Goal: Task Accomplishment & Management: Manage account settings

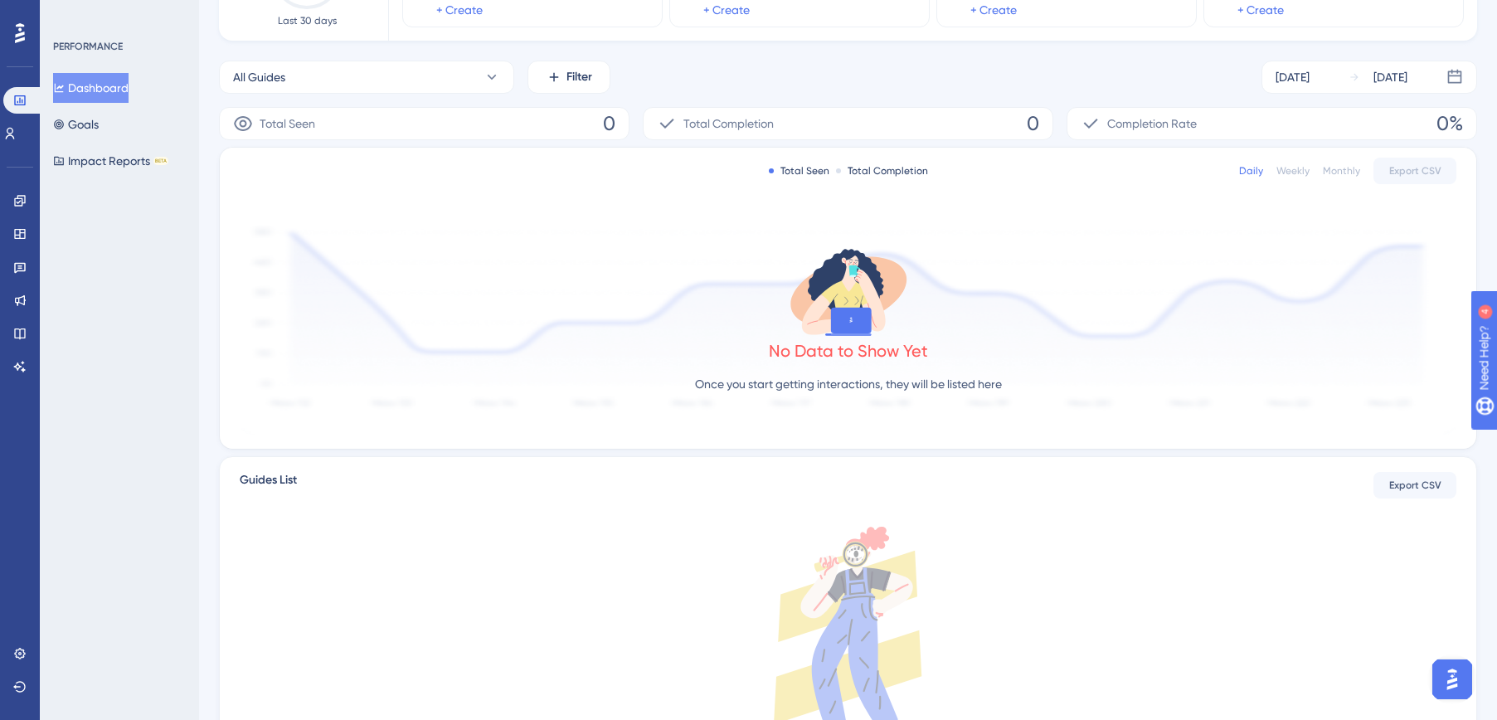
scroll to position [325, 0]
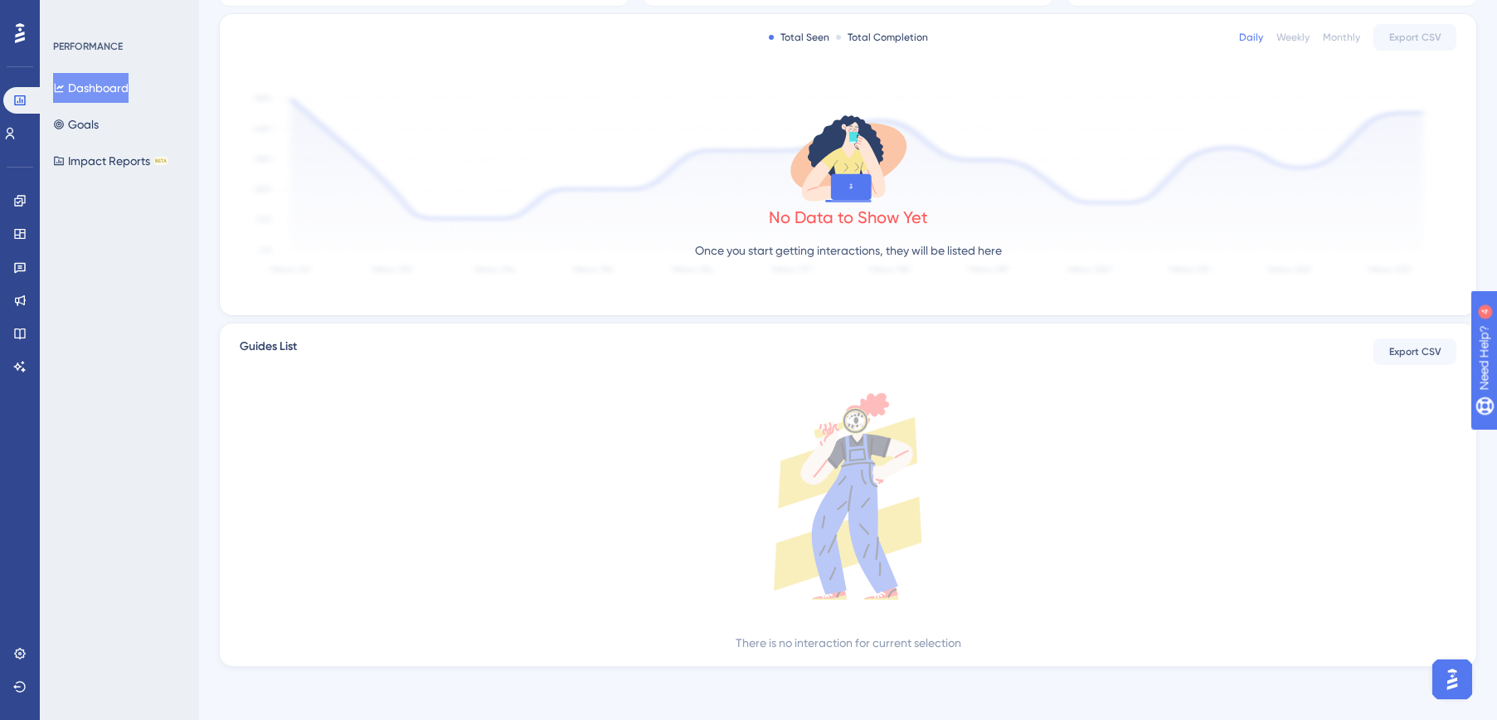
click at [1453, 683] on img "Open AI Assistant Launcher" at bounding box center [1452, 679] width 30 height 30
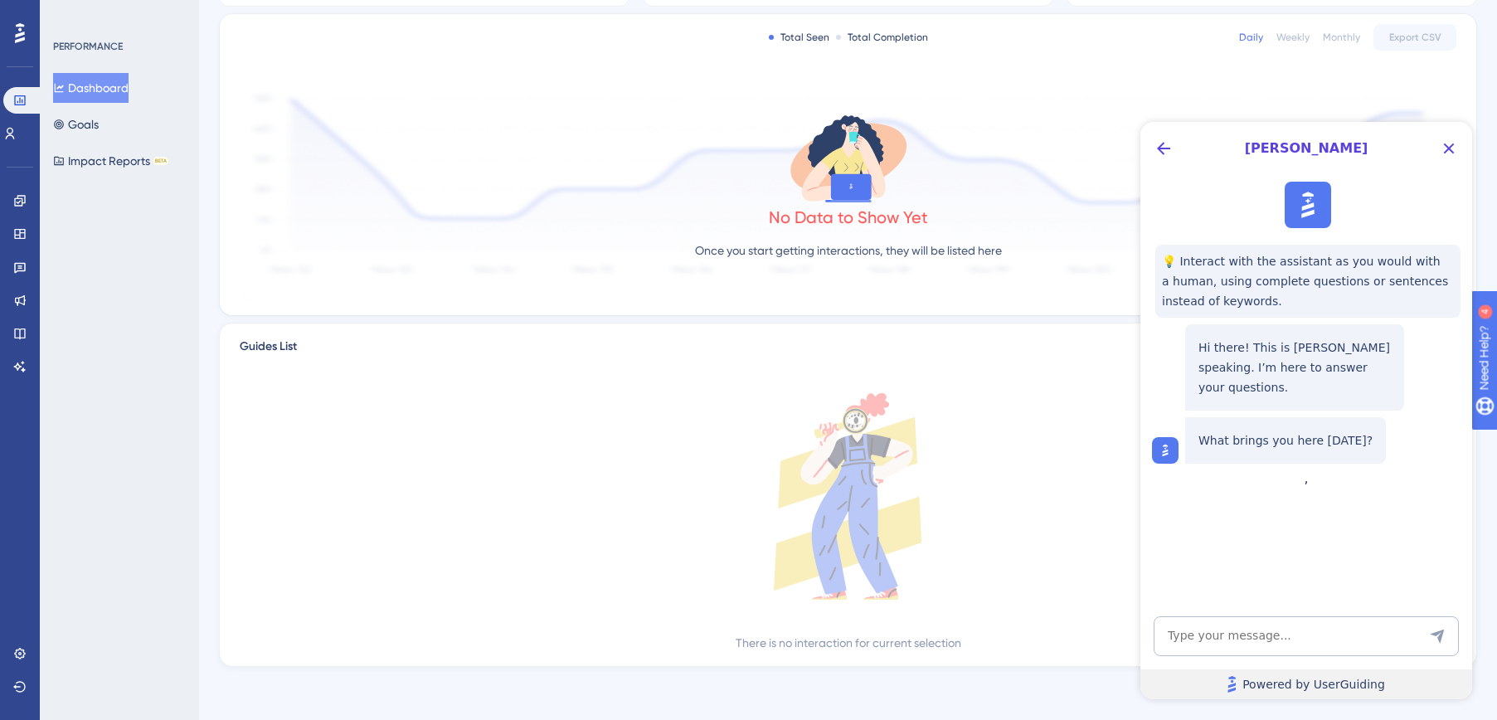
scroll to position [0, 0]
click at [1249, 639] on textarea "AI Assistant Text Input" at bounding box center [1306, 636] width 305 height 40
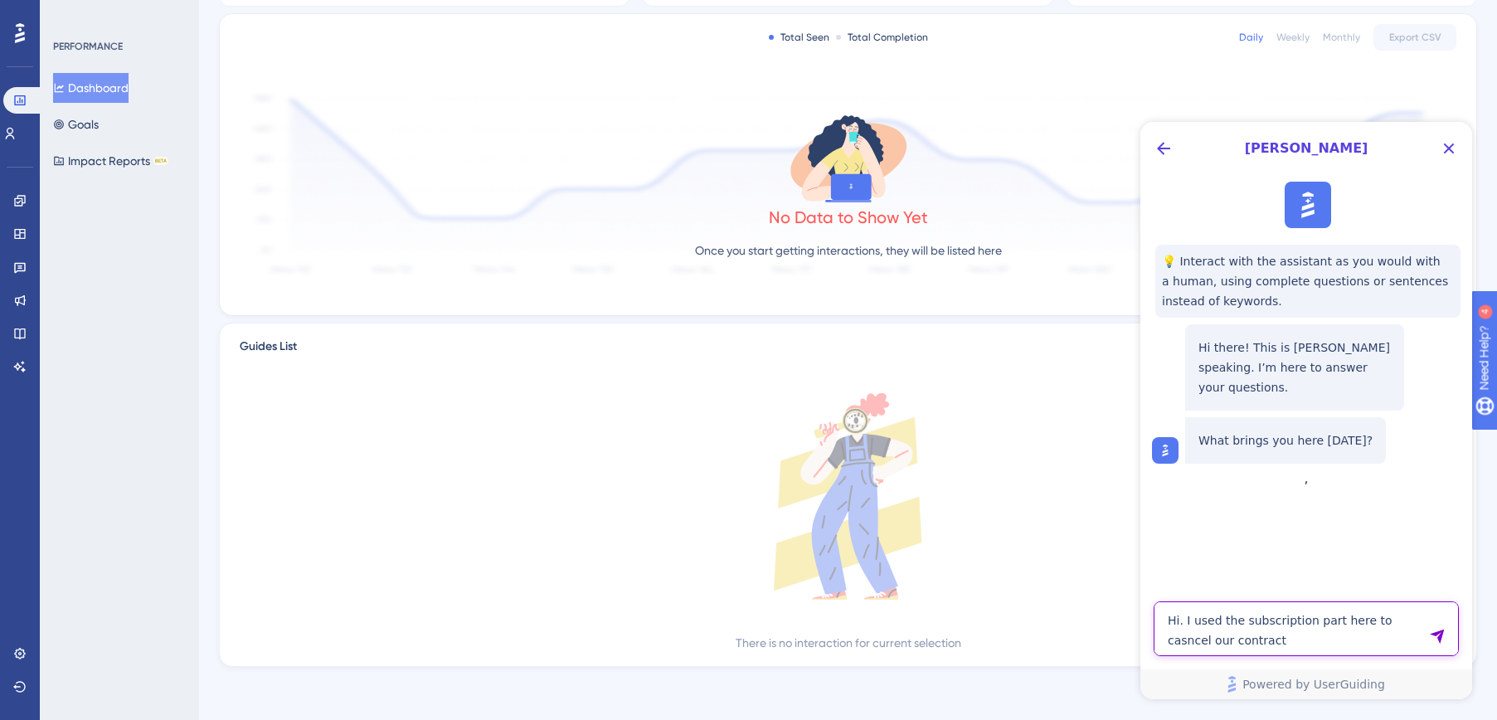
click at [1392, 620] on textarea "Hi. I used the subscription part here to casncel our contract" at bounding box center [1306, 628] width 305 height 55
drag, startPoint x: 1261, startPoint y: 634, endPoint x: 1281, endPoint y: 613, distance: 29.3
click at [1265, 630] on textarea "Hi. I used the subscription part here to cancel our contract" at bounding box center [1306, 628] width 305 height 55
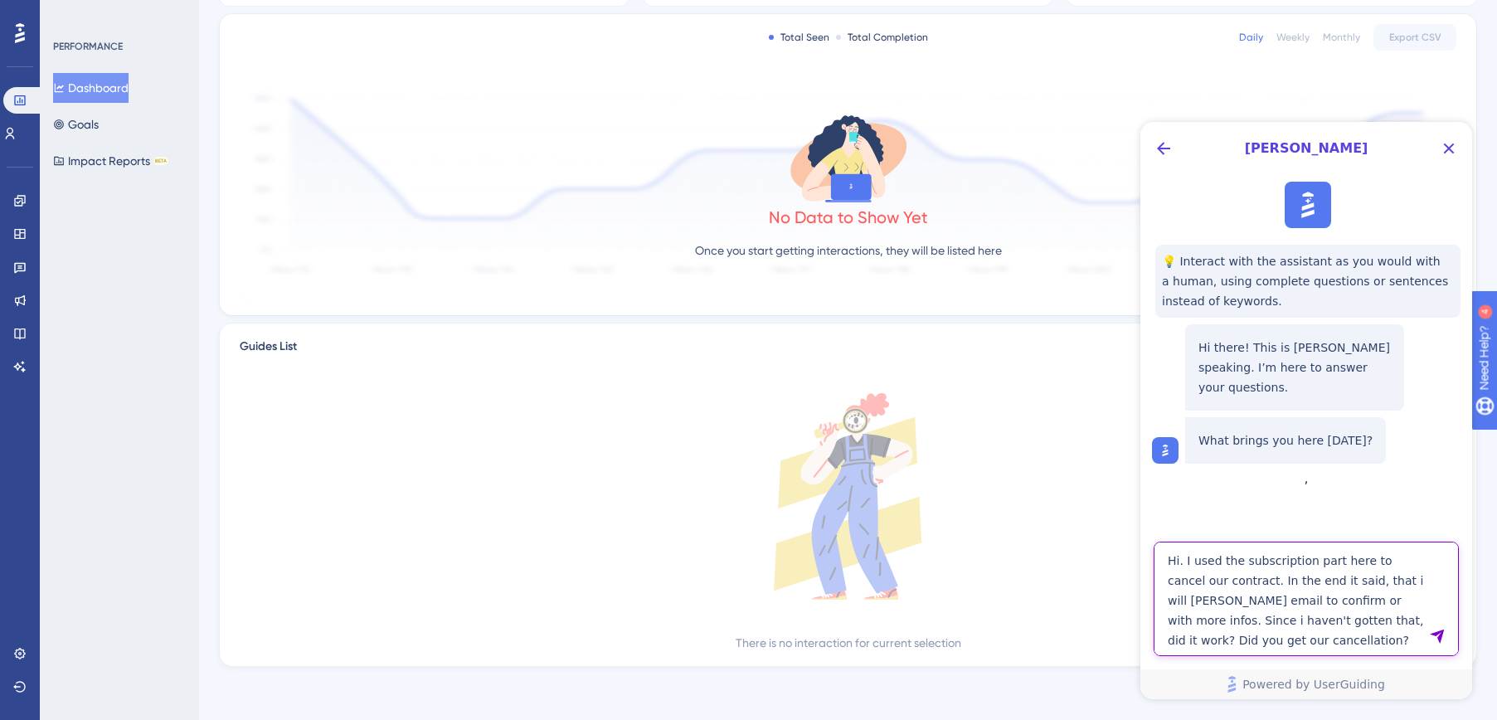
scroll to position [319, 0]
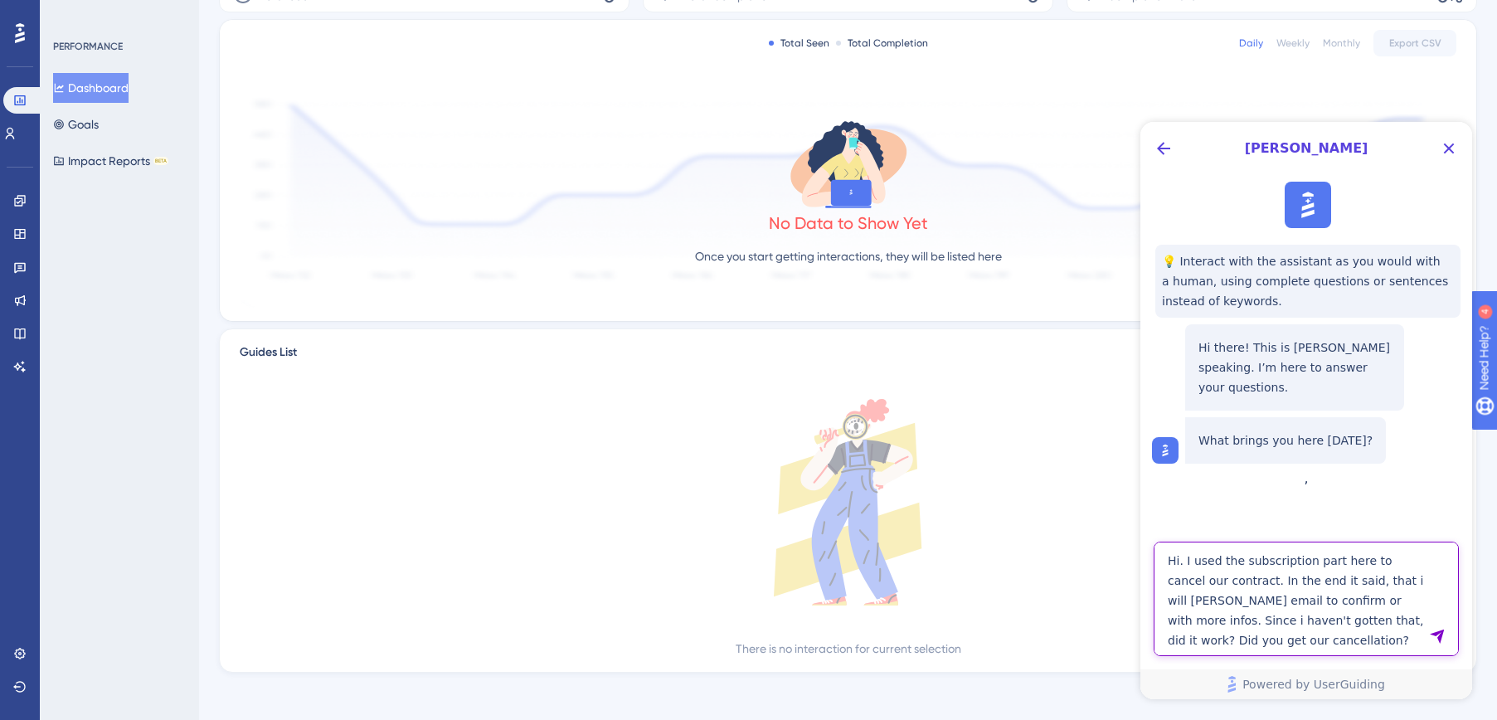
click at [1401, 579] on textarea "Hi. I used the subscription part here to cancel our contract. In the end it sai…" at bounding box center [1306, 599] width 305 height 114
type textarea "Hi. I used the subscription part here to cancel our contract. In the end it sai…"
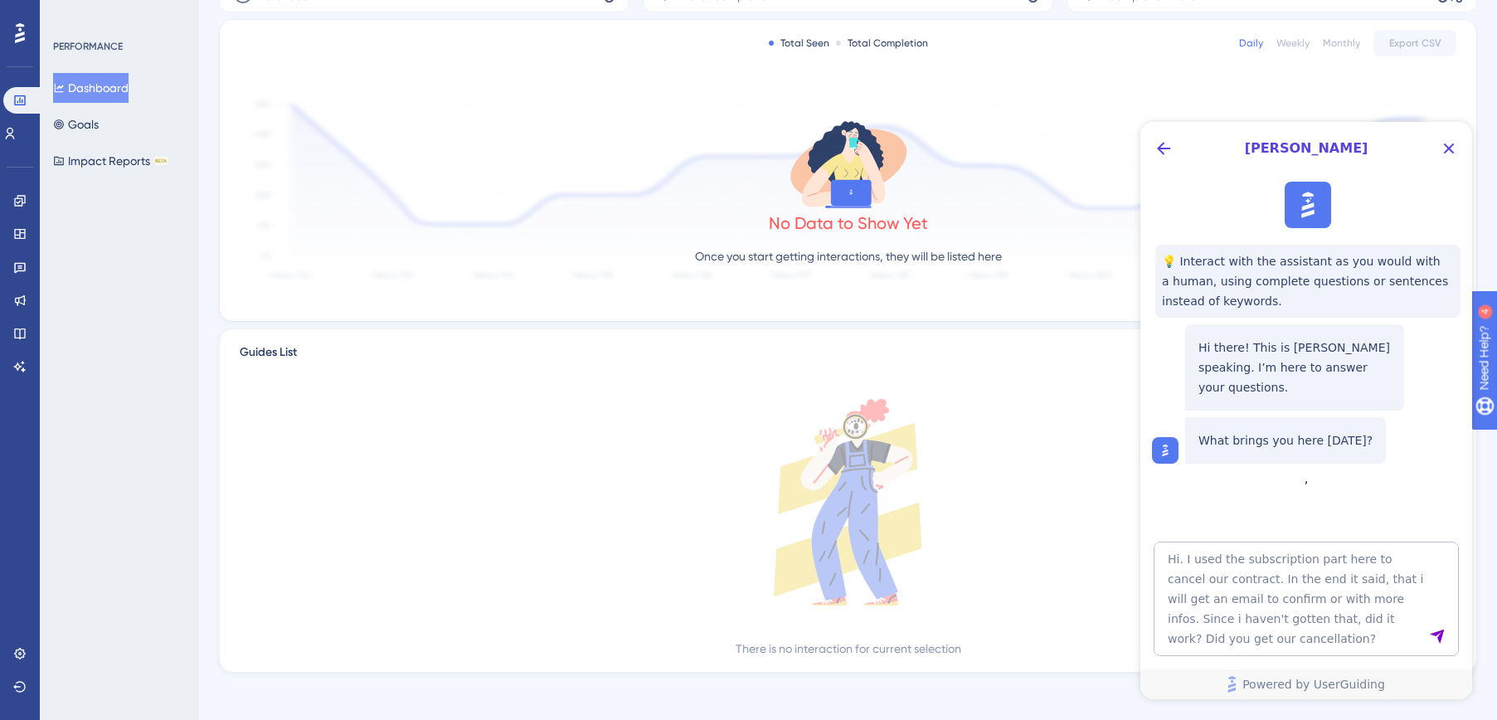
click at [1441, 639] on icon "Send Message" at bounding box center [1437, 636] width 14 height 14
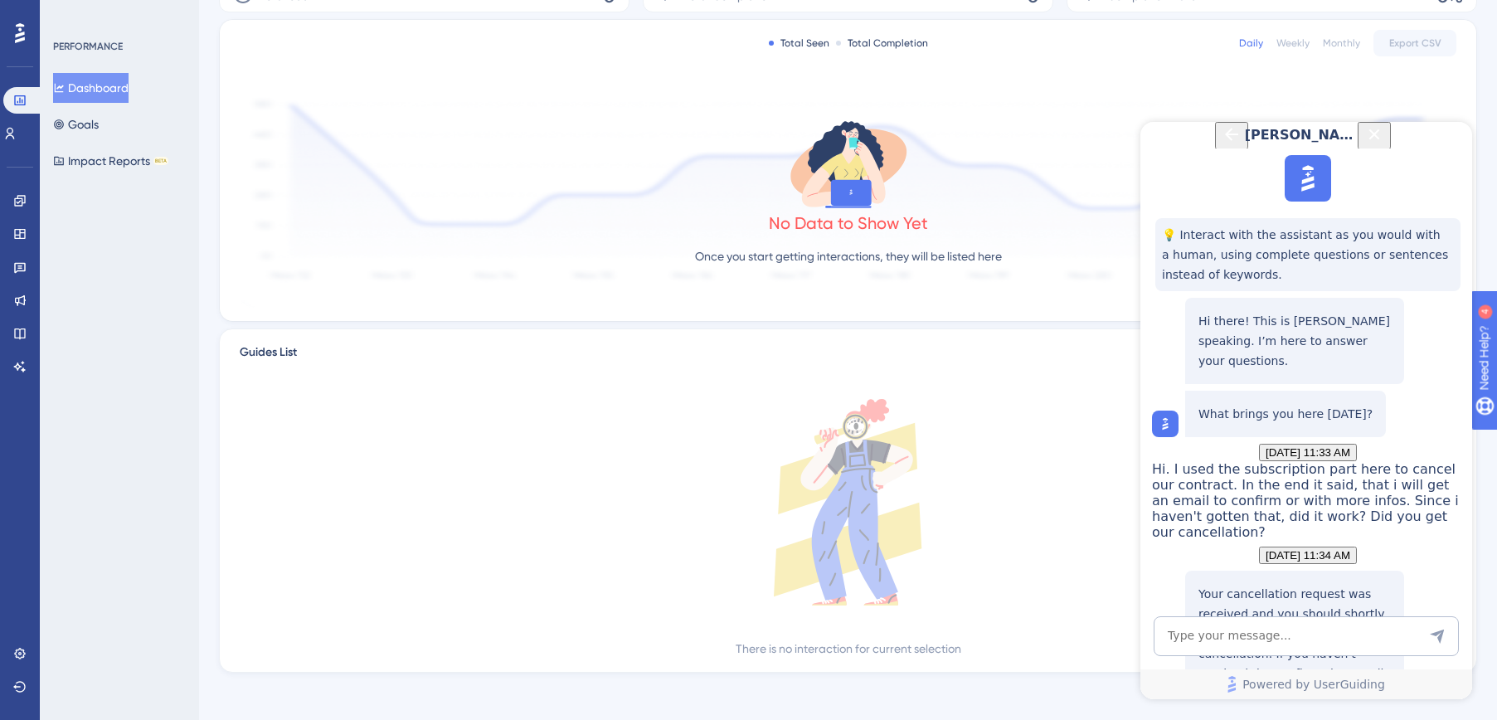
scroll to position [325, 0]
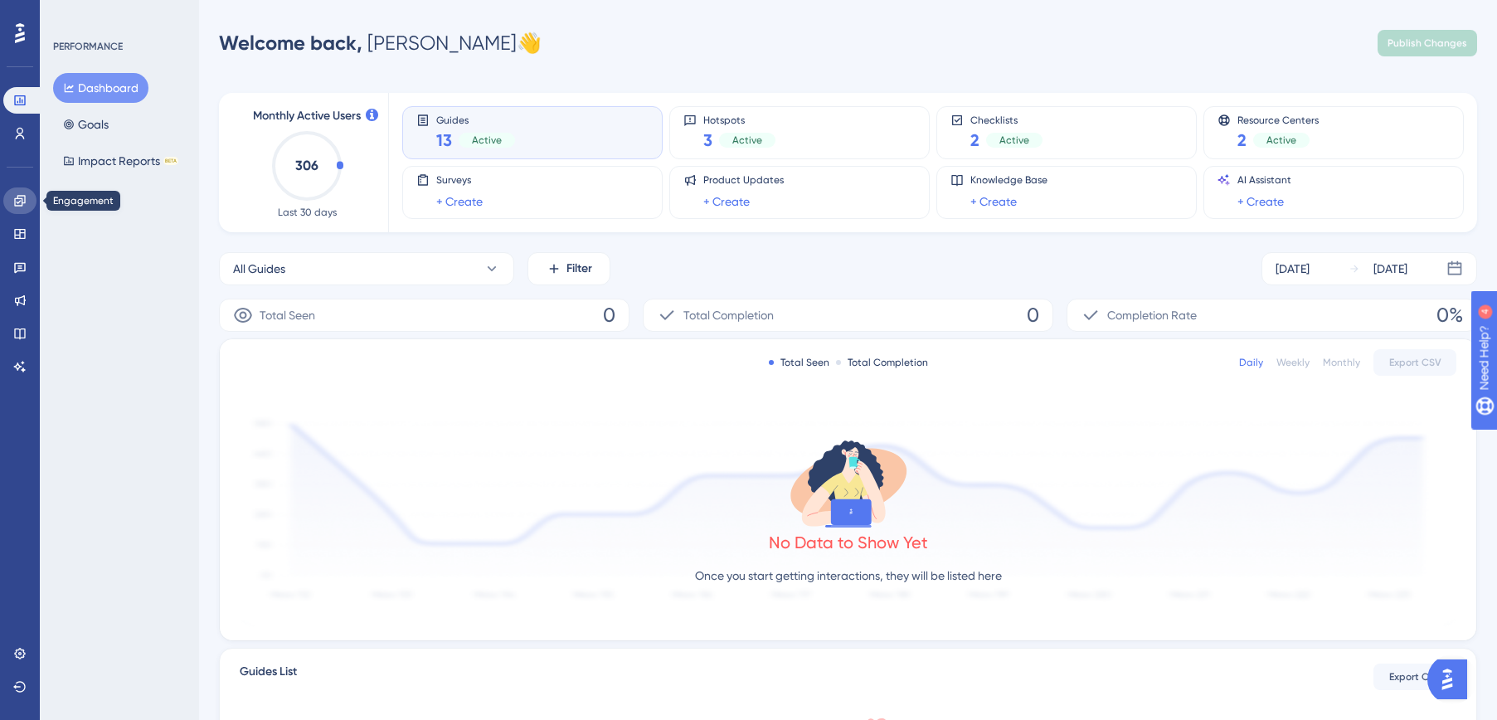
click at [16, 202] on icon at bounding box center [19, 200] width 13 height 13
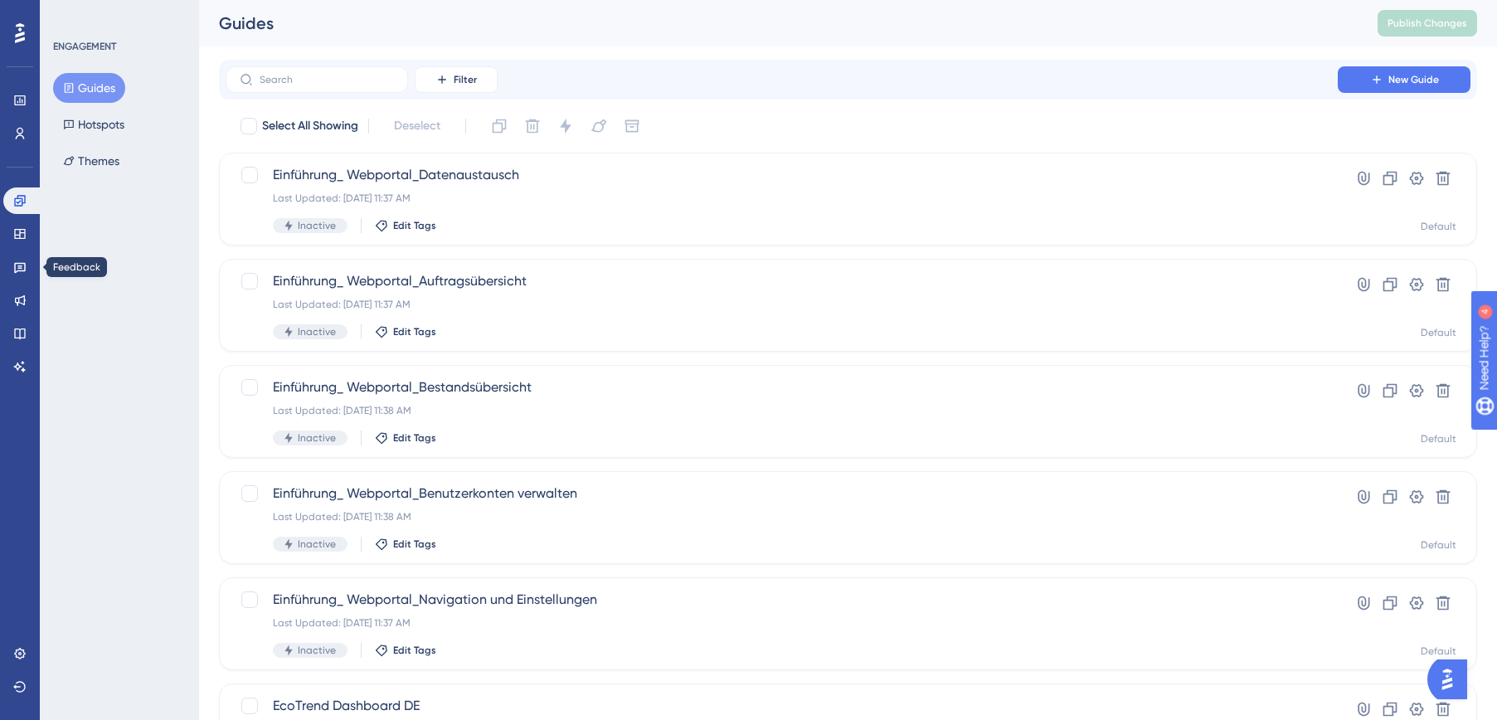
drag, startPoint x: 23, startPoint y: 241, endPoint x: 22, endPoint y: 268, distance: 26.6
click at [22, 268] on div "You Unlocked a Reward! Share your experience on G2 and claim your $100 gift car…" at bounding box center [750, 333] width 1497 height 720
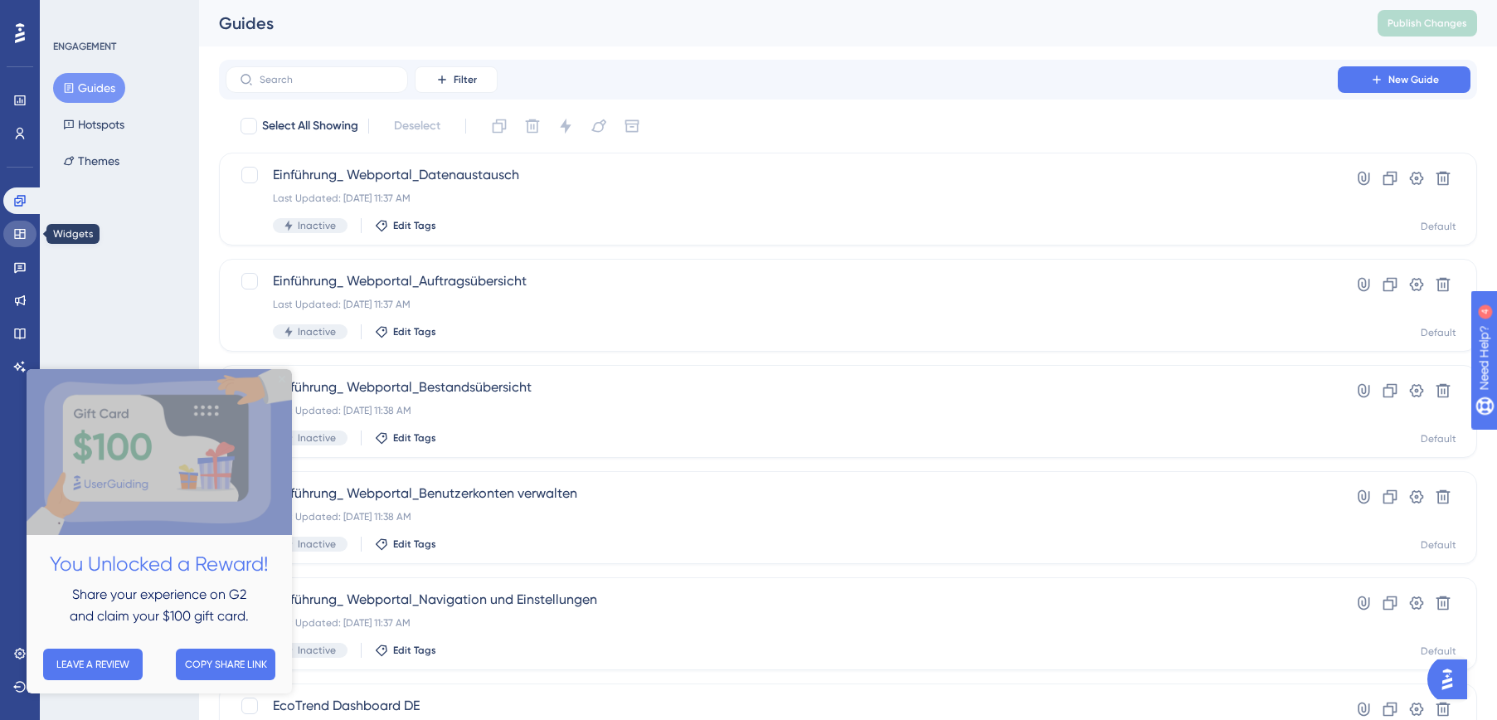
click at [25, 236] on icon at bounding box center [19, 234] width 11 height 10
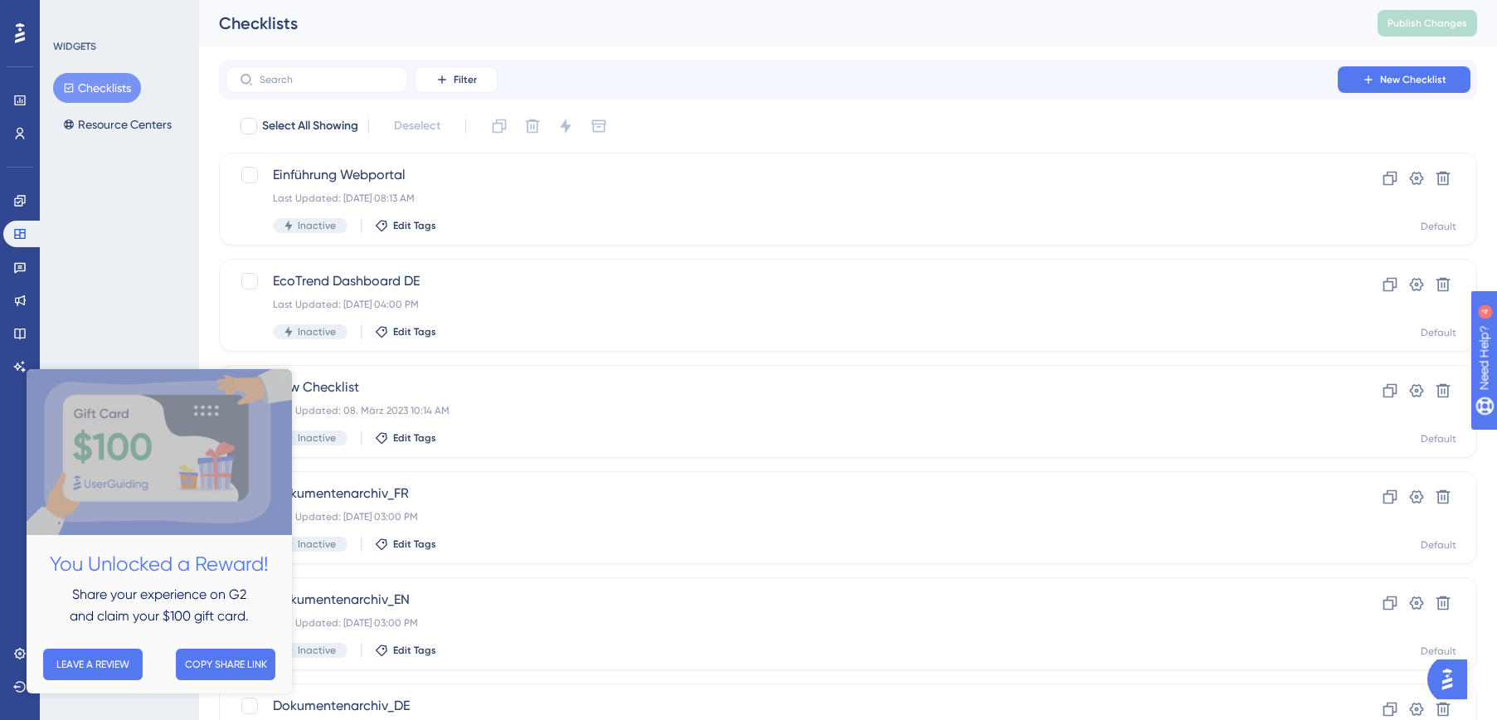
scroll to position [48, 0]
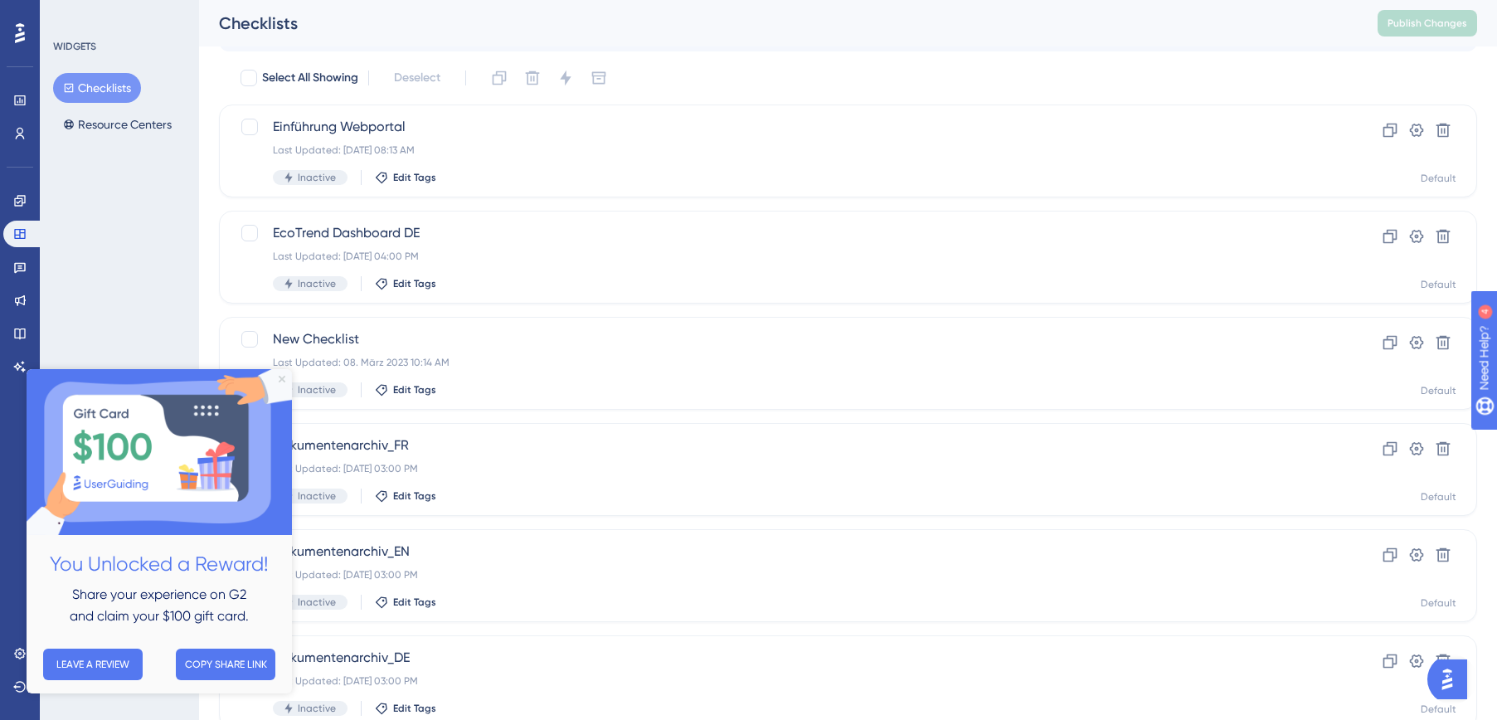
drag, startPoint x: 310, startPoint y: 746, endPoint x: 284, endPoint y: 377, distance: 370.0
click at [284, 377] on icon "Close Preview" at bounding box center [282, 379] width 7 height 7
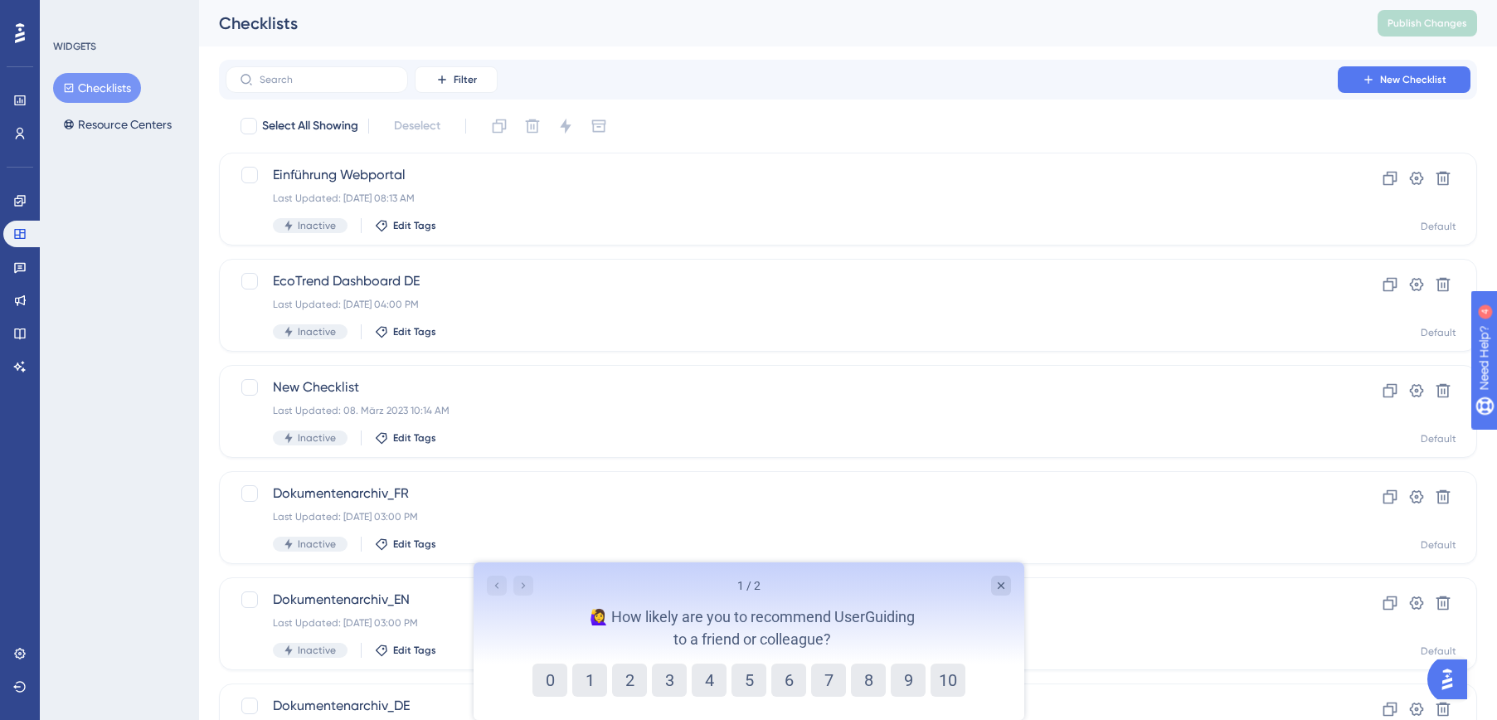
scroll to position [0, 0]
click at [14, 197] on icon at bounding box center [19, 200] width 13 height 13
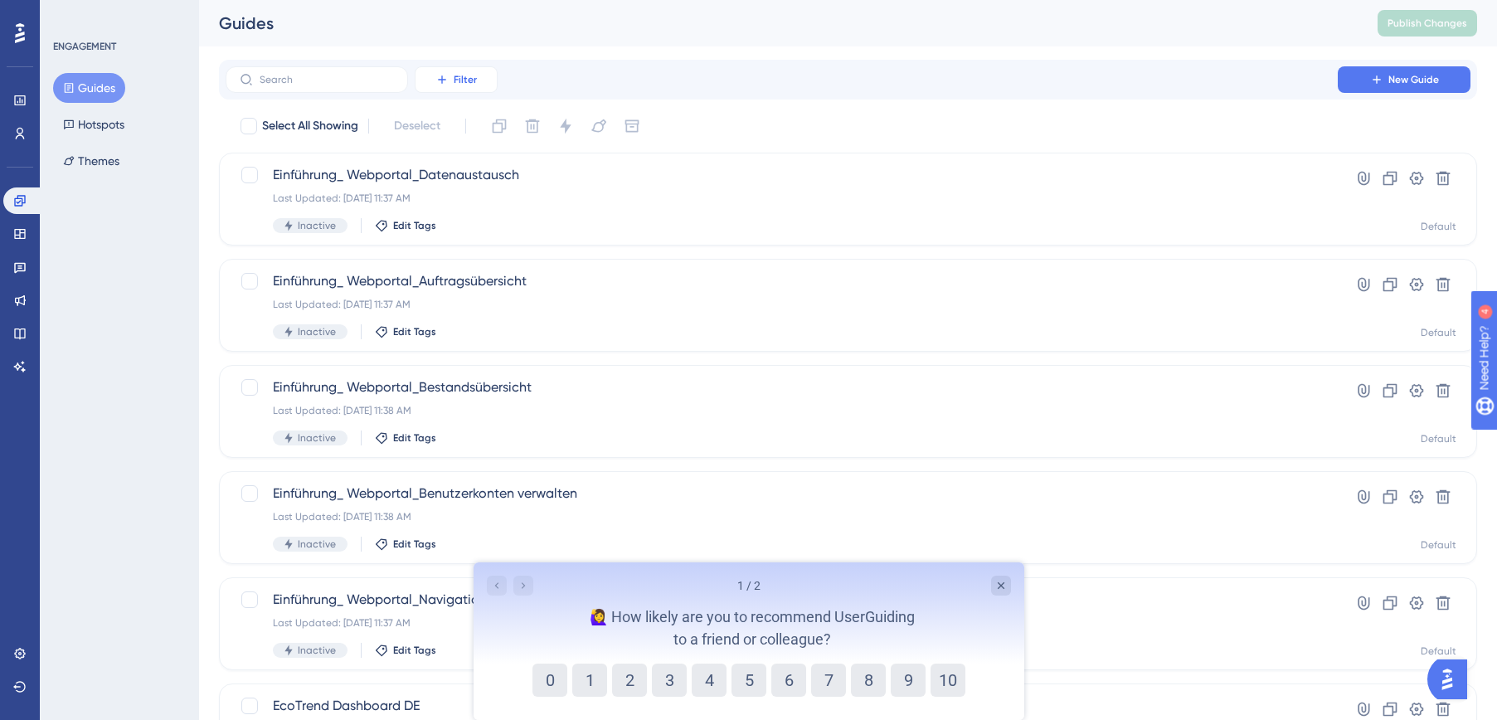
click at [464, 80] on span "Filter" at bounding box center [465, 79] width 23 height 13
click at [466, 224] on span "Status" at bounding box center [456, 226] width 34 height 20
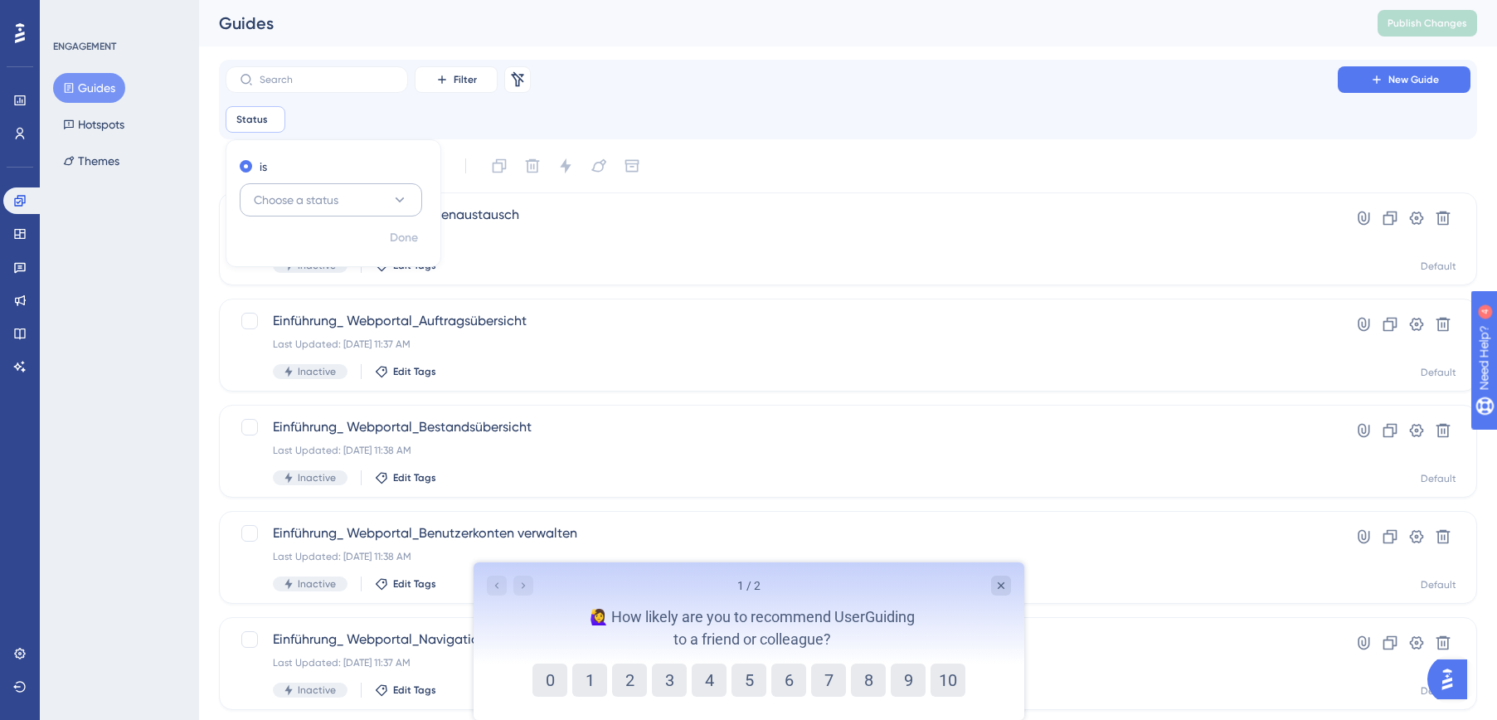
click at [383, 202] on button "Choose a status" at bounding box center [331, 199] width 182 height 33
click at [331, 246] on div "Active Active" at bounding box center [331, 250] width 134 height 33
click at [417, 238] on span "Done" at bounding box center [404, 238] width 28 height 20
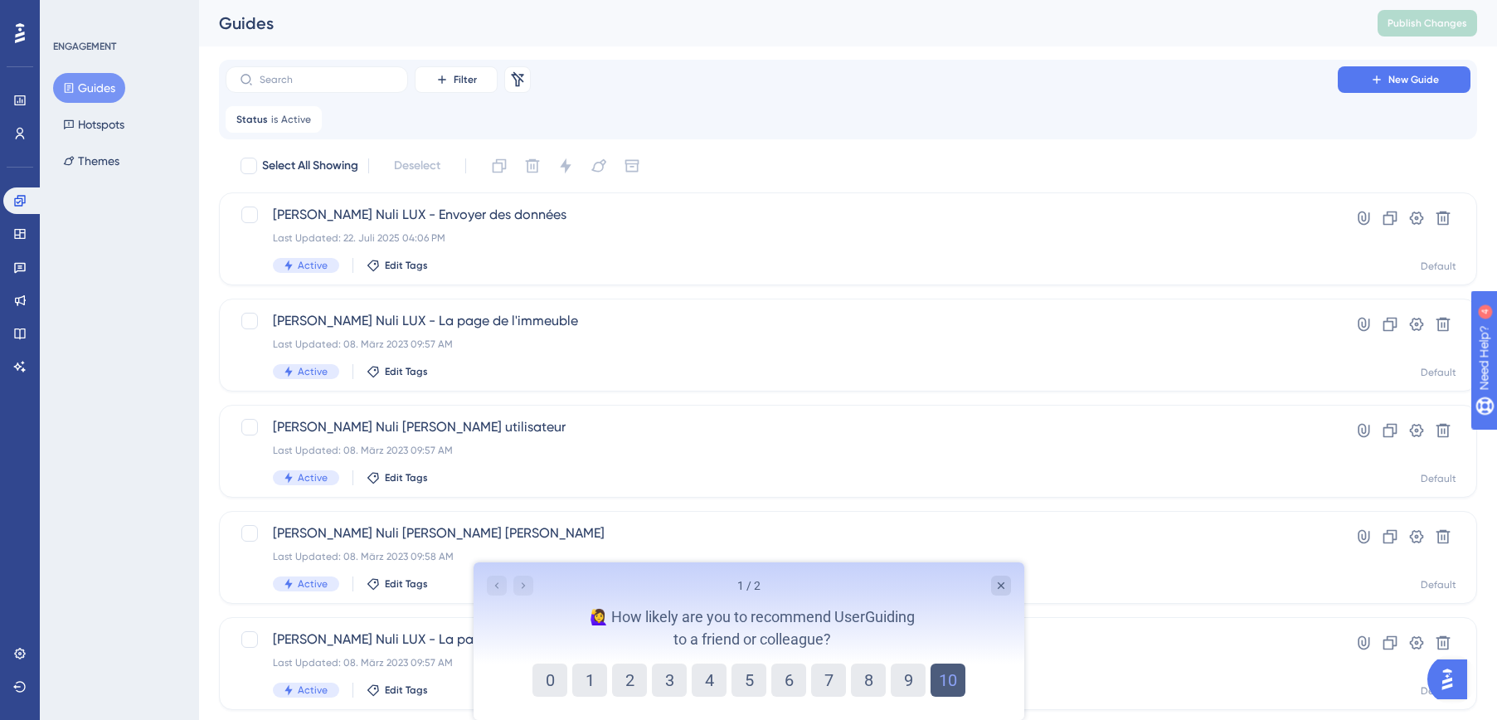
click at [950, 673] on button "10" at bounding box center [947, 680] width 35 height 33
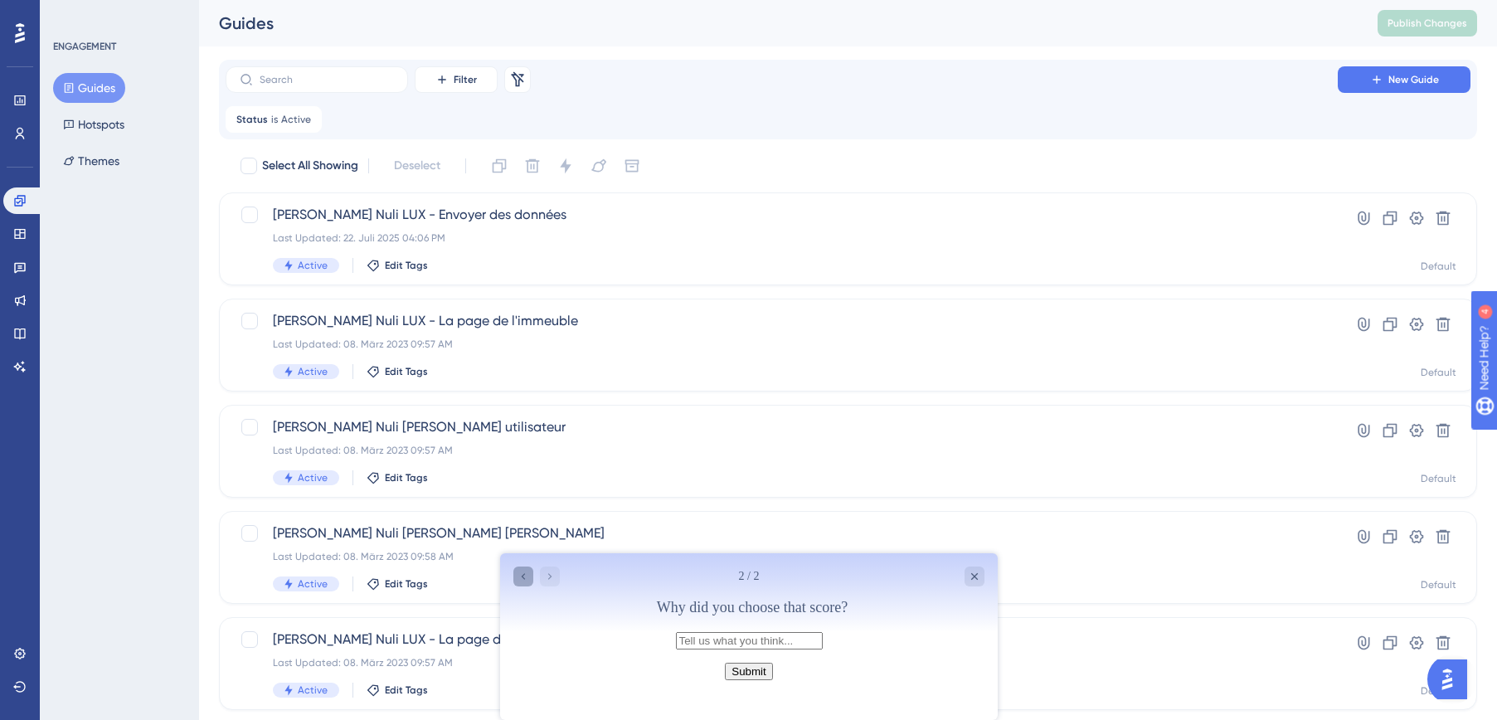
click at [522, 580] on icon "Go to Question 1" at bounding box center [522, 576] width 13 height 13
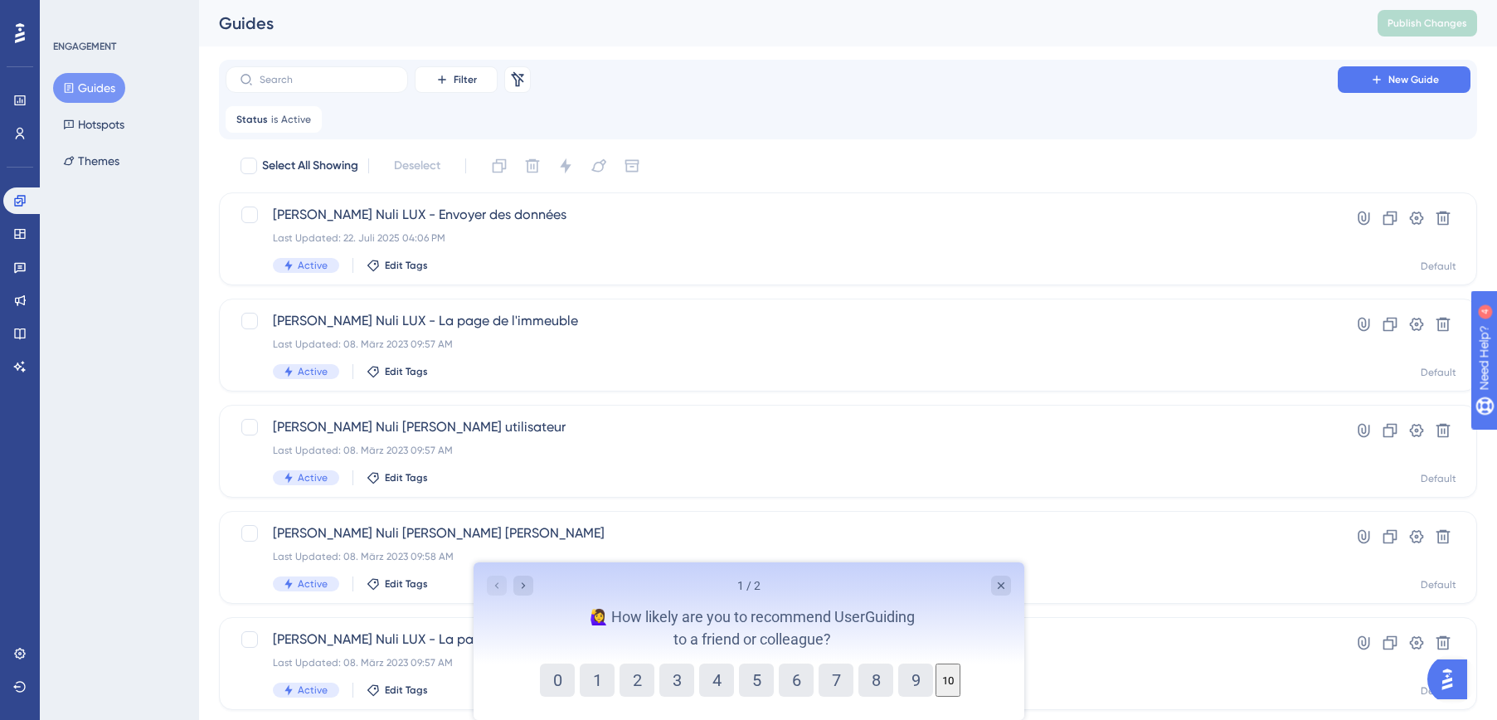
click at [950, 678] on button "10" at bounding box center [947, 680] width 25 height 33
click at [954, 680] on button "10" at bounding box center [947, 680] width 25 height 33
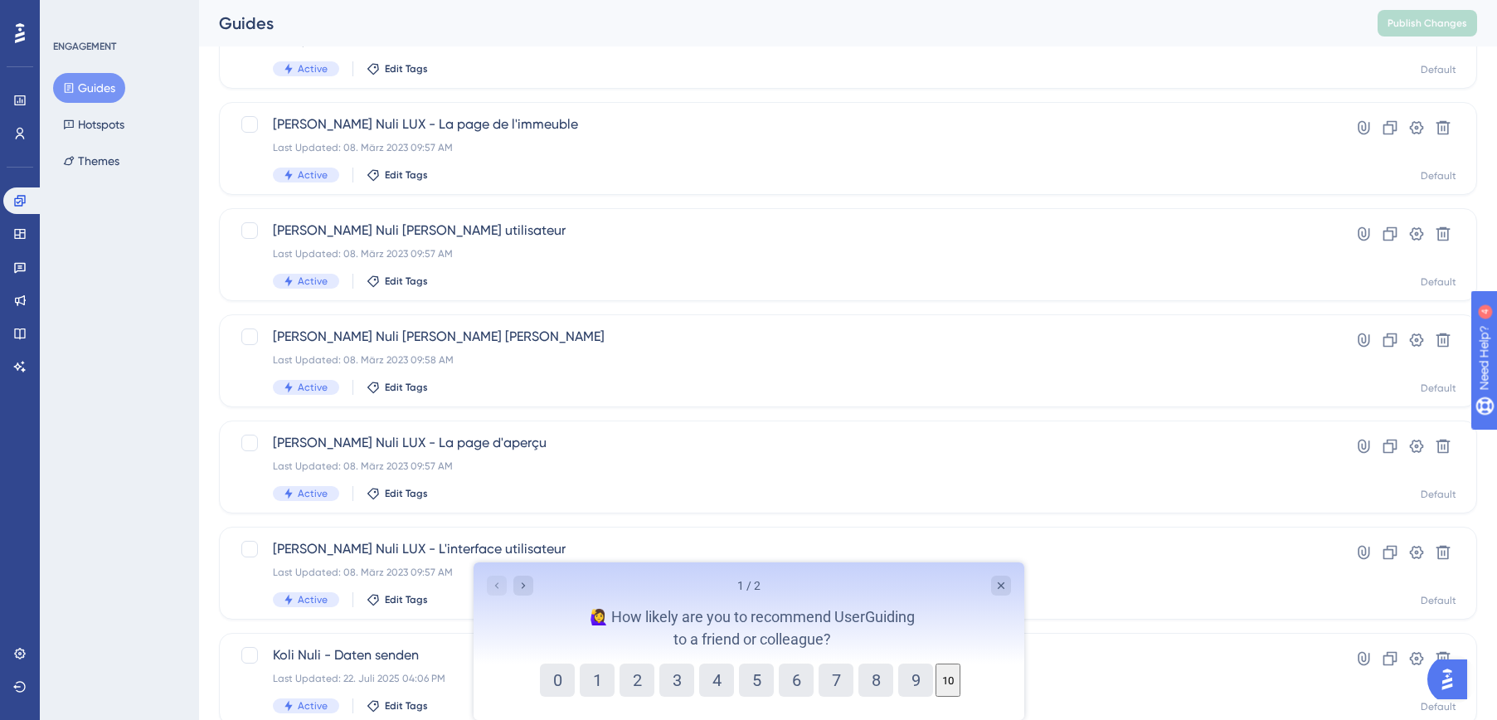
scroll to position [207, 0]
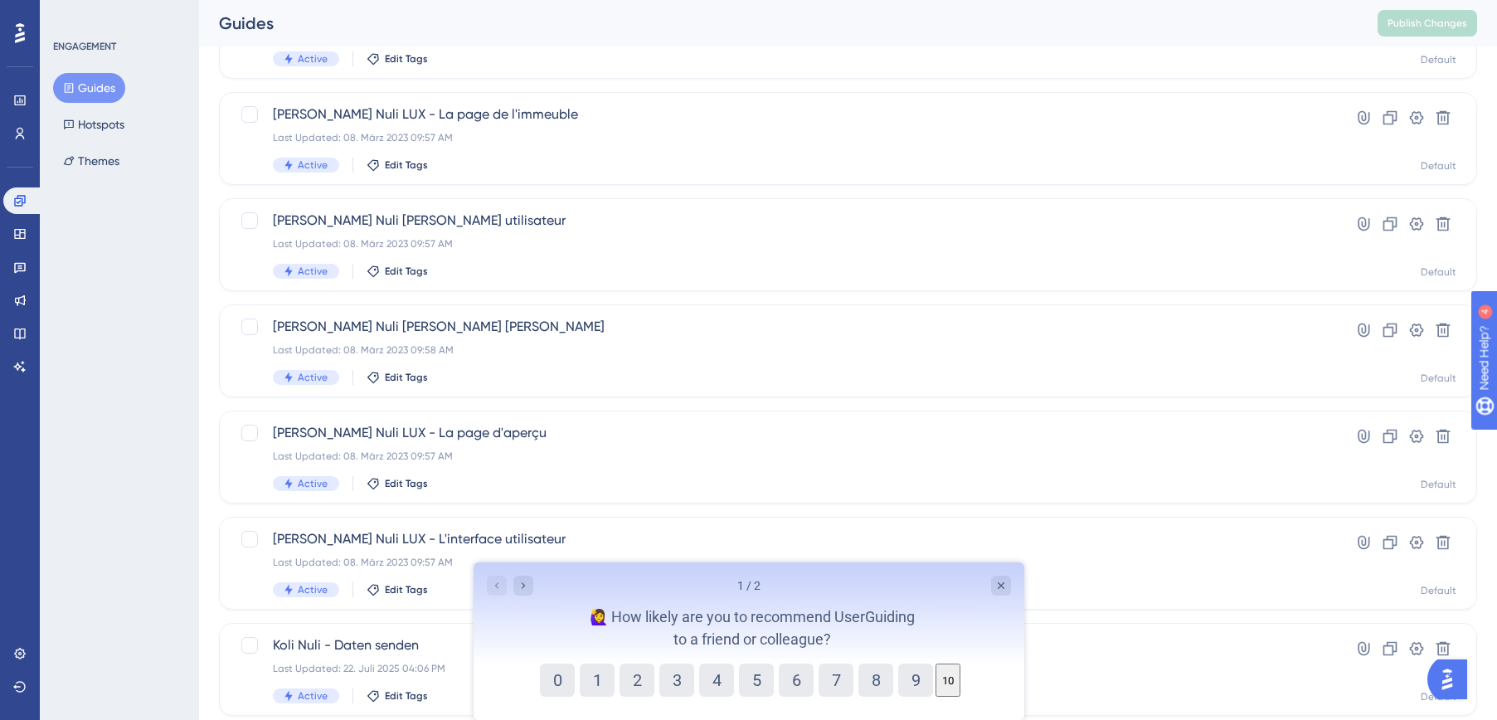
drag, startPoint x: 524, startPoint y: 585, endPoint x: 511, endPoint y: 614, distance: 31.9
click at [524, 585] on icon "Go to Question 2" at bounding box center [522, 585] width 13 height 13
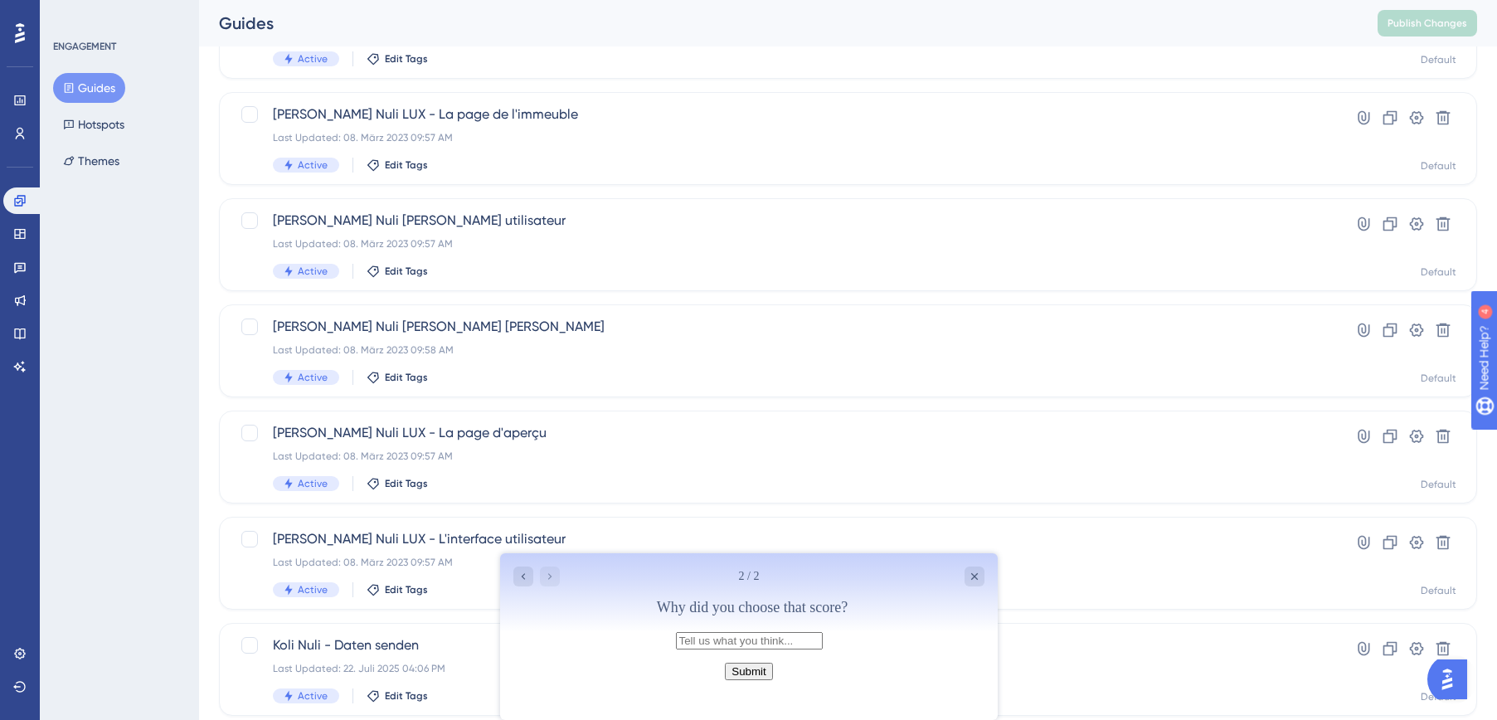
click at [754, 649] on input "text" at bounding box center [748, 640] width 147 height 17
click at [822, 644] on input "It is a really good tool that is easy to use and you as a company are verny nic…" at bounding box center [748, 640] width 147 height 17
type input "It is a really good tool that is easy to use and you as a company are very nice…"
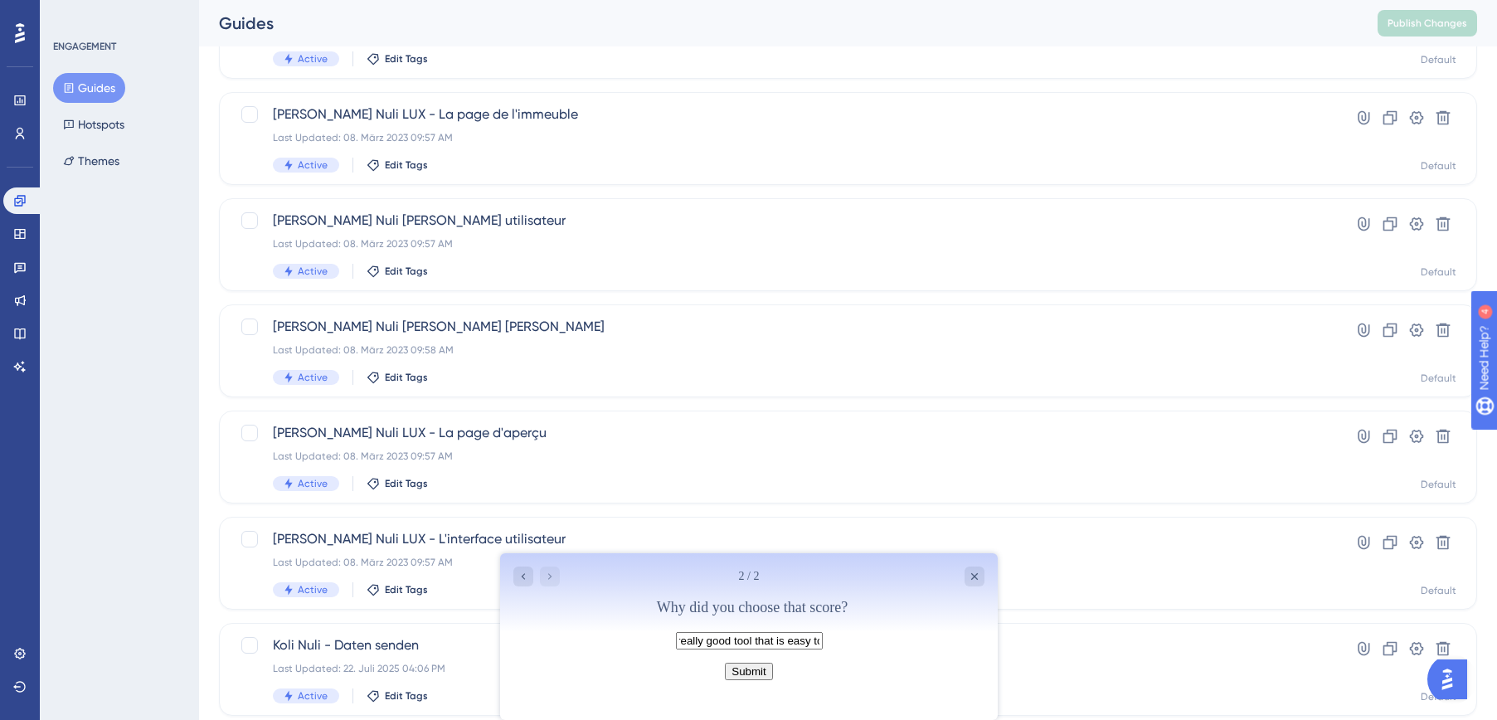
scroll to position [0, 0]
click at [752, 680] on button "Submit" at bounding box center [747, 671] width 47 height 17
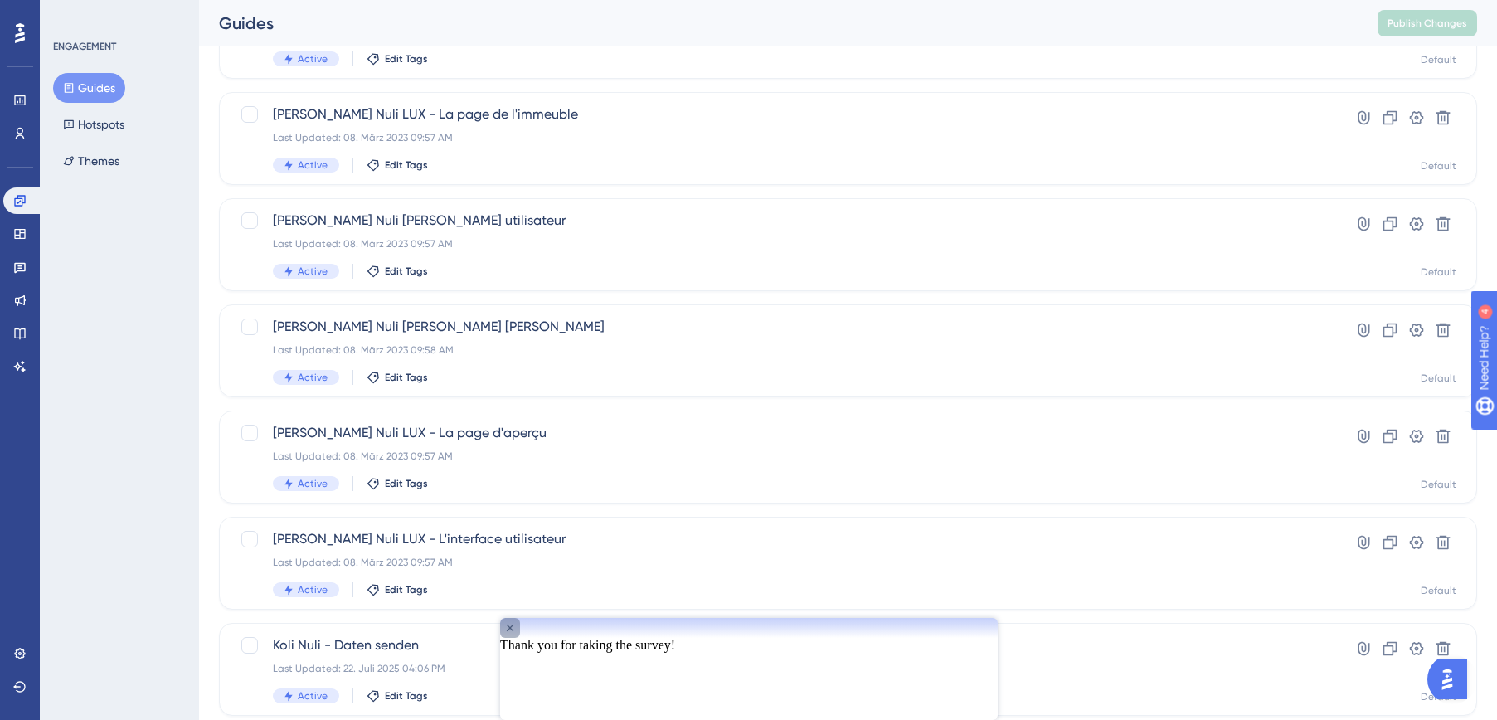
click at [513, 631] on icon "Close survey" at bounding box center [509, 628] width 7 height 7
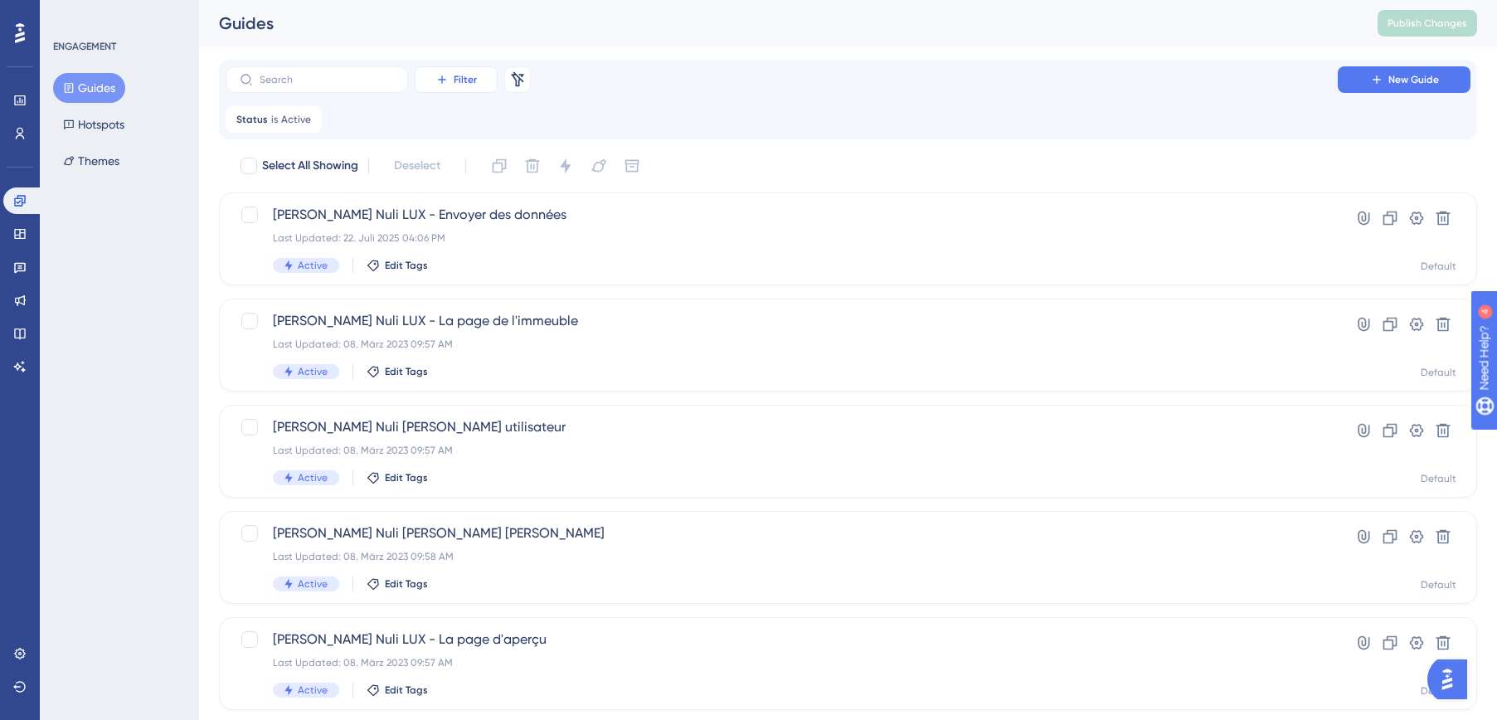
click at [479, 85] on button "Filter" at bounding box center [456, 79] width 83 height 27
click at [598, 97] on div "Filter Tags Tags Segments Segments Containers Containers Status Status Date Cre…" at bounding box center [848, 99] width 1245 height 66
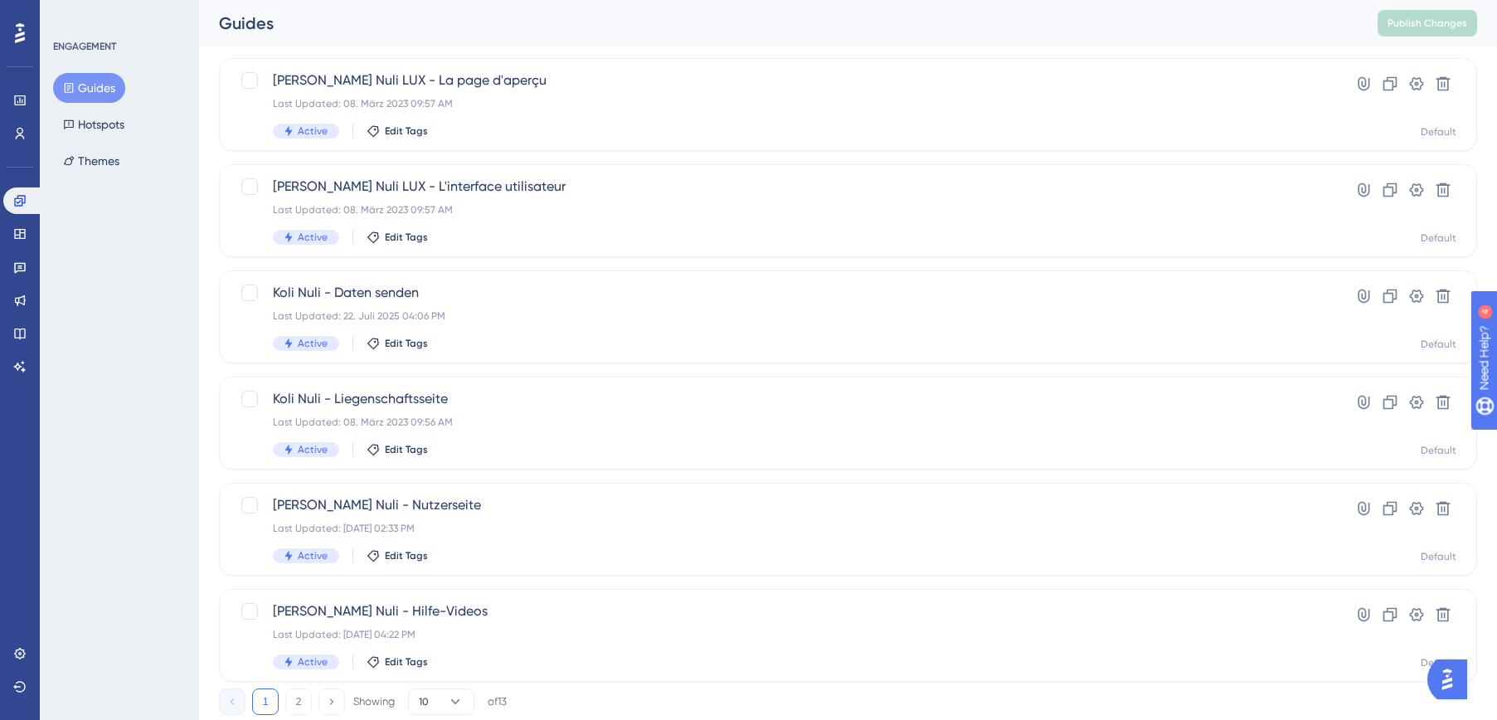
scroll to position [595, 0]
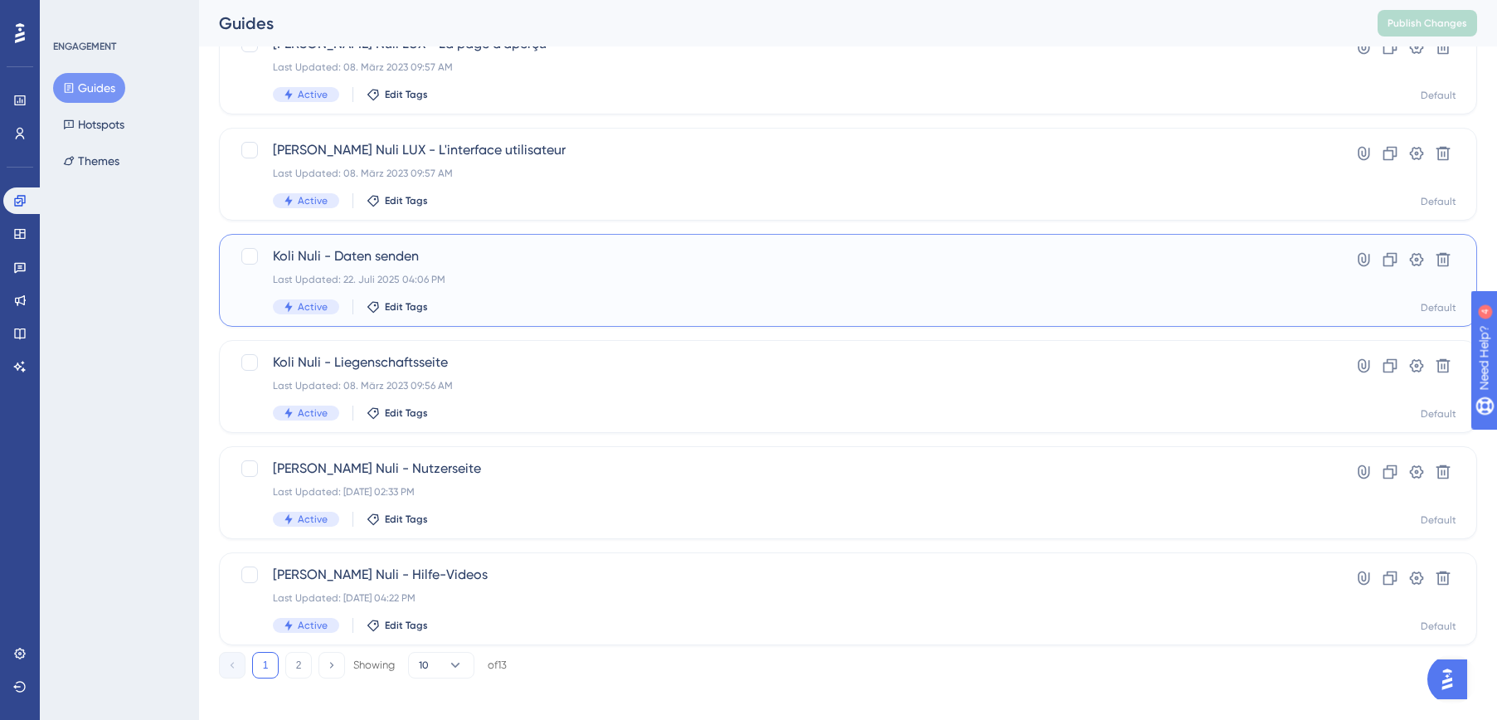
click at [474, 253] on span "Koli Nuli - Daten senden" at bounding box center [782, 256] width 1018 height 20
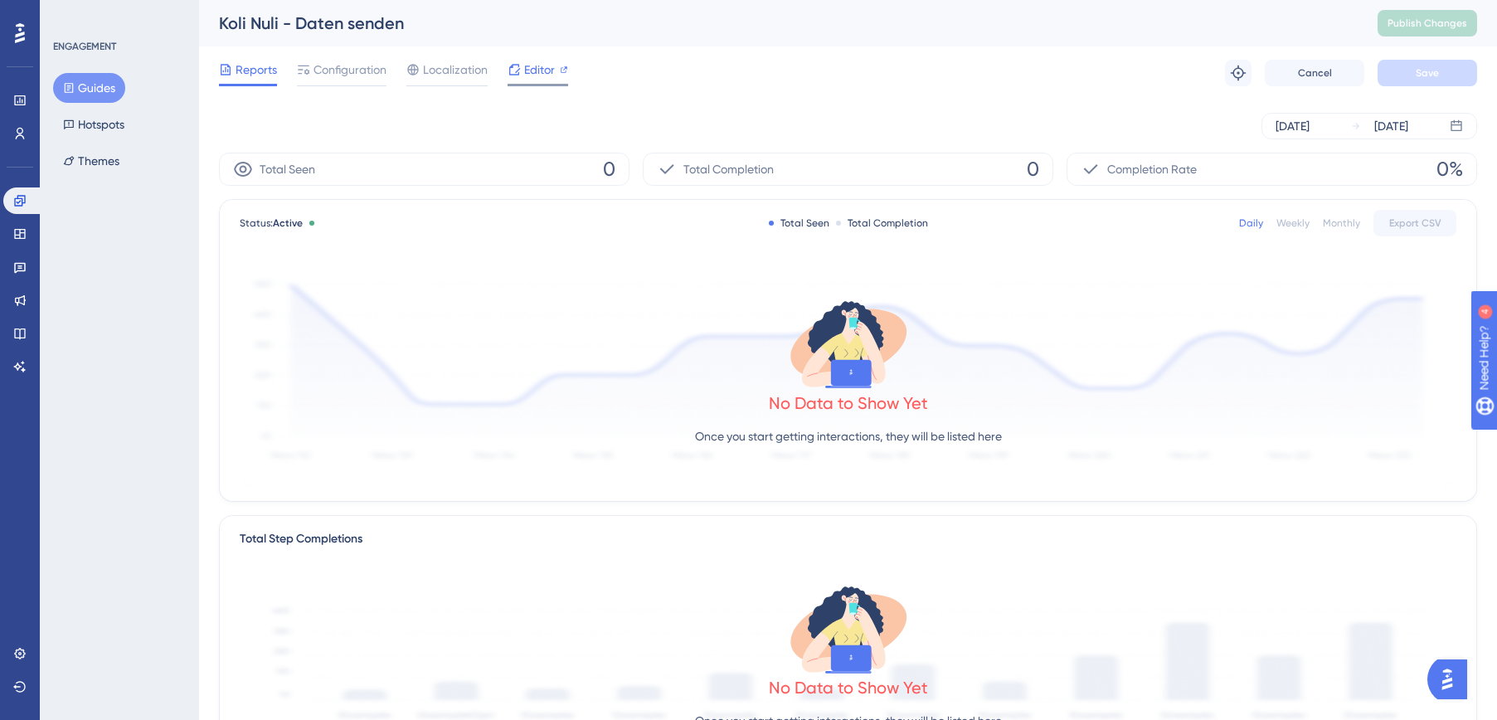
click at [537, 70] on span "Editor" at bounding box center [539, 70] width 31 height 20
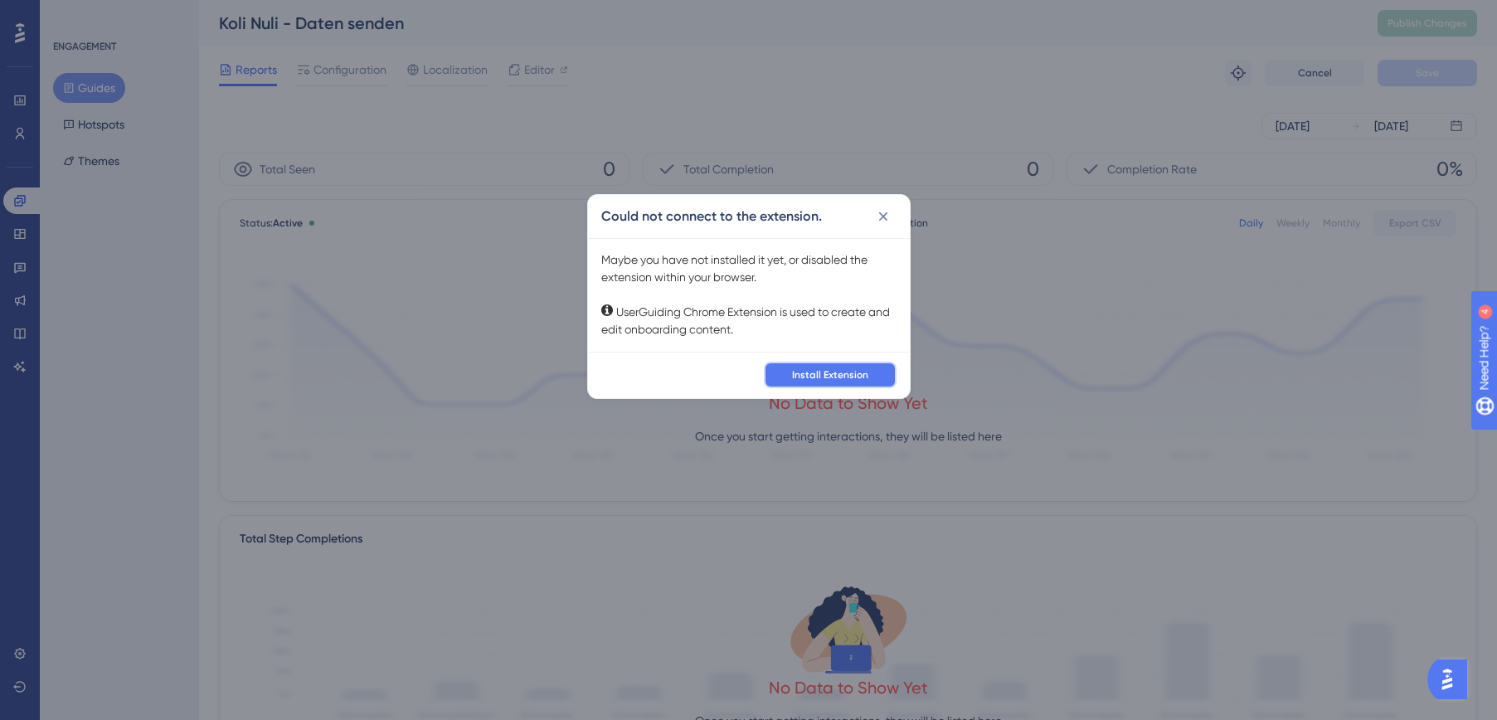
click at [853, 374] on span "Install Extension" at bounding box center [830, 374] width 76 height 13
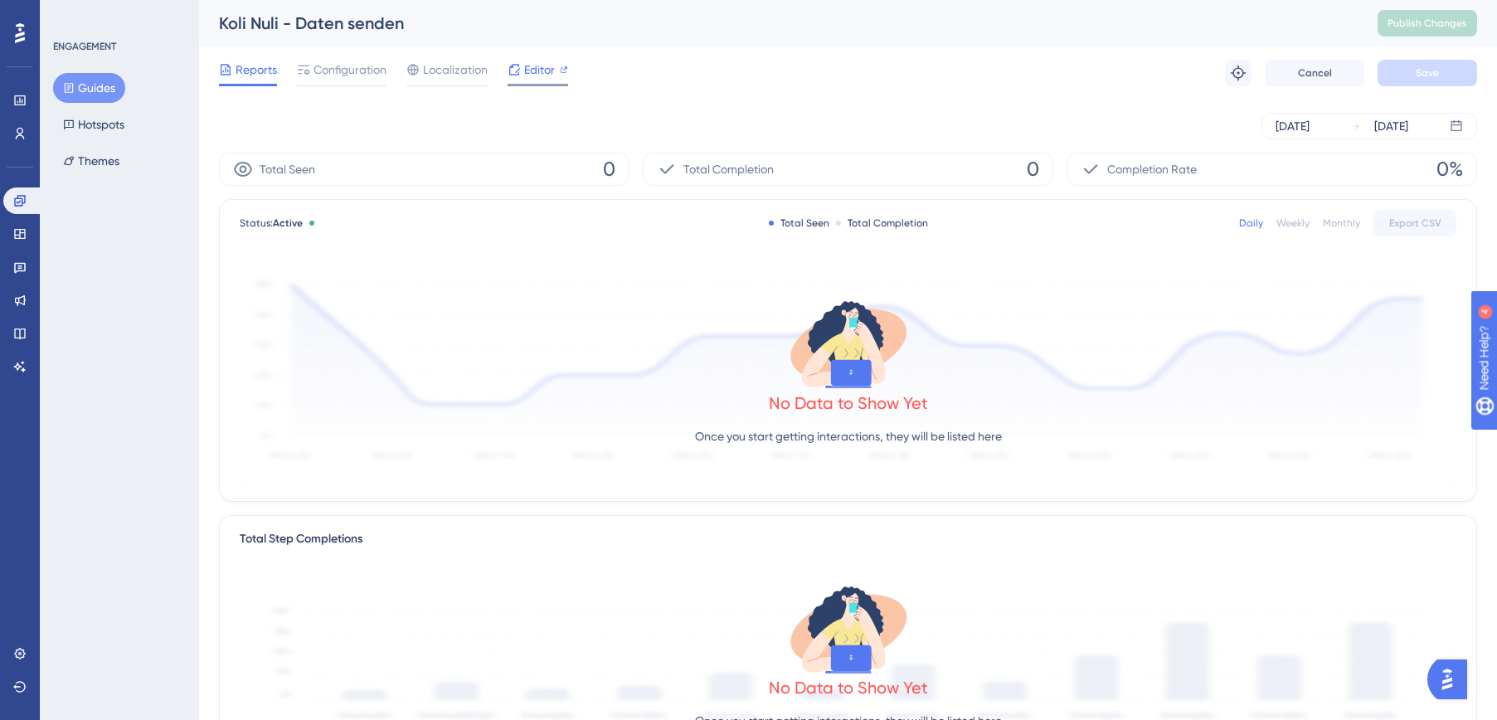
click at [548, 71] on span "Editor" at bounding box center [539, 70] width 31 height 20
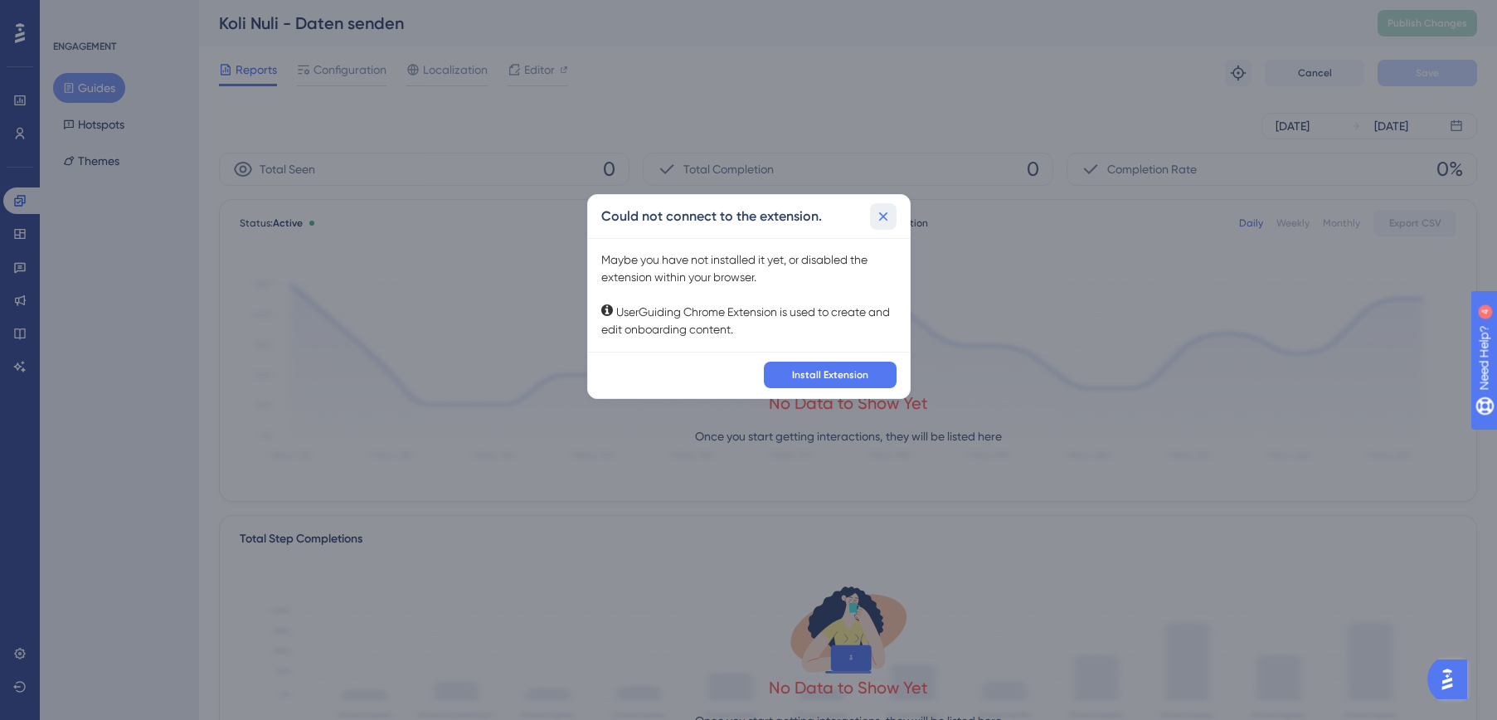
click at [886, 213] on icon at bounding box center [882, 216] width 9 height 9
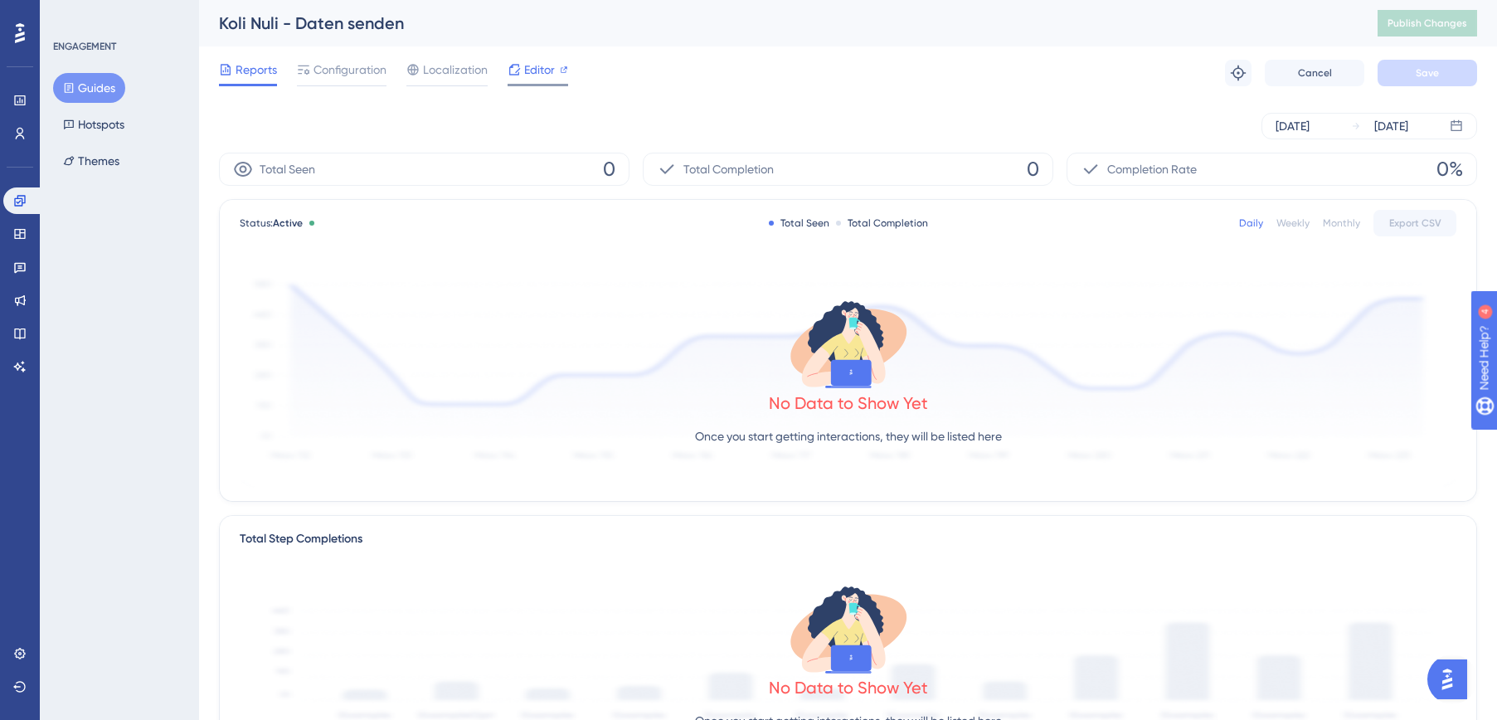
click at [527, 67] on span "Editor" at bounding box center [539, 70] width 31 height 20
click at [352, 76] on span "Configuration" at bounding box center [350, 70] width 73 height 20
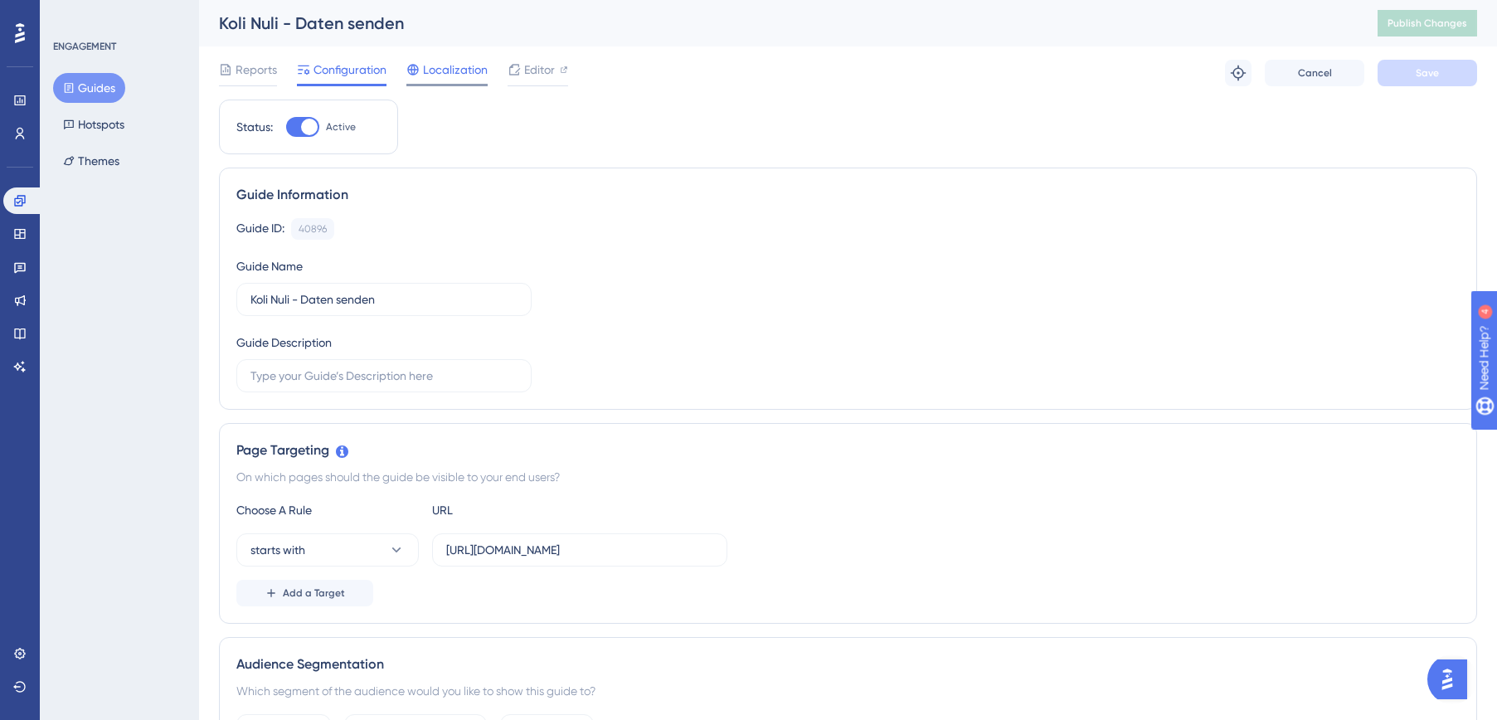
click at [437, 73] on span "Localization" at bounding box center [455, 70] width 65 height 20
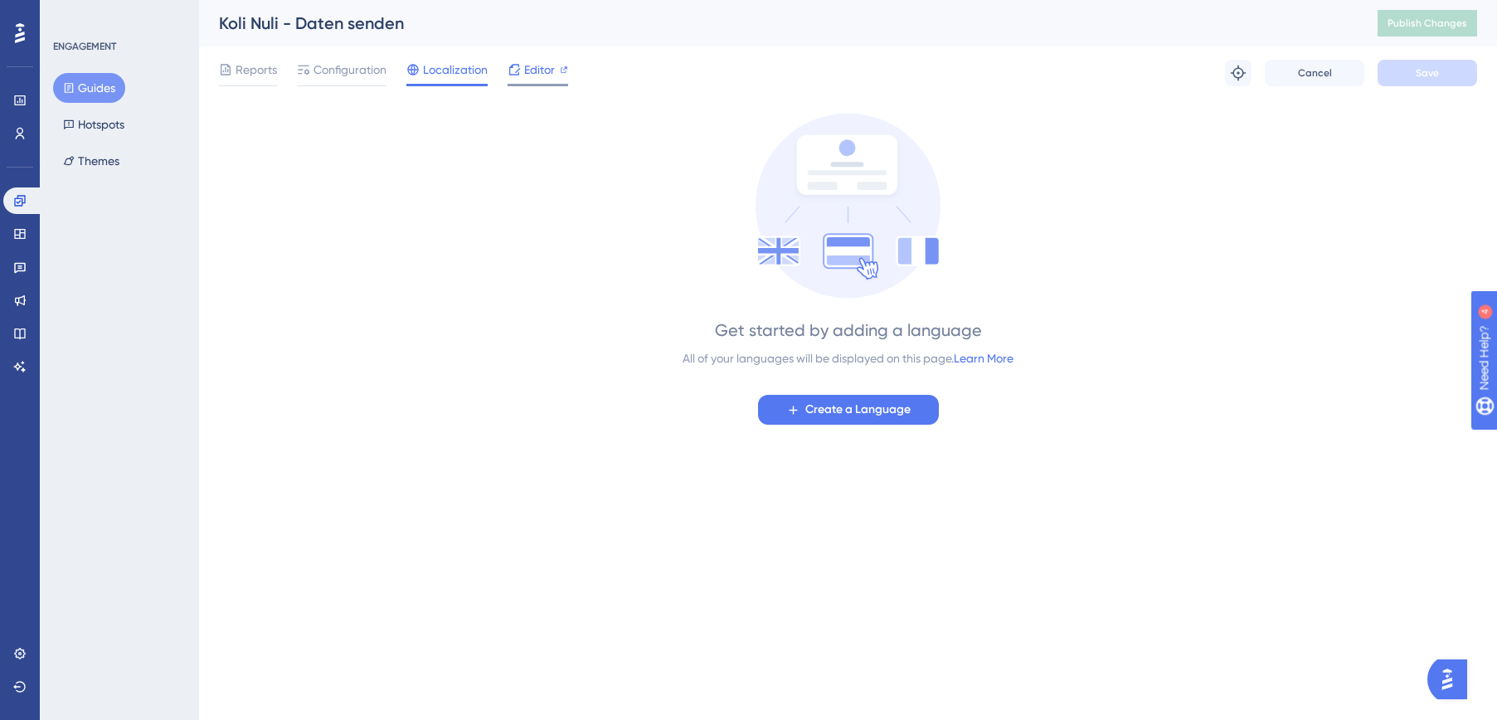
click at [537, 71] on span "Editor" at bounding box center [539, 70] width 31 height 20
click at [1240, 73] on icon at bounding box center [1238, 73] width 17 height 17
click at [255, 69] on span "Reports" at bounding box center [256, 70] width 41 height 20
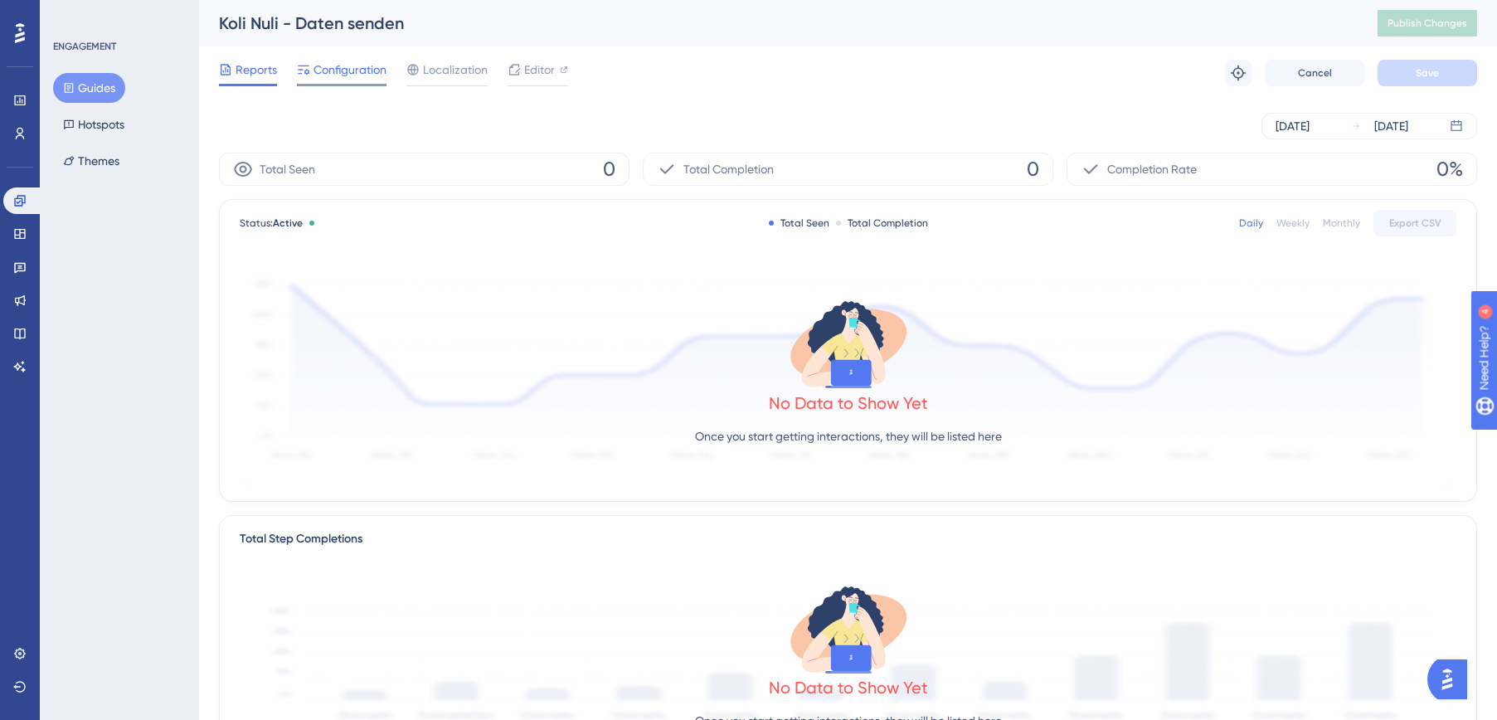
click at [337, 67] on span "Configuration" at bounding box center [350, 70] width 73 height 20
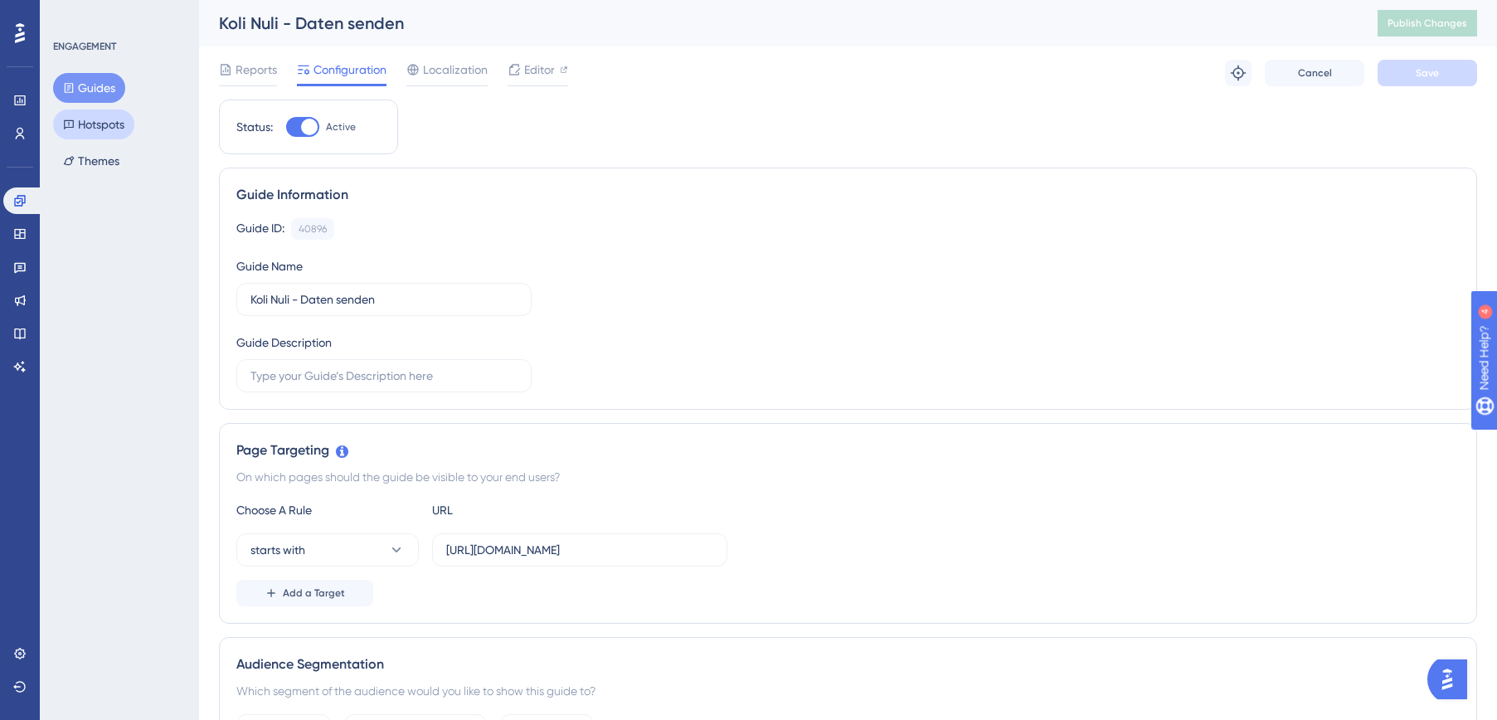
click at [114, 128] on button "Hotspots" at bounding box center [93, 124] width 81 height 30
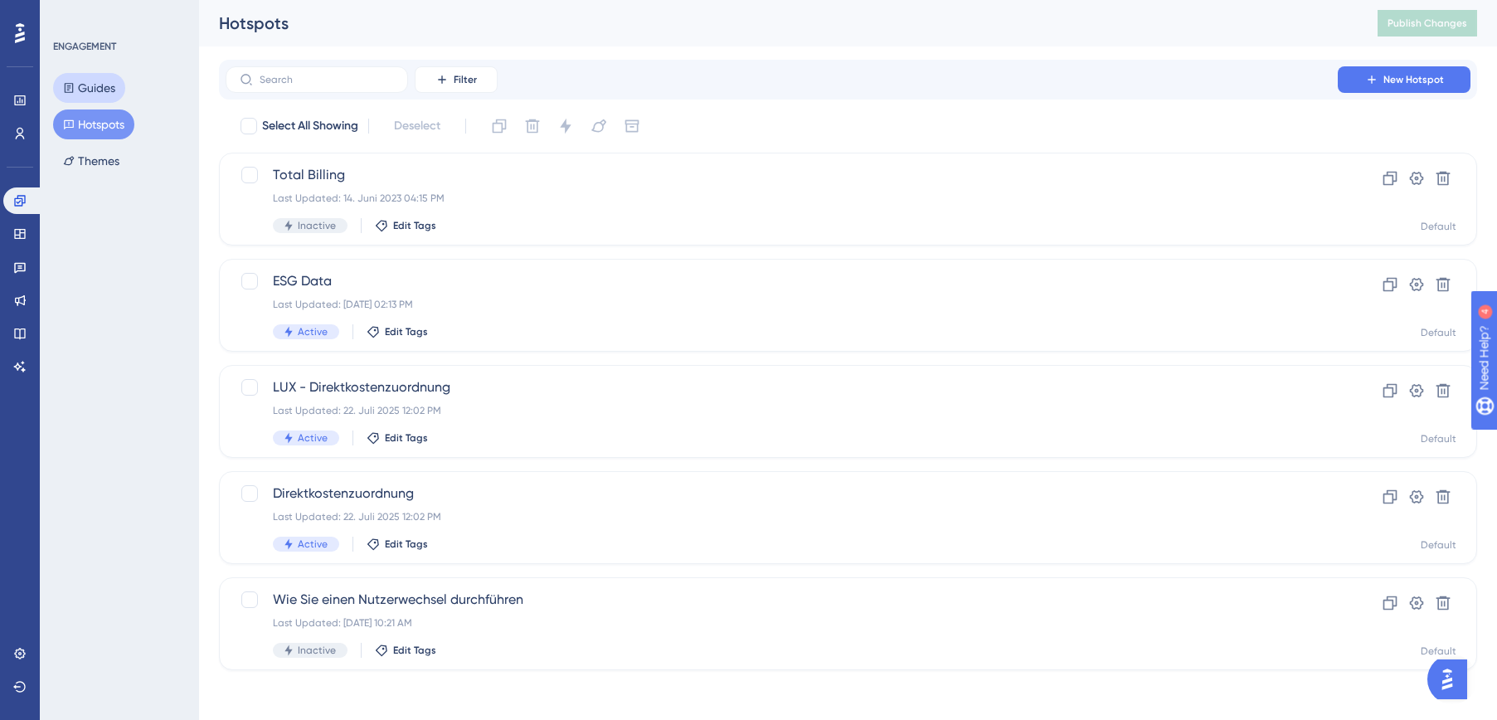
click at [104, 87] on button "Guides" at bounding box center [89, 88] width 72 height 30
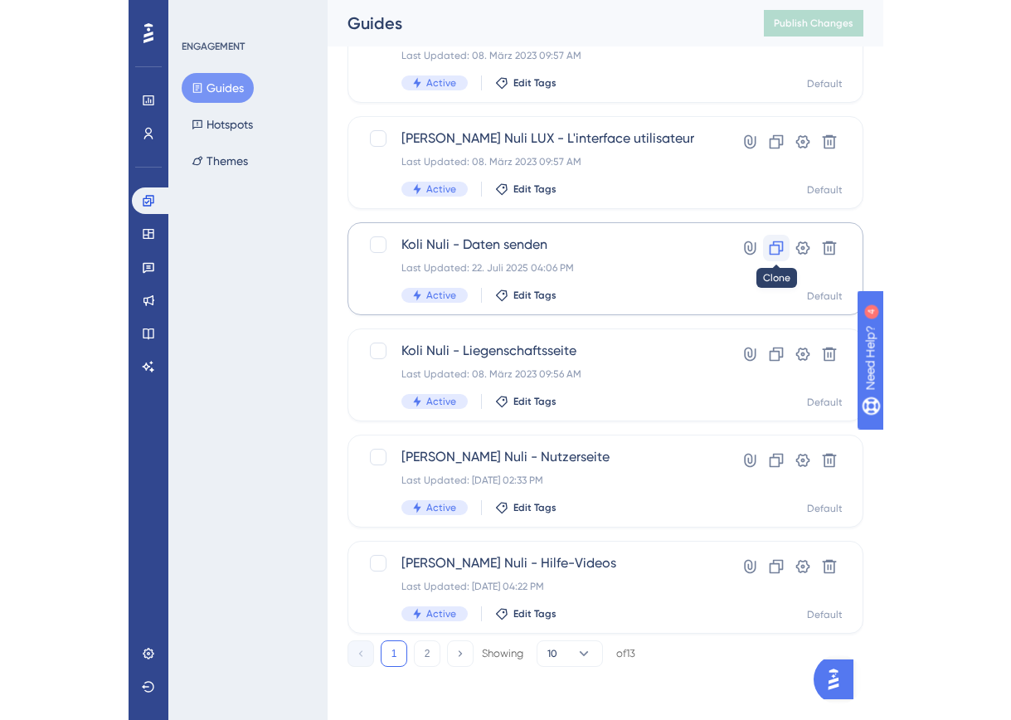
scroll to position [603, 0]
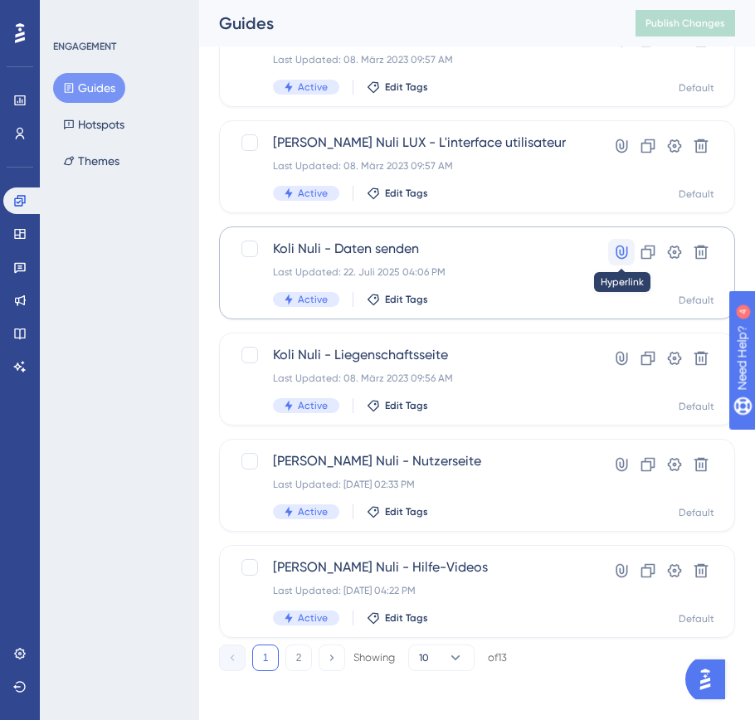
click at [623, 249] on icon at bounding box center [621, 252] width 12 height 14
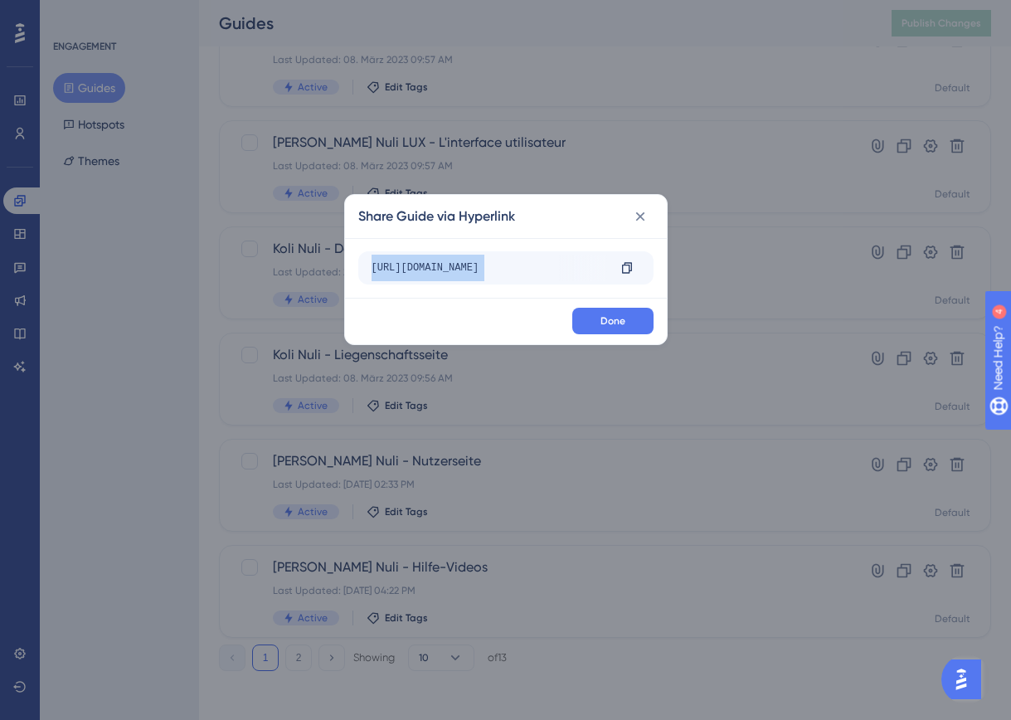
scroll to position [0, 445]
drag, startPoint x: 384, startPoint y: 269, endPoint x: 589, endPoint y: 303, distance: 207.7
click at [630, 318] on div "Share Guide via Hyperlink http://de.stage.isp-internal.k8s-lower.ista.net/ide/1…" at bounding box center [505, 269] width 323 height 151
click at [162, 271] on div "http://de.stage.isp-internal.k8s-lower.ista.net/ide/1550090011/069408DE71C54B13…" at bounding box center [44, 268] width 236 height 27
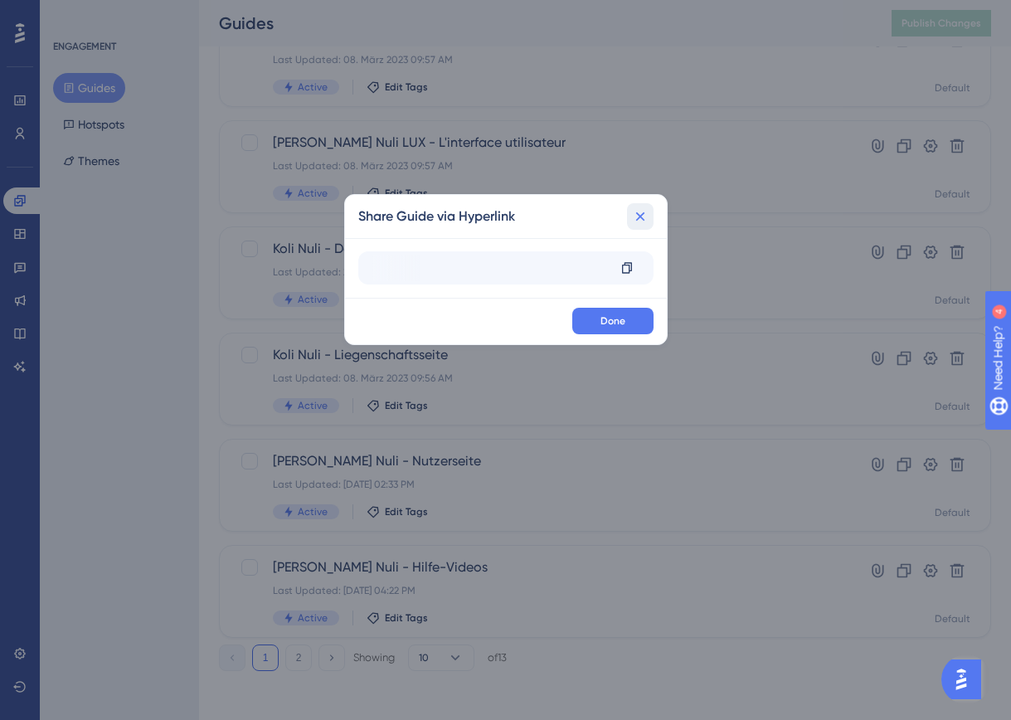
click at [641, 216] on icon at bounding box center [640, 216] width 17 height 17
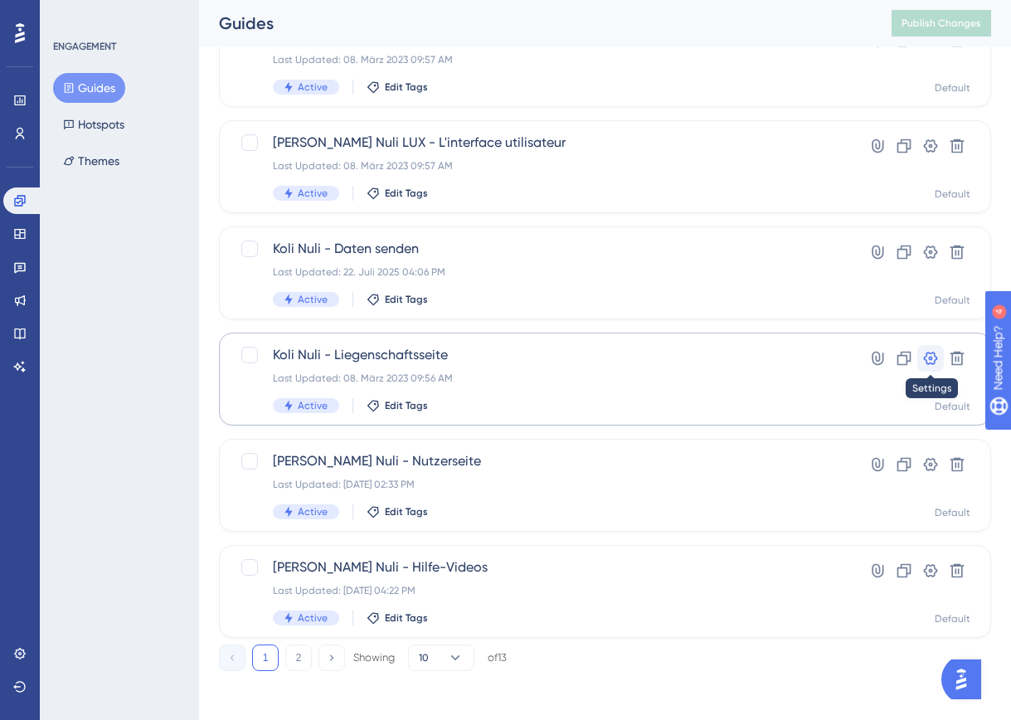
click at [929, 362] on icon at bounding box center [930, 358] width 17 height 17
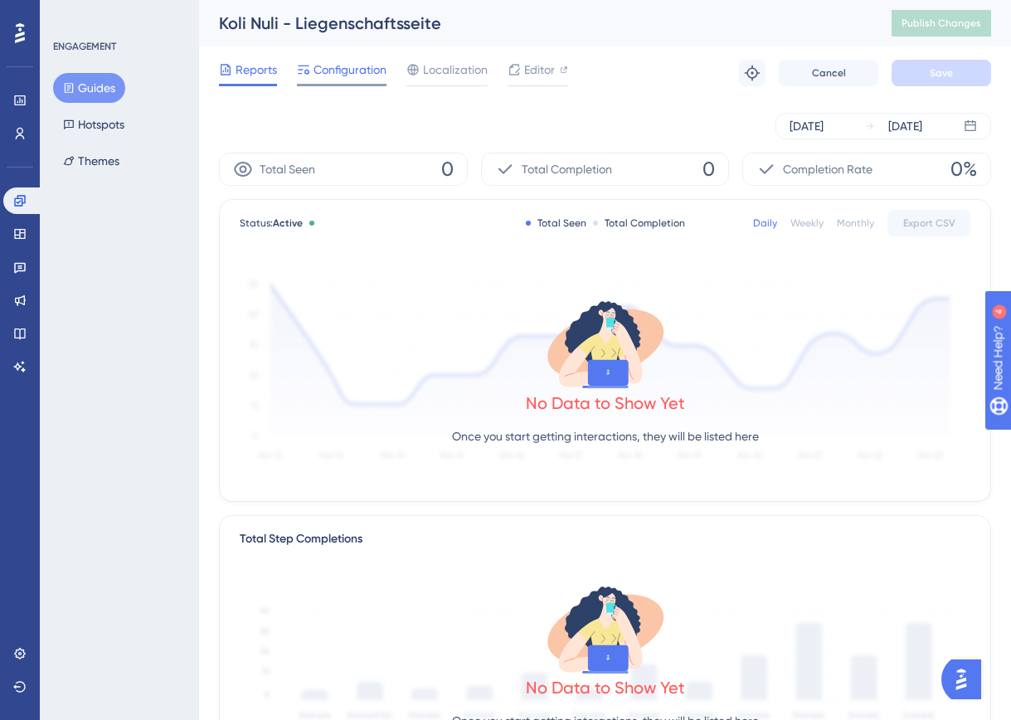
click at [360, 60] on span "Configuration" at bounding box center [350, 70] width 73 height 20
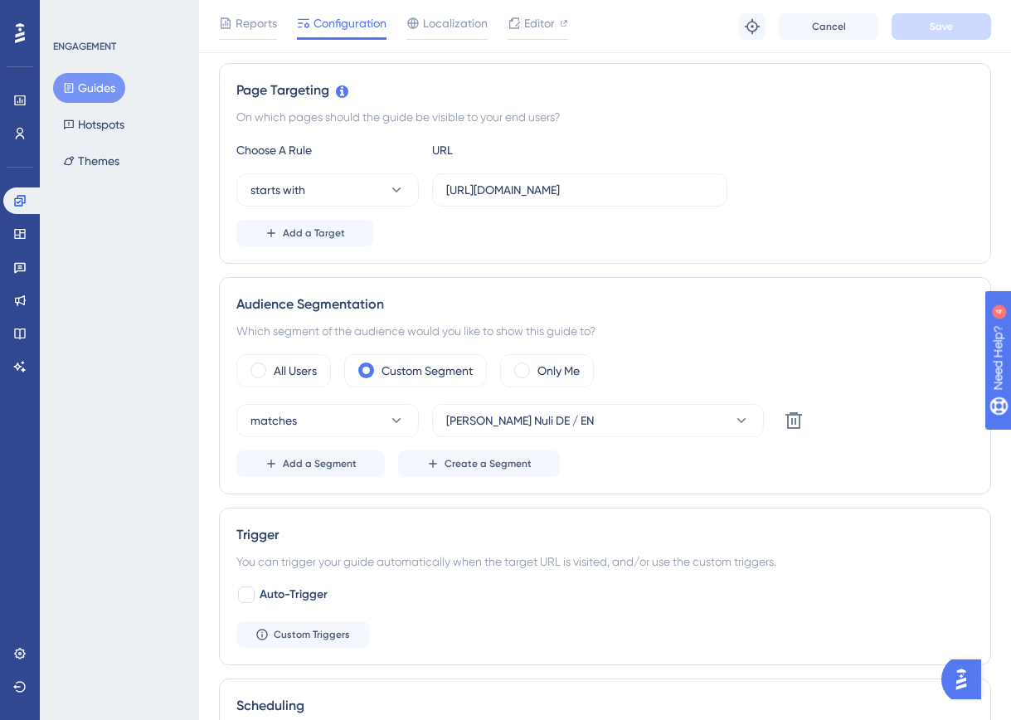
scroll to position [373, 0]
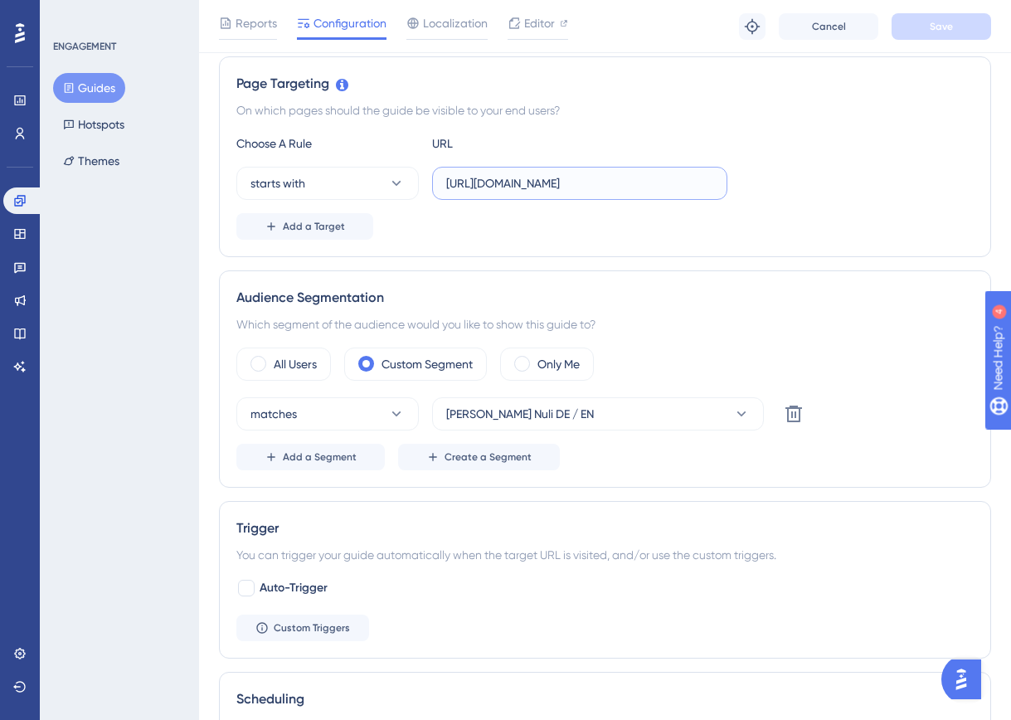
drag, startPoint x: 662, startPoint y: 186, endPoint x: 431, endPoint y: 184, distance: 230.6
click at [432, 184] on label "https://www.ista-webportal.de/ide/" at bounding box center [579, 183] width 295 height 33
paste input "portal.dsp-rc.g10xg0.az.ista.net/ide/3054703553/164C6E1EBB62428A833171517E76676…"
drag, startPoint x: 517, startPoint y: 184, endPoint x: 830, endPoint y: 183, distance: 313.5
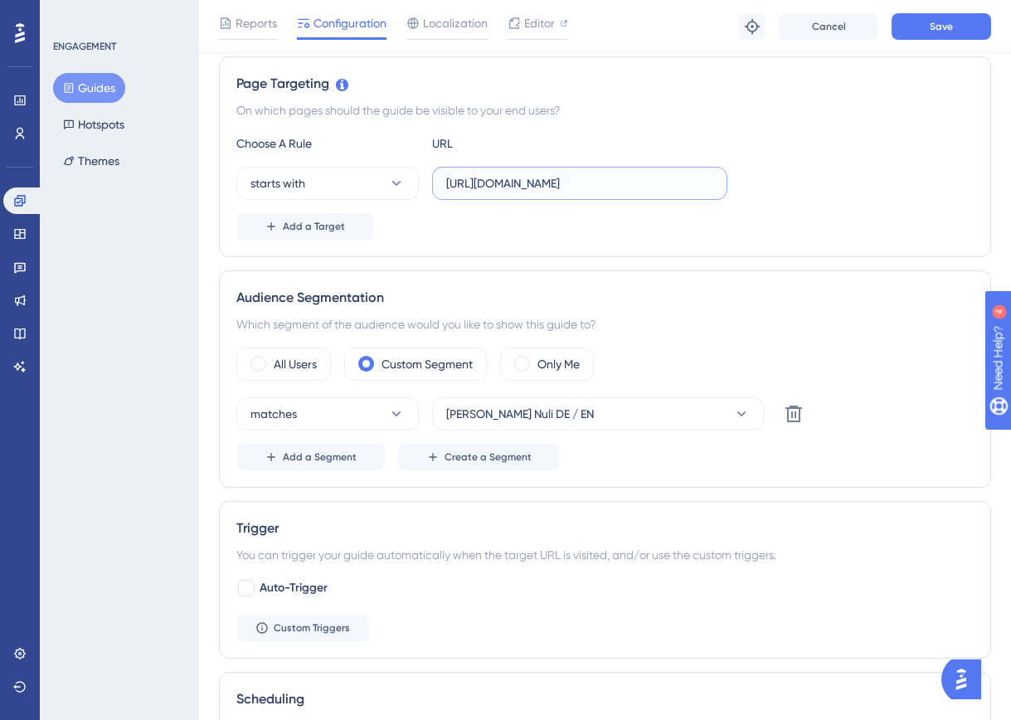
click at [831, 183] on div "starts with https://portal.dsp-rc.g10xg0.az.ista.net/ide/3054703553/164C6E1EBB6…" at bounding box center [604, 183] width 737 height 33
type input "https://portal.dsp-rc.g10xg0.az.ista.net/ide/"
click at [831, 215] on div "Add a Target" at bounding box center [604, 226] width 737 height 27
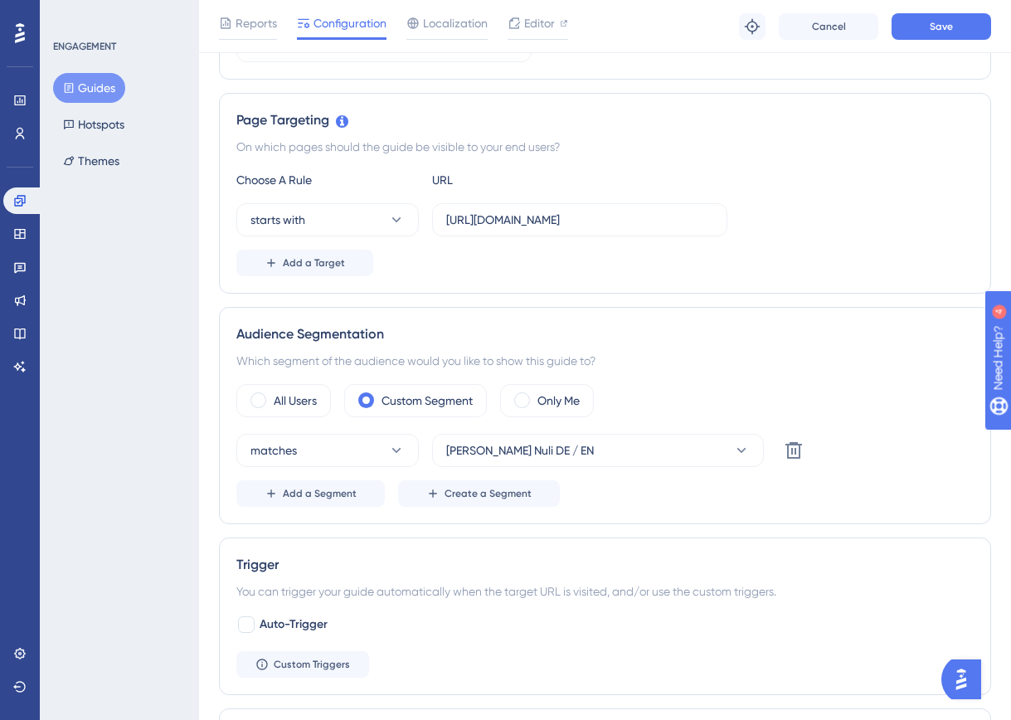
scroll to position [333, 0]
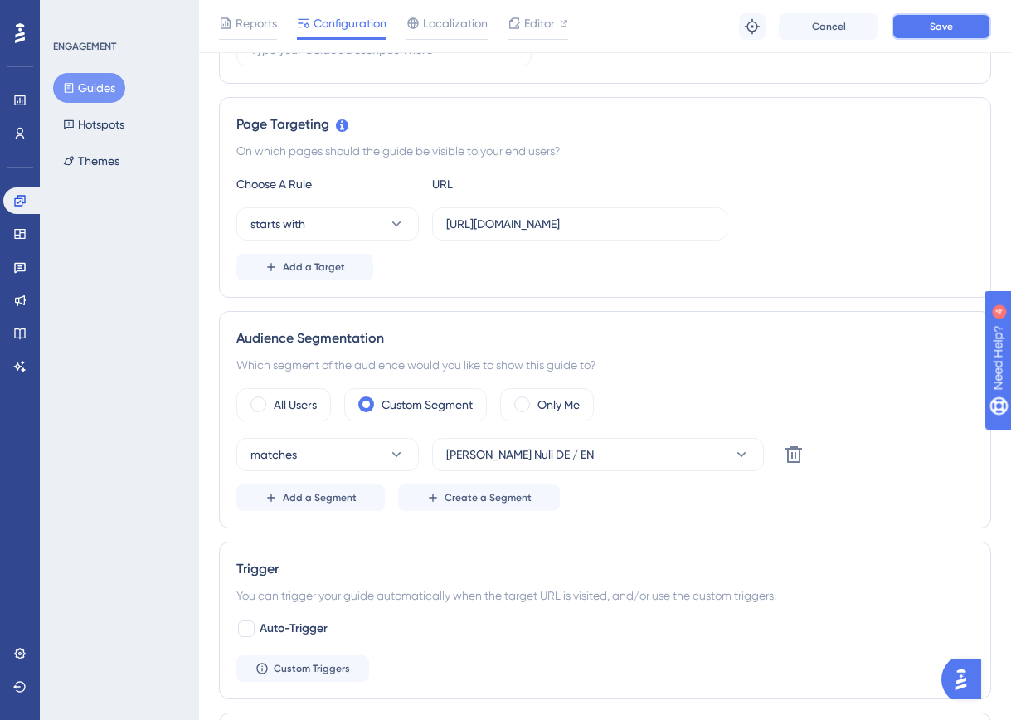
click at [930, 32] on span "Save" at bounding box center [941, 26] width 23 height 13
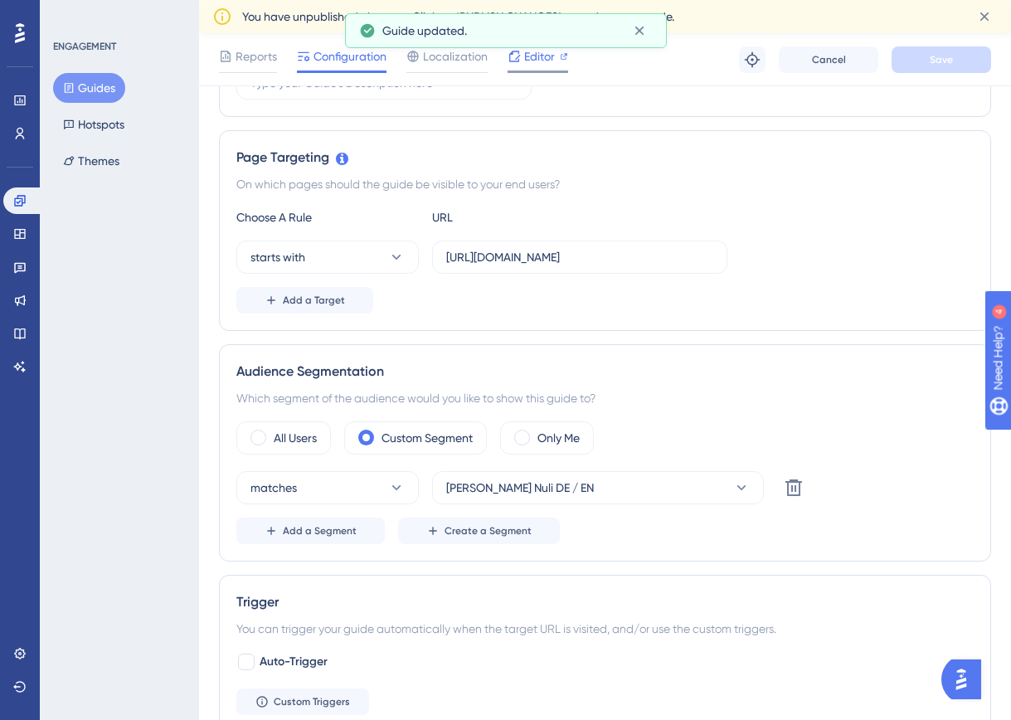
click at [520, 60] on div "Editor" at bounding box center [538, 56] width 61 height 20
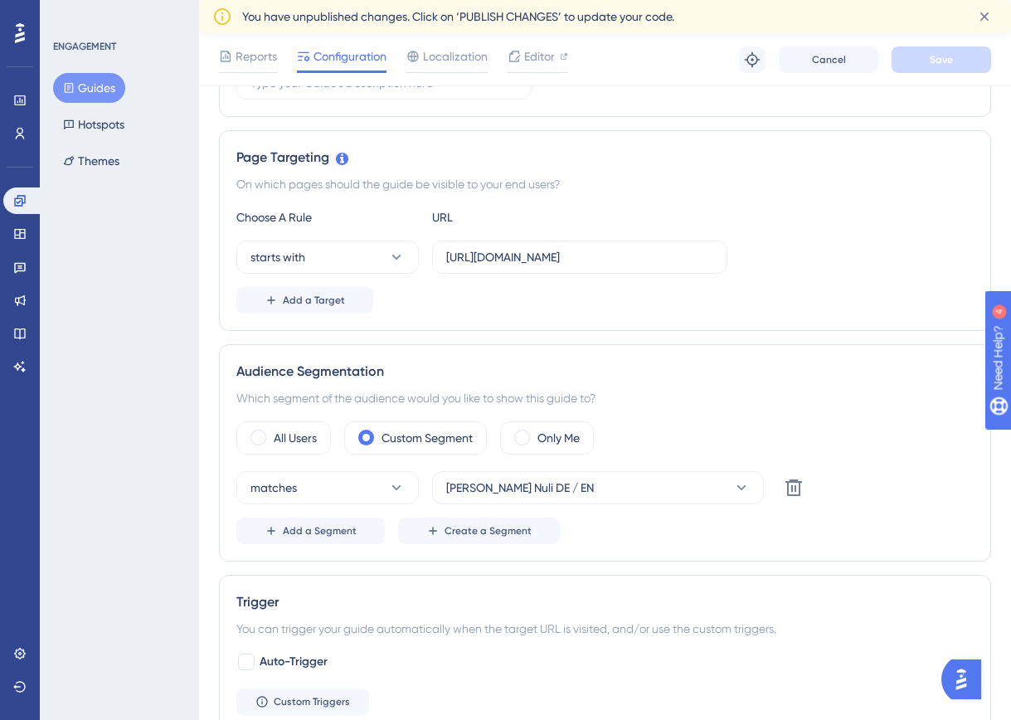
click at [858, 136] on div "Page Targeting On which pages should the guide be visible to your end users? Ch…" at bounding box center [605, 230] width 772 height 201
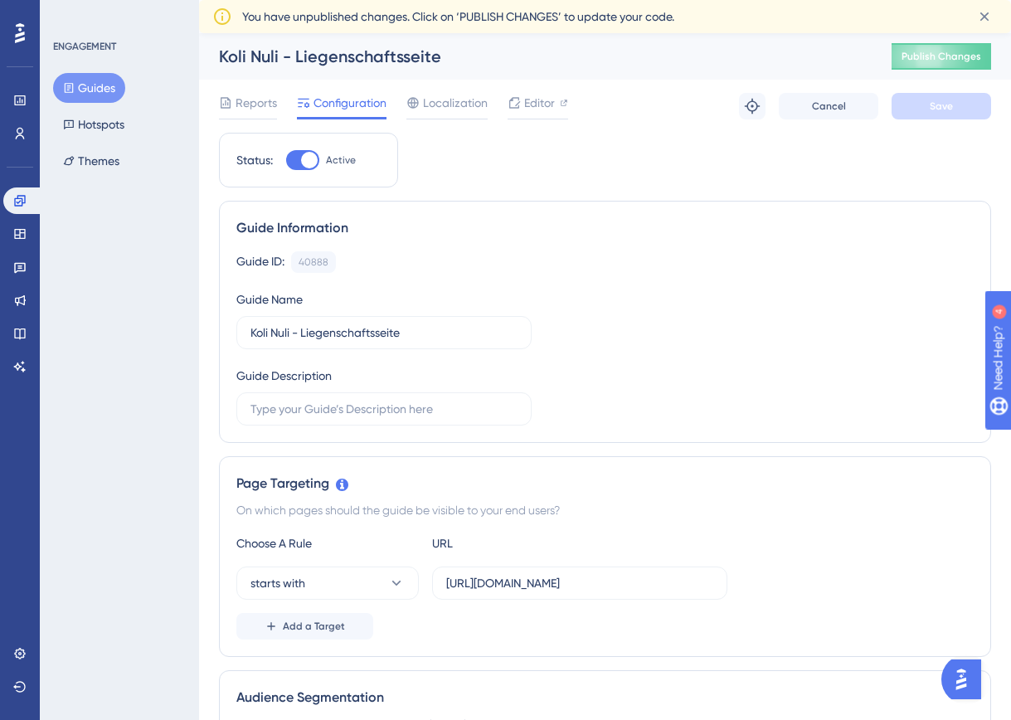
scroll to position [1, 0]
click at [940, 54] on span "Publish Changes" at bounding box center [942, 55] width 80 height 13
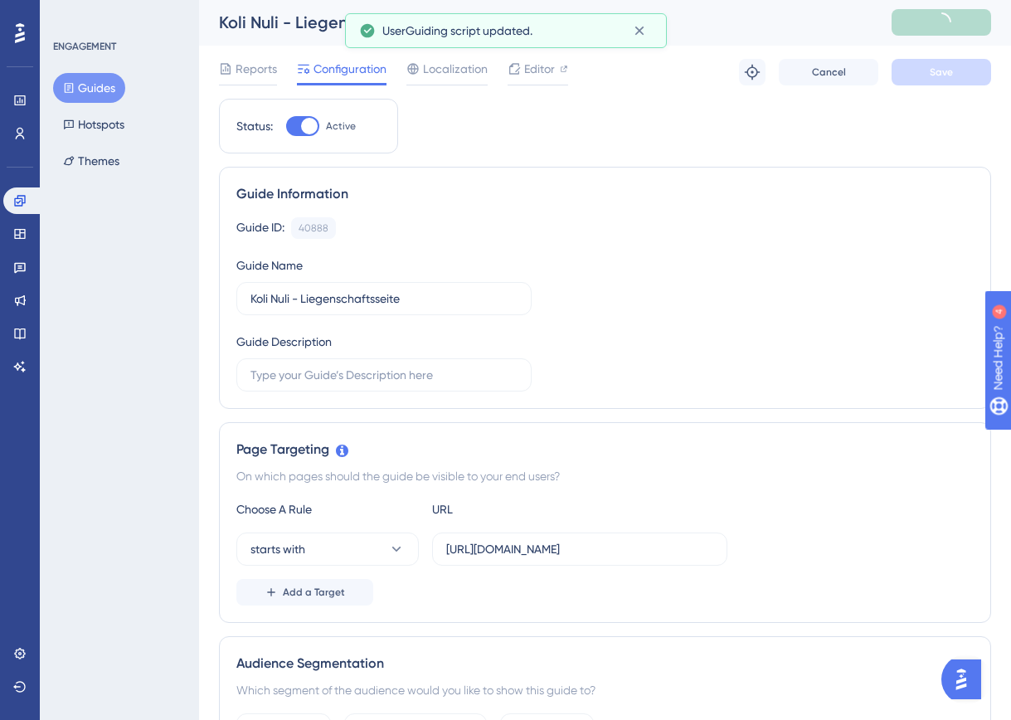
scroll to position [0, 0]
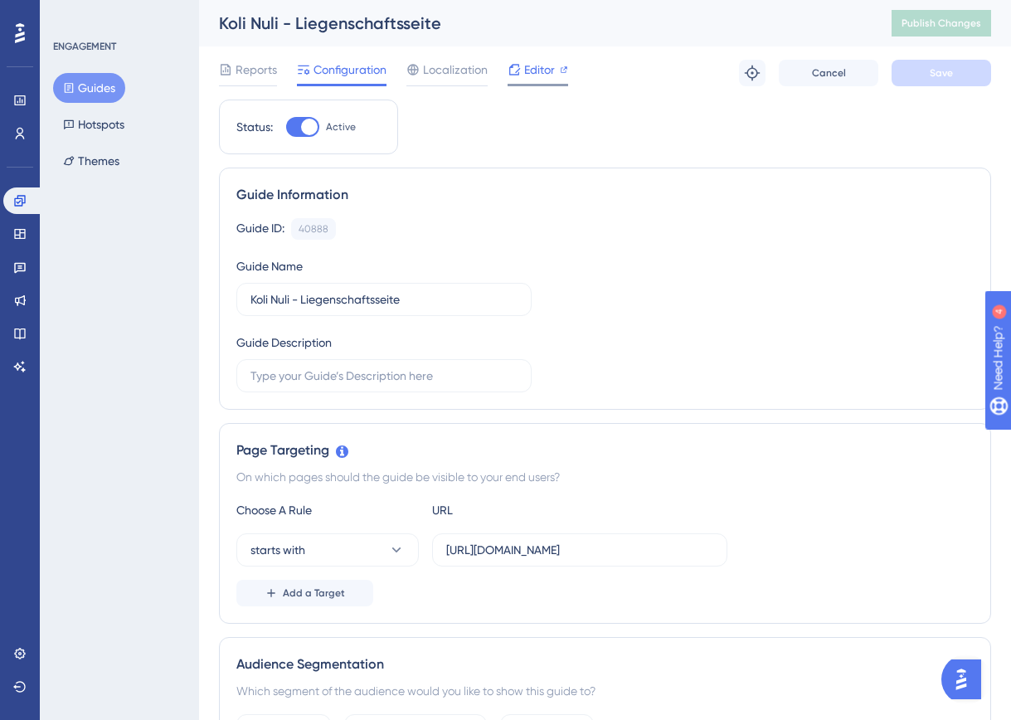
click at [530, 75] on span "Editor" at bounding box center [539, 70] width 31 height 20
click at [309, 129] on div at bounding box center [309, 127] width 17 height 17
click at [286, 128] on input "Active" at bounding box center [285, 127] width 1 height 1
checkbox input "false"
click at [257, 66] on span "Reports" at bounding box center [256, 70] width 41 height 20
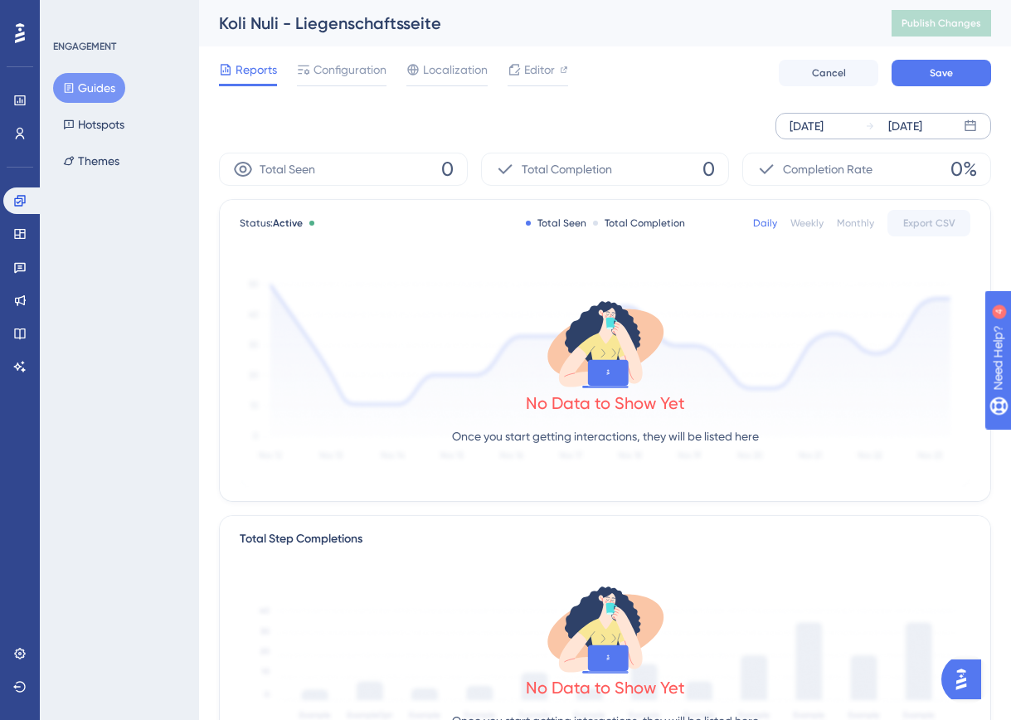
click at [810, 127] on div "Sep 20 2025" at bounding box center [807, 126] width 34 height 20
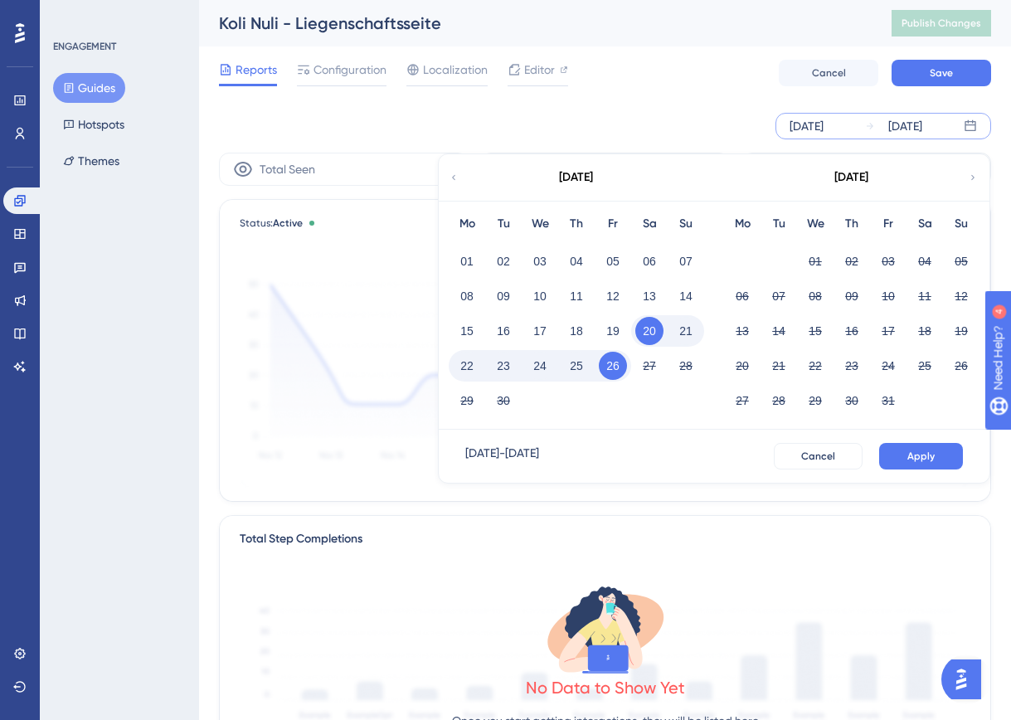
click at [456, 172] on icon at bounding box center [454, 177] width 10 height 15
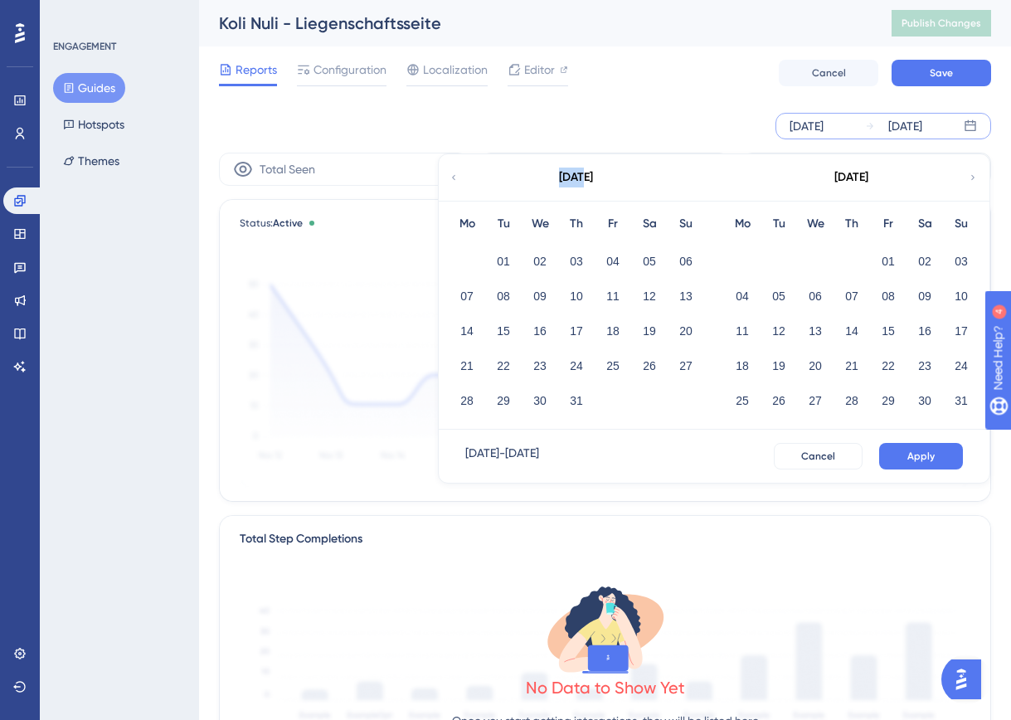
click at [456, 172] on icon at bounding box center [454, 177] width 10 height 15
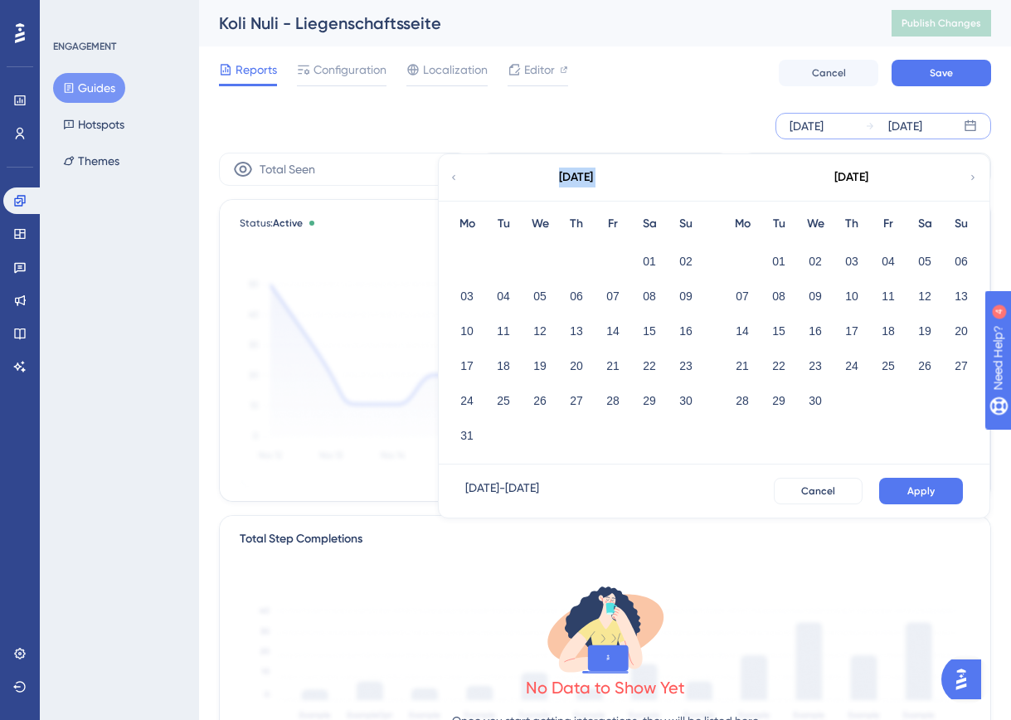
click at [456, 172] on icon at bounding box center [454, 177] width 10 height 15
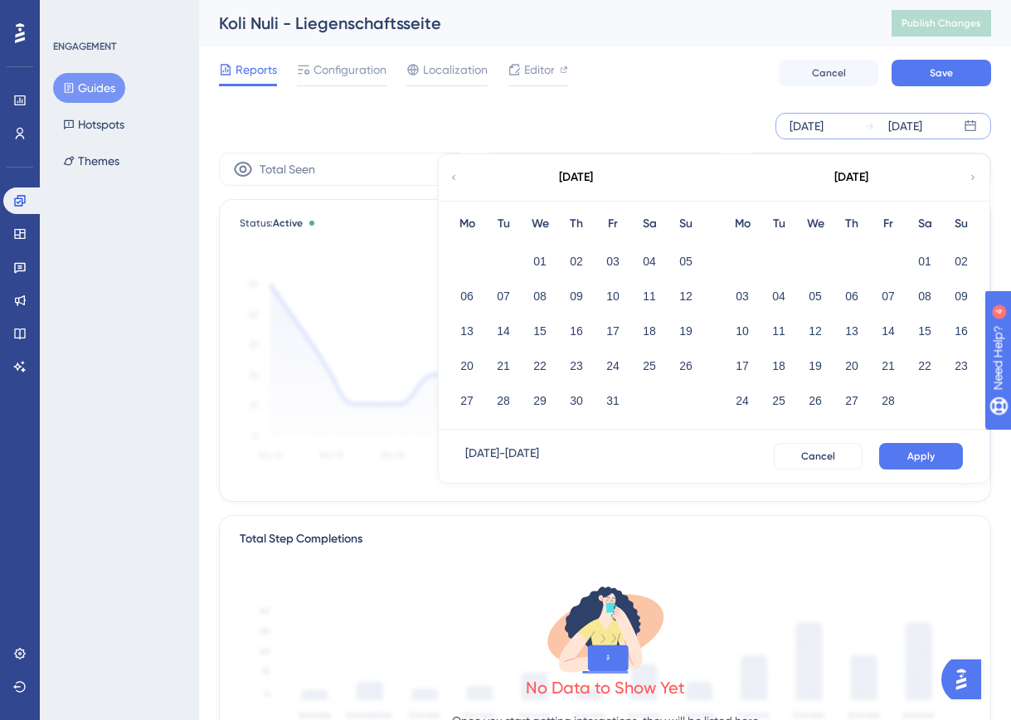
drag, startPoint x: 540, startPoint y: 260, endPoint x: 559, endPoint y: 258, distance: 19.1
click at [540, 260] on button "01" at bounding box center [540, 261] width 28 height 28
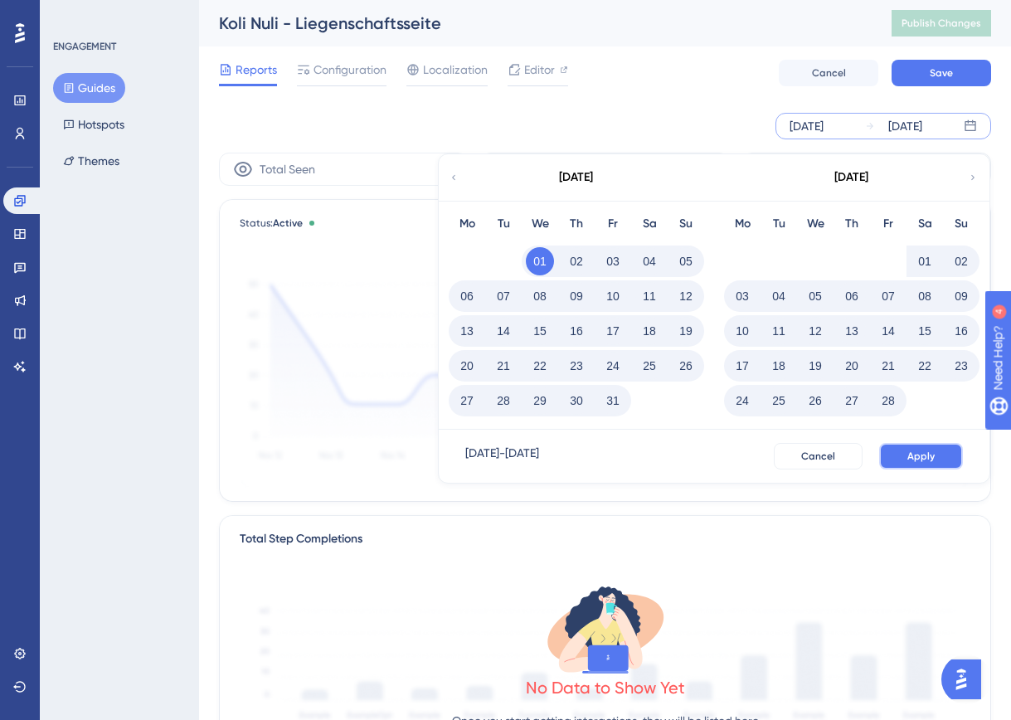
click at [916, 446] on button "Apply" at bounding box center [921, 456] width 84 height 27
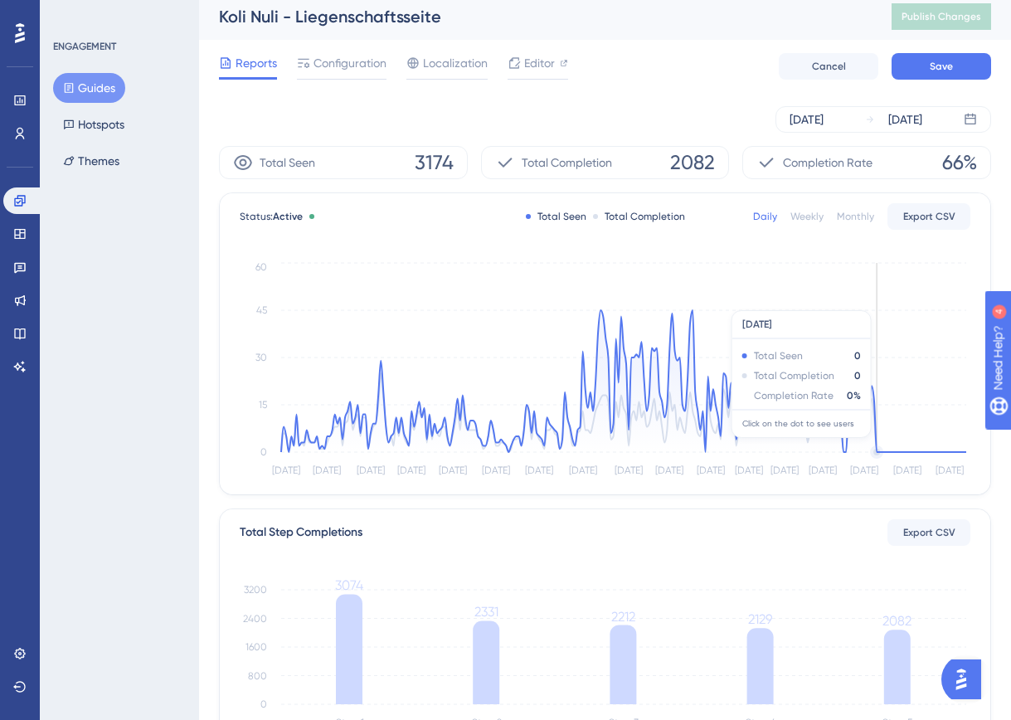
scroll to position [9, 0]
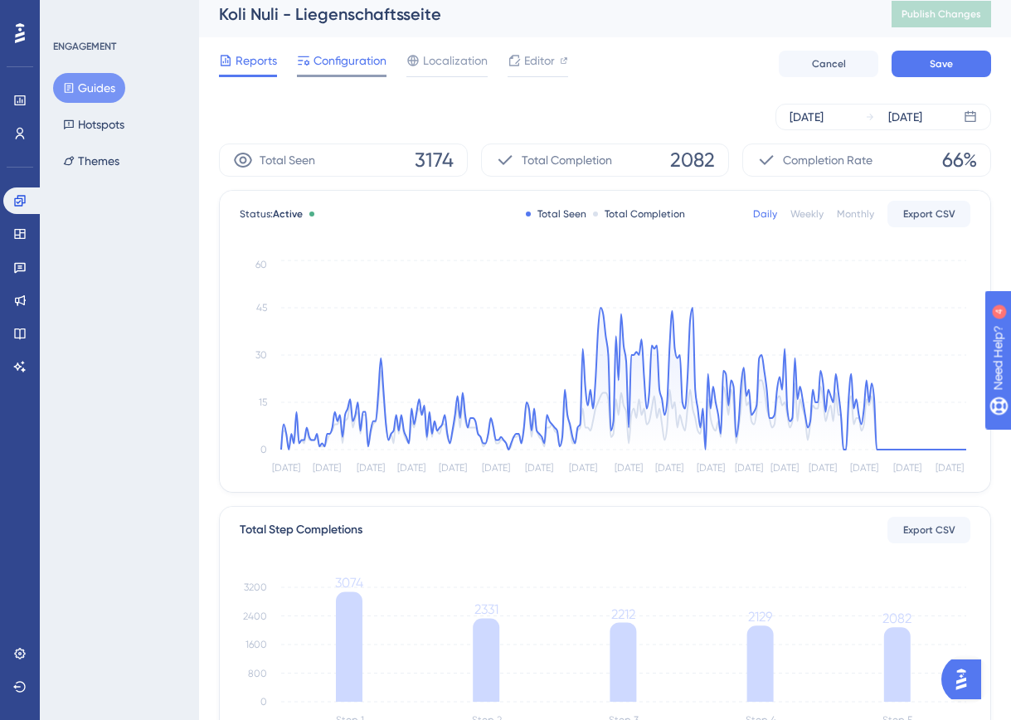
click at [366, 61] on span "Configuration" at bounding box center [350, 61] width 73 height 20
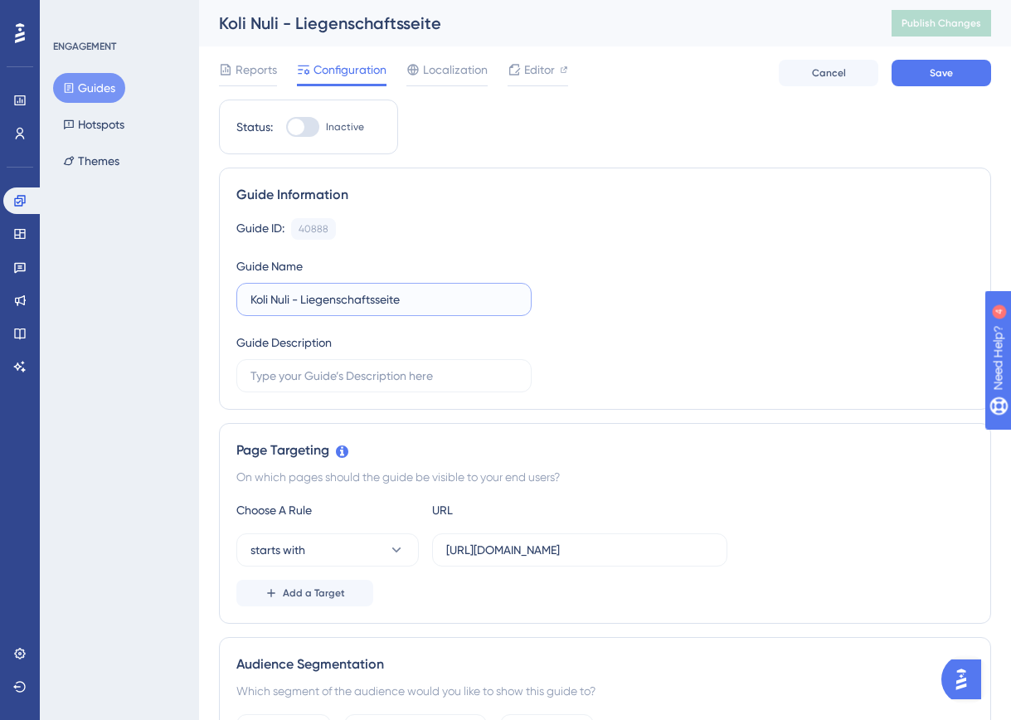
click at [362, 290] on input "Koli Nuli - Liegenschaftsseite" at bounding box center [383, 299] width 267 height 18
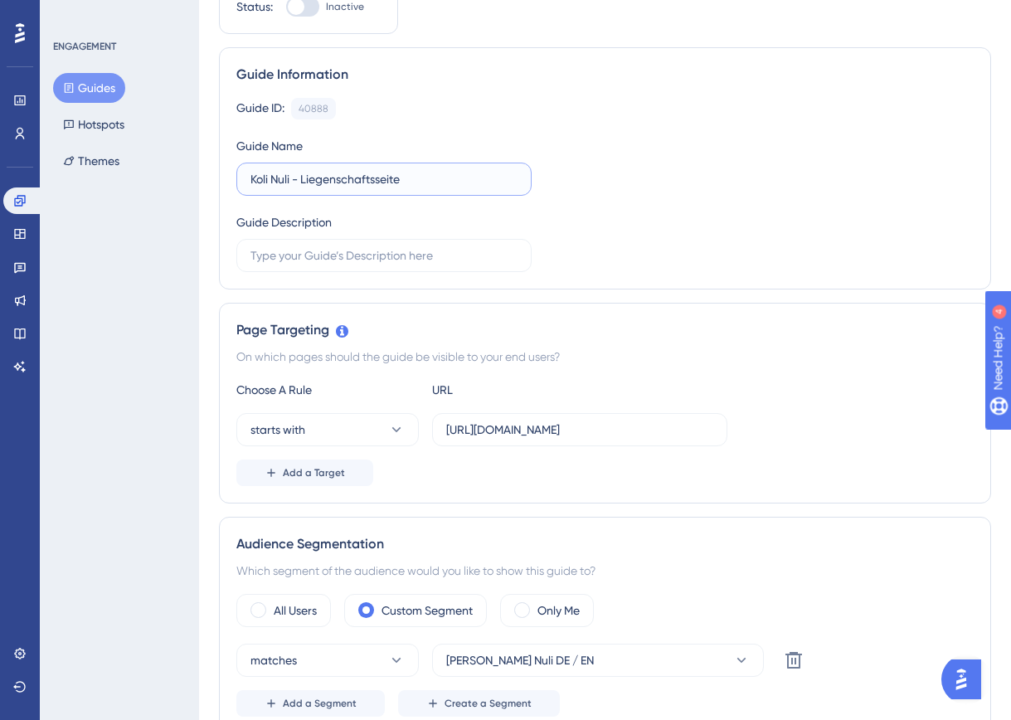
scroll to position [124, 0]
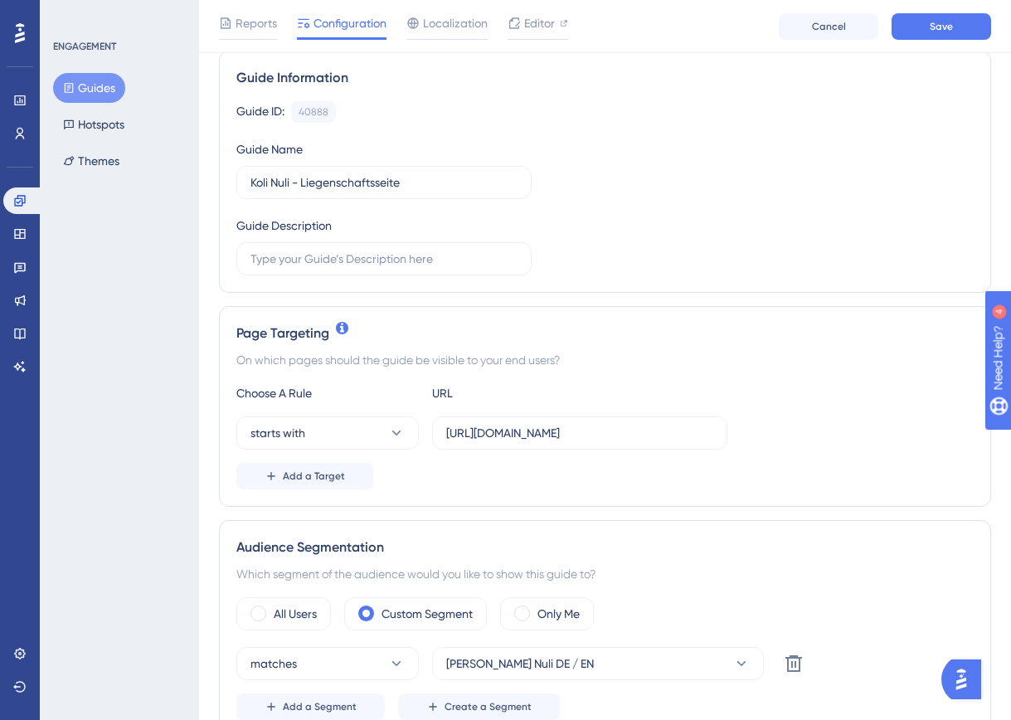
click at [396, 357] on div "On which pages should the guide be visible to your end users?" at bounding box center [604, 360] width 737 height 20
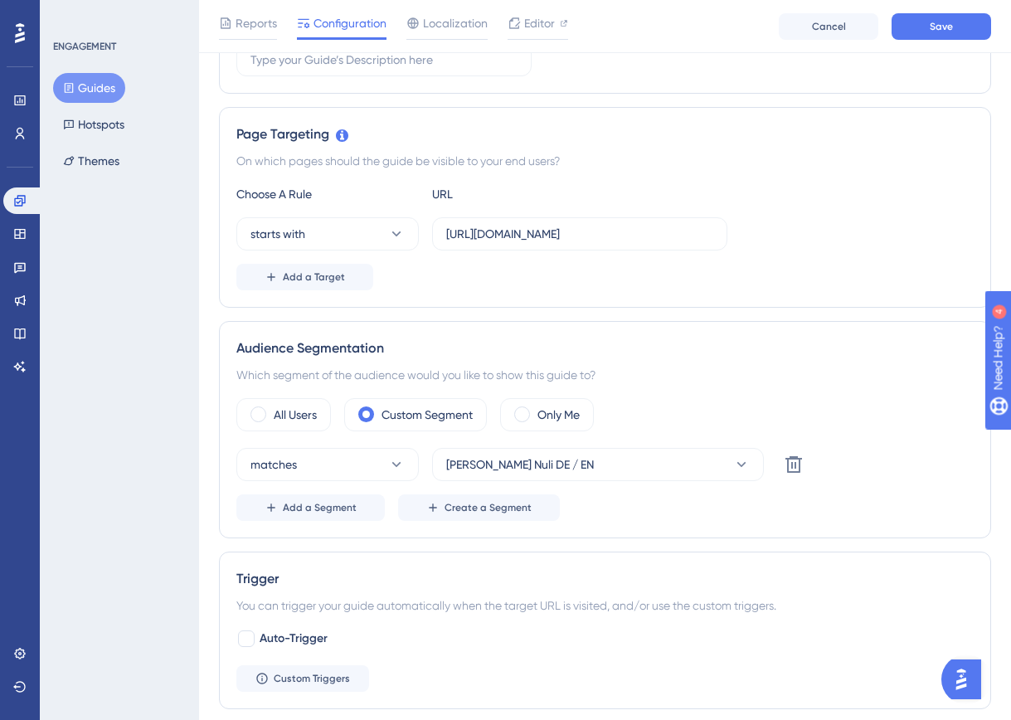
scroll to position [0, 0]
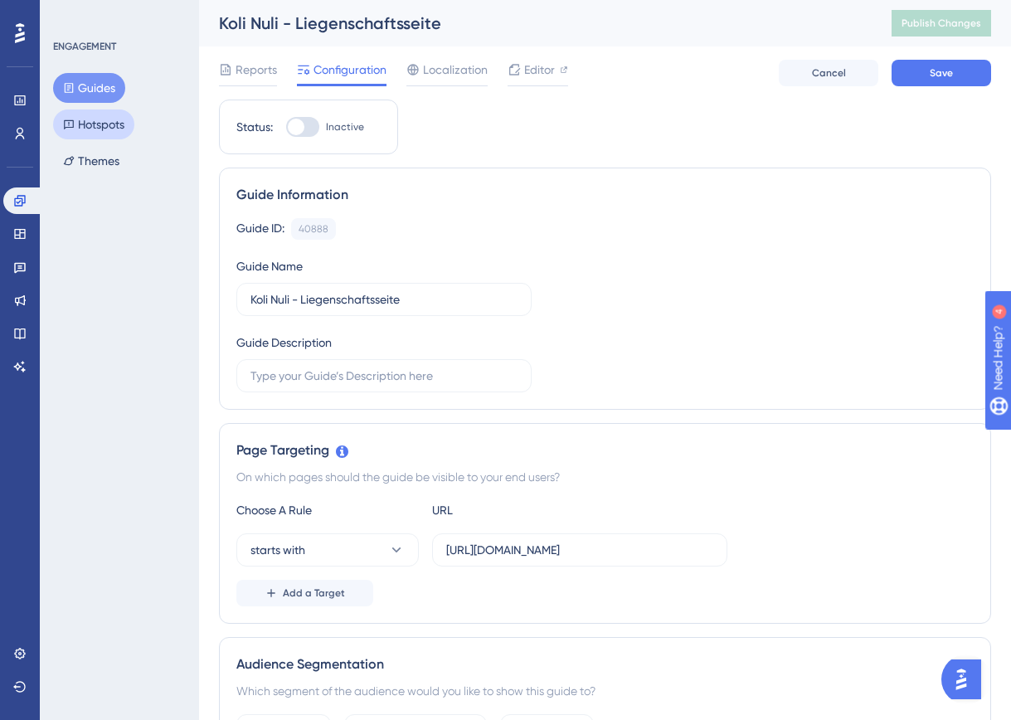
click at [100, 121] on button "Hotspots" at bounding box center [93, 124] width 81 height 30
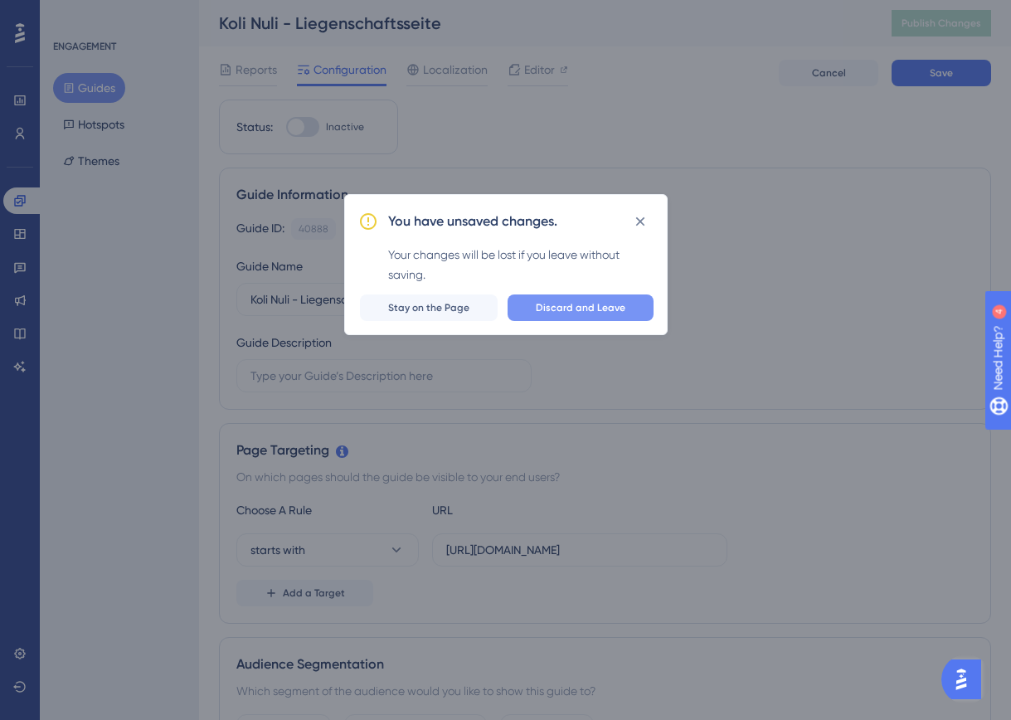
click at [557, 307] on span "Discard and Leave" at bounding box center [581, 307] width 90 height 13
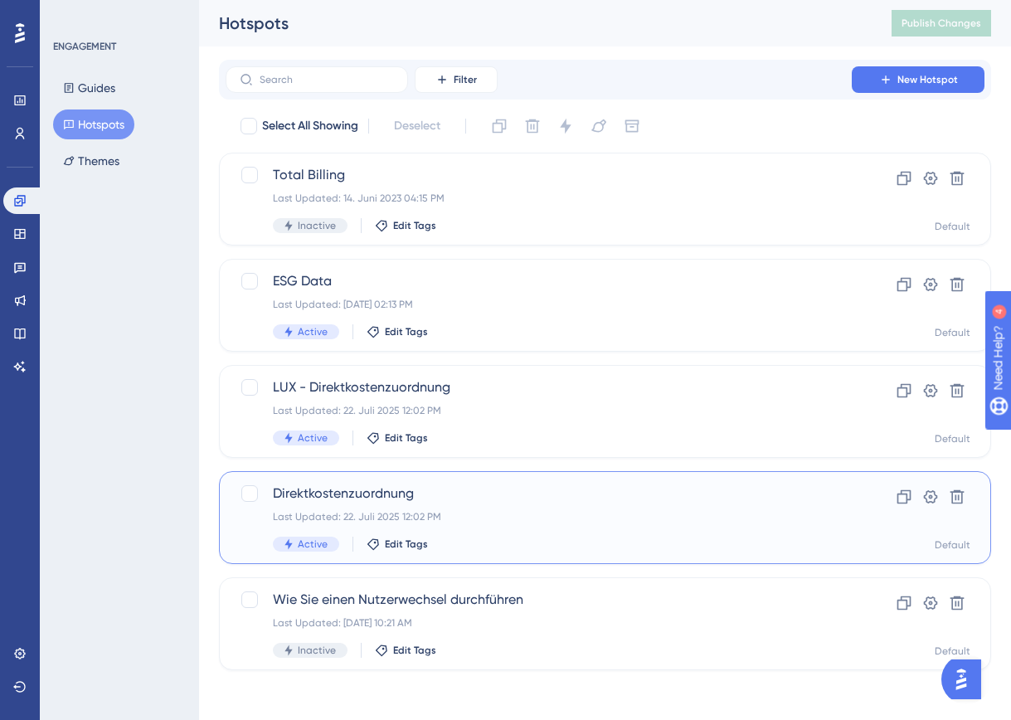
click at [302, 508] on div "Direktkostenzuordnung Last Updated: 22. Juli 2025 12:02 PM Active Edit Tags" at bounding box center [539, 518] width 532 height 68
click at [907, 495] on icon at bounding box center [904, 497] width 14 height 14
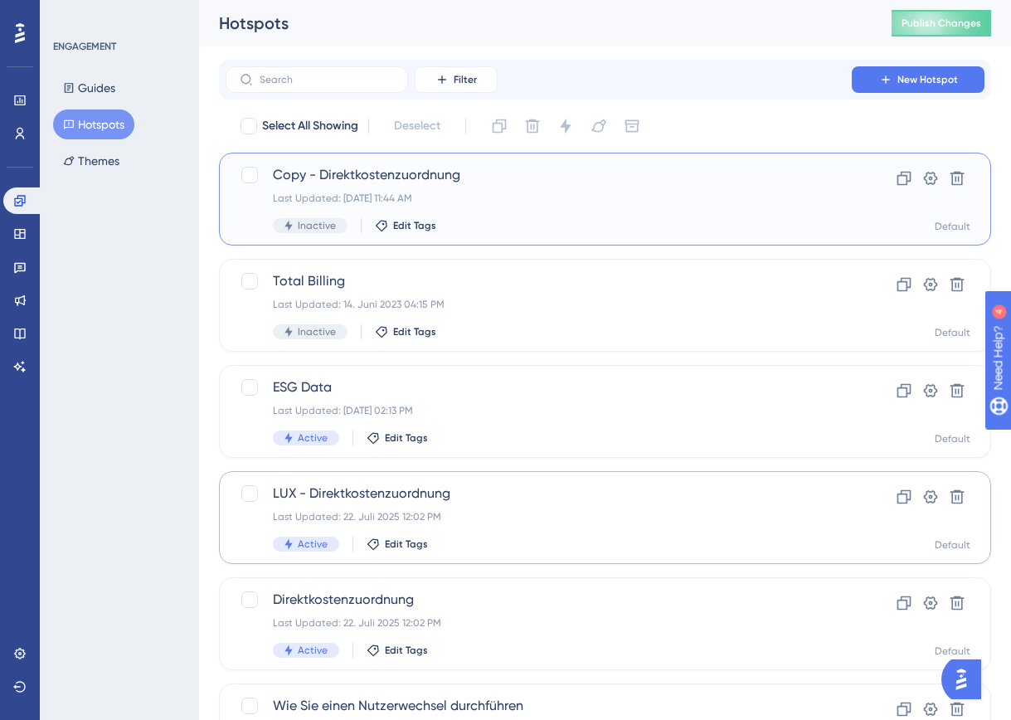
click at [352, 173] on span "Copy - Direktkostenzuordnung" at bounding box center [539, 175] width 532 height 20
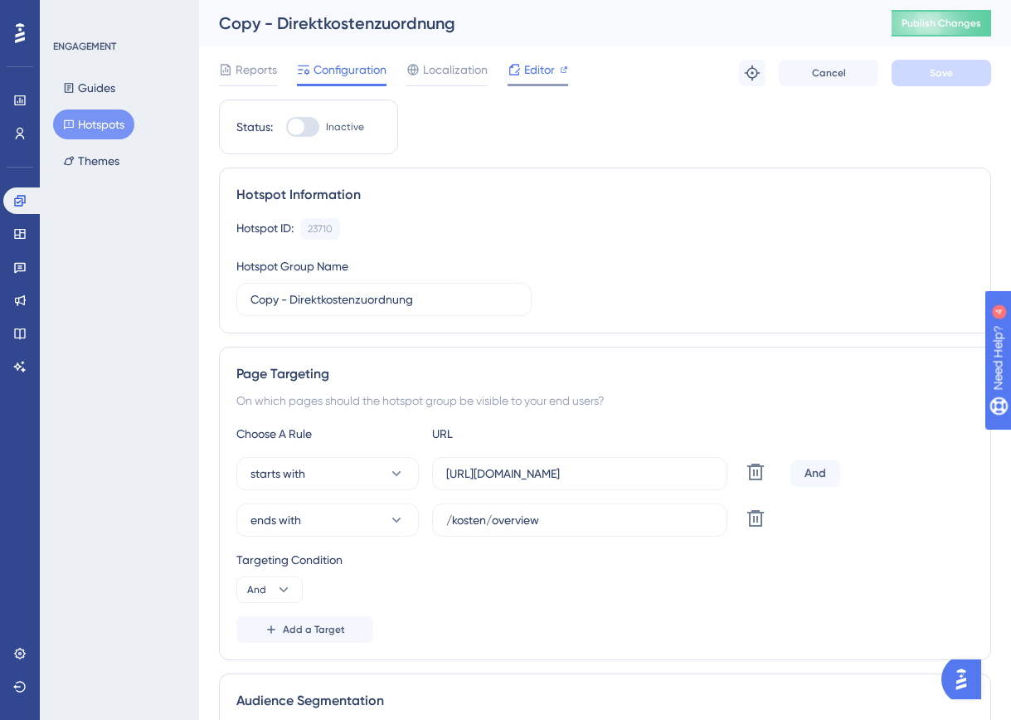
click at [539, 80] on div "Editor" at bounding box center [538, 73] width 61 height 27
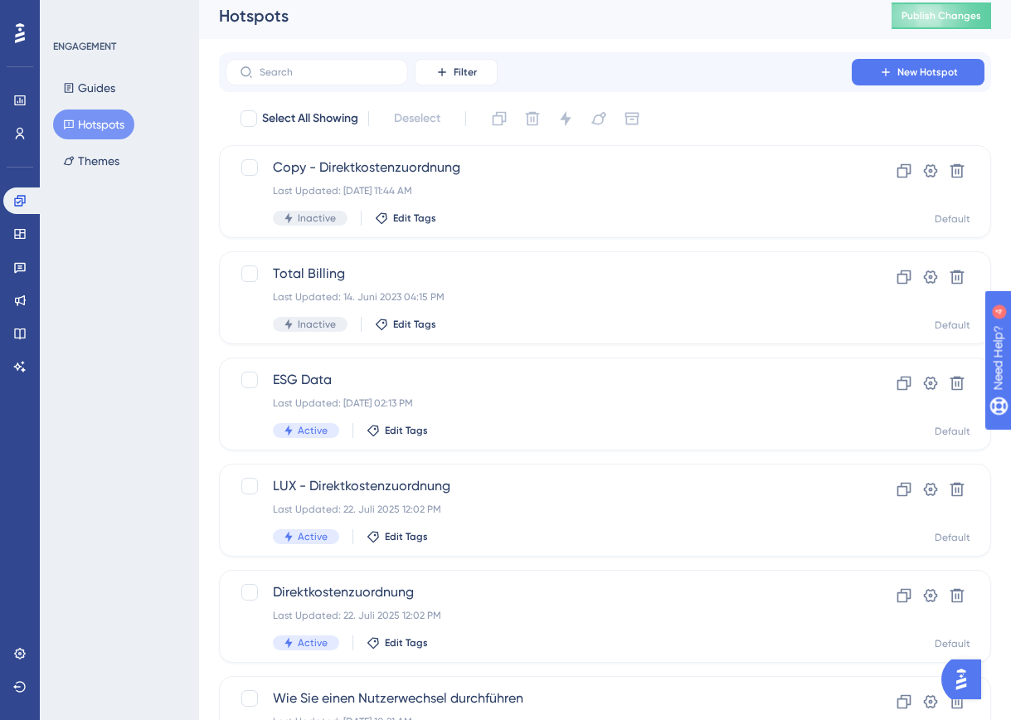
scroll to position [7, 0]
click at [94, 87] on button "Guides" at bounding box center [89, 88] width 72 height 30
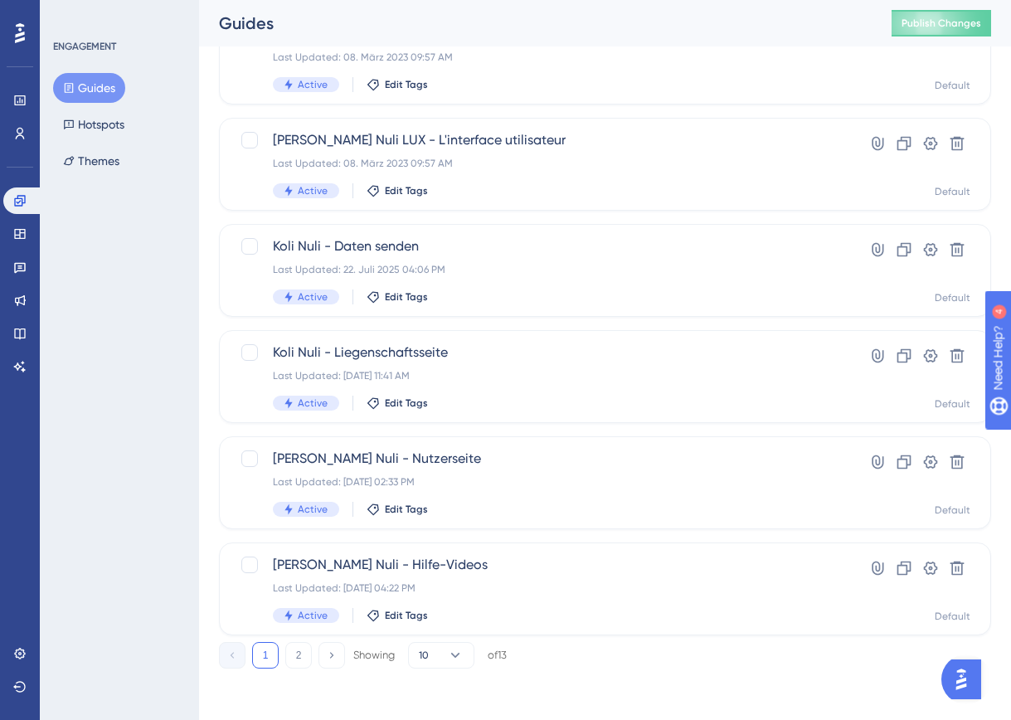
scroll to position [607, 0]
click at [902, 244] on icon at bounding box center [904, 248] width 17 height 17
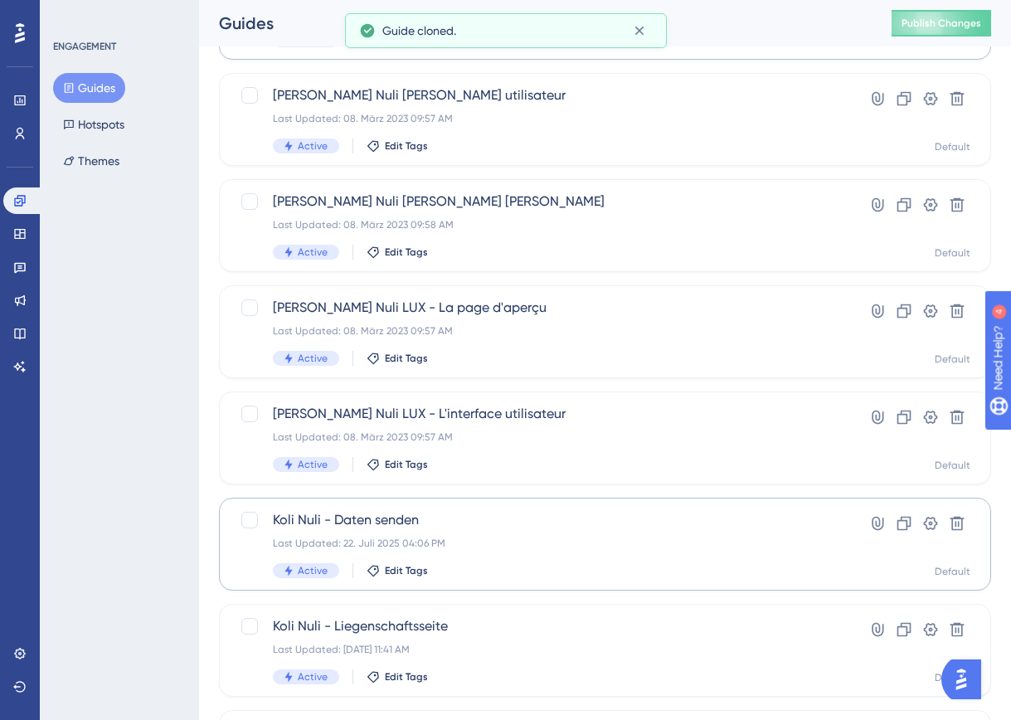
scroll to position [0, 0]
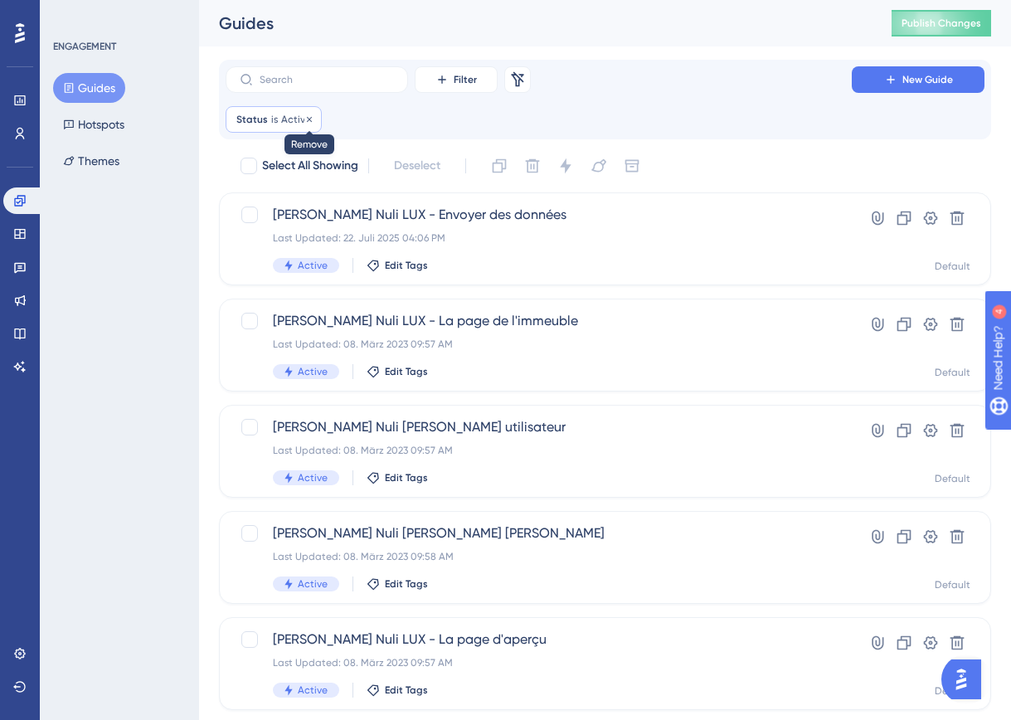
click at [307, 119] on icon at bounding box center [309, 118] width 5 height 5
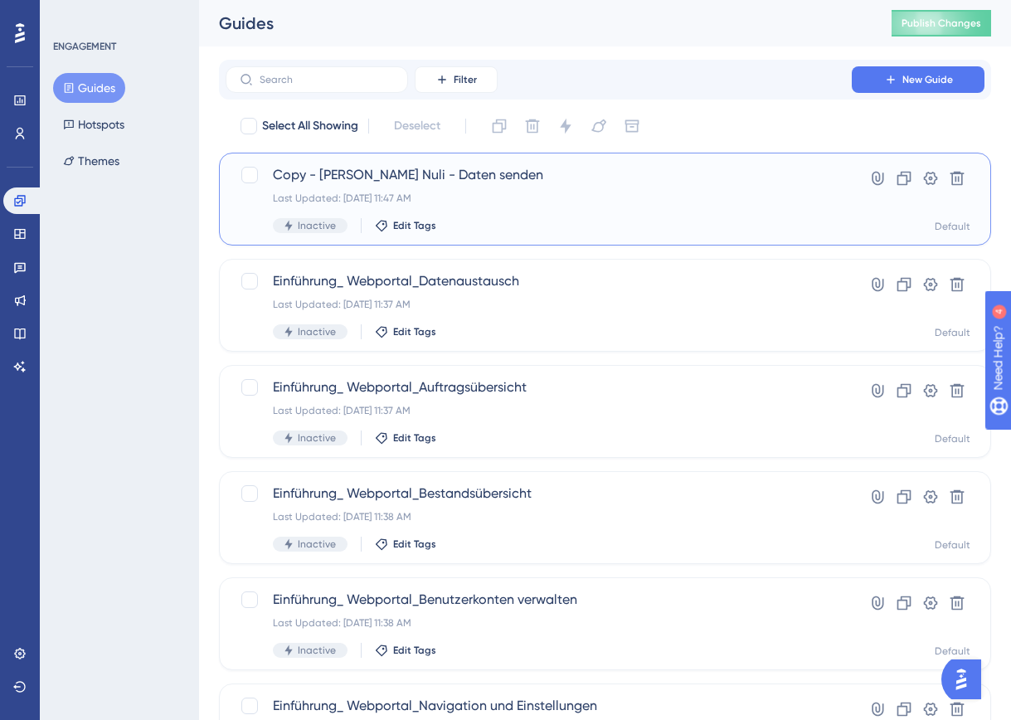
click at [437, 181] on span "Copy - Koli Nuli - Daten senden" at bounding box center [539, 175] width 532 height 20
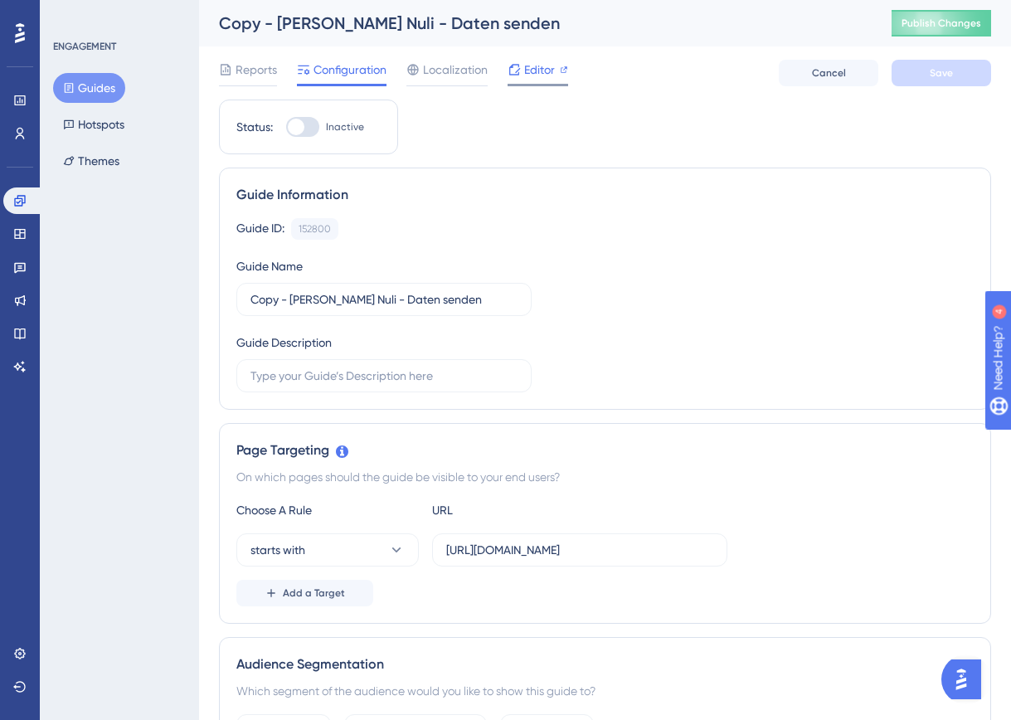
click at [535, 66] on span "Editor" at bounding box center [539, 70] width 31 height 20
click at [815, 74] on span "Cancel" at bounding box center [829, 72] width 34 height 13
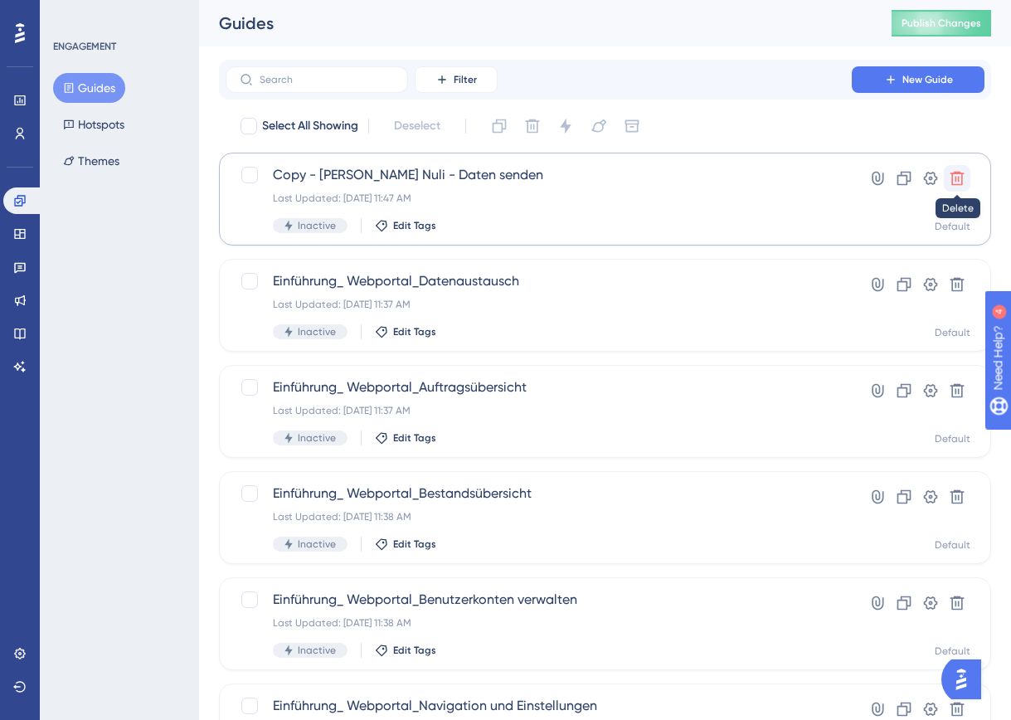
click at [958, 180] on icon at bounding box center [957, 179] width 14 height 14
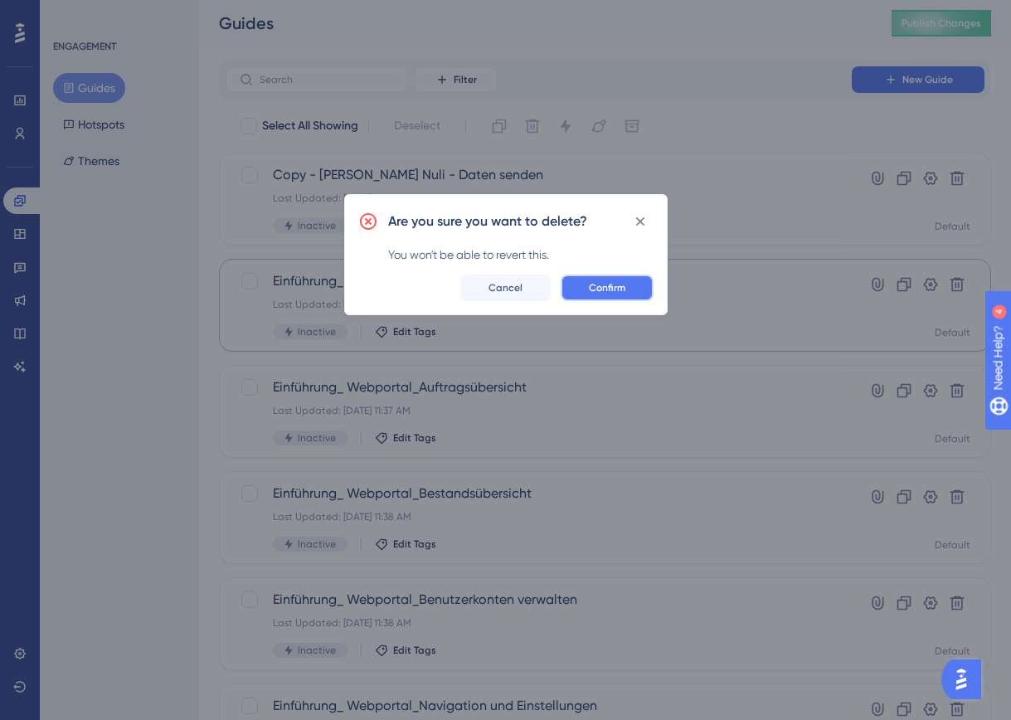
click at [611, 293] on span "Confirm" at bounding box center [607, 287] width 36 height 13
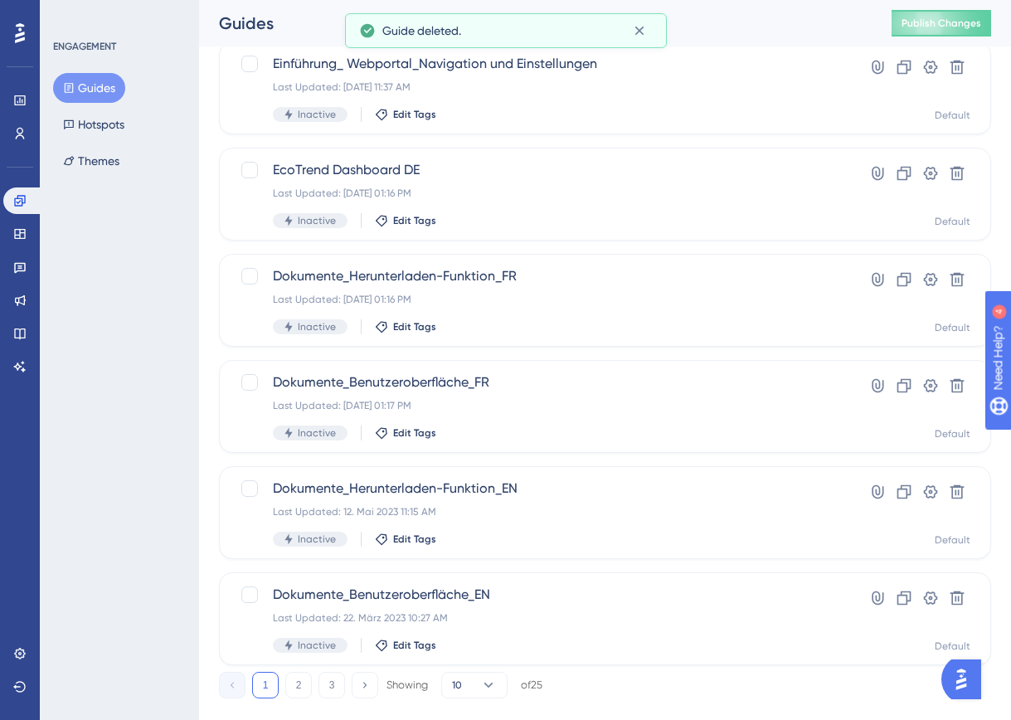
scroll to position [567, 0]
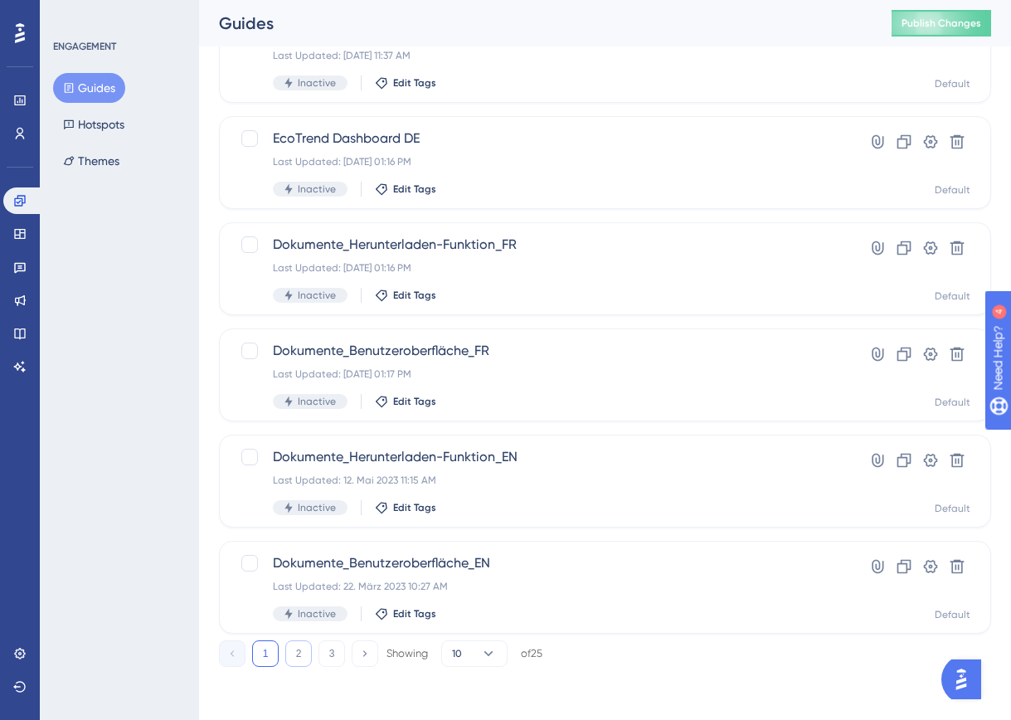
click at [300, 654] on button "2" at bounding box center [298, 653] width 27 height 27
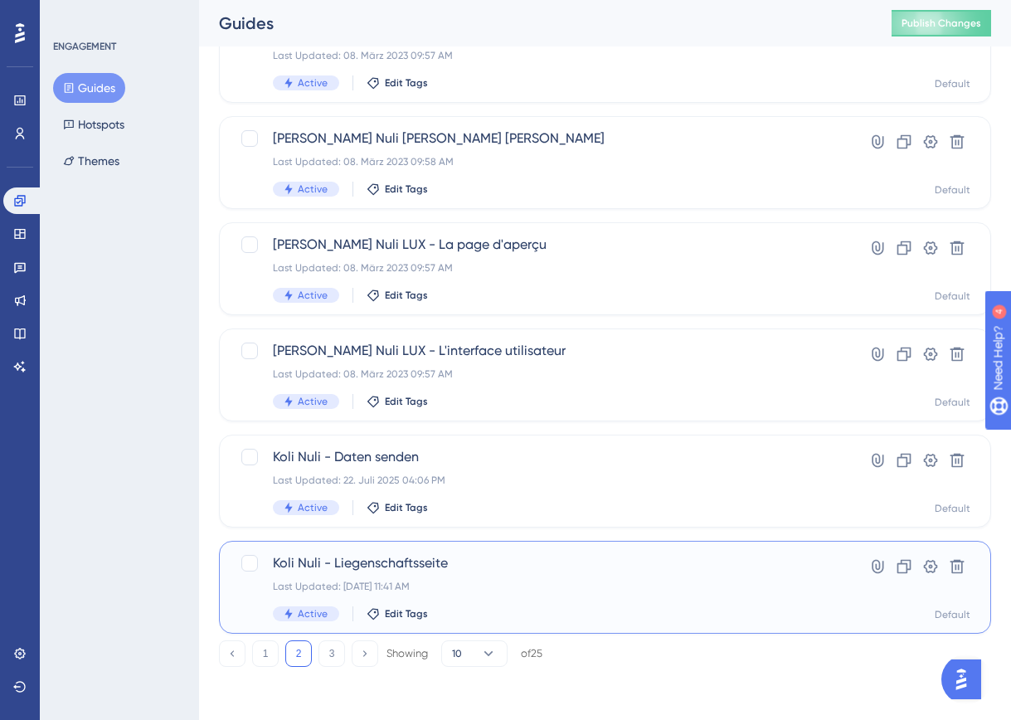
click at [426, 571] on span "Koli Nuli - Liegenschaftsseite" at bounding box center [539, 563] width 532 height 20
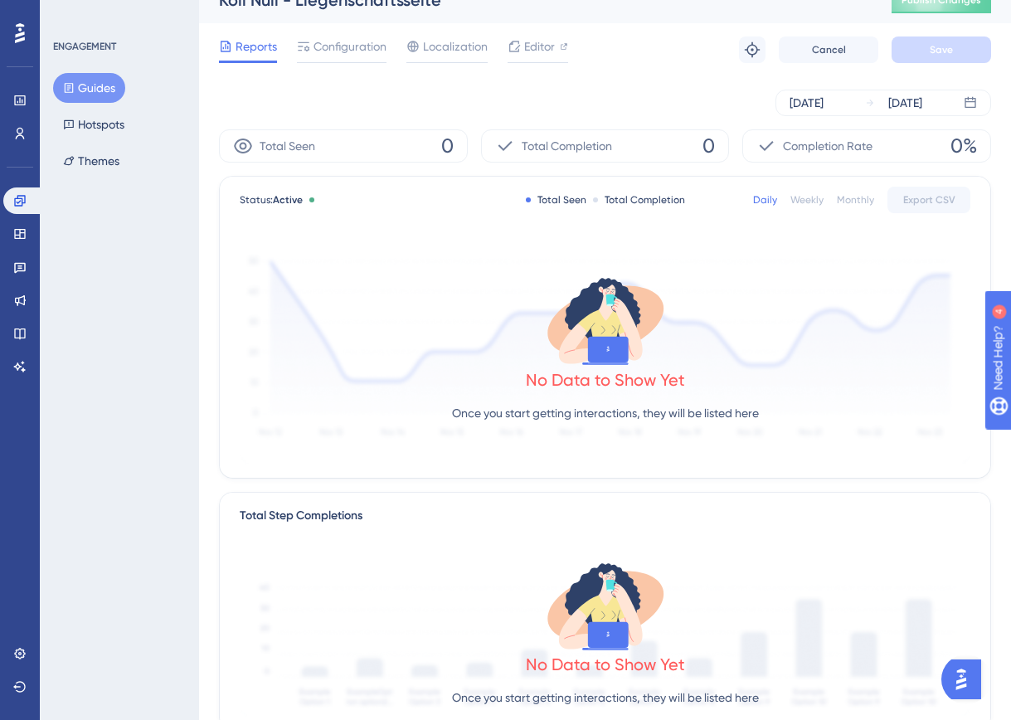
scroll to position [9, 0]
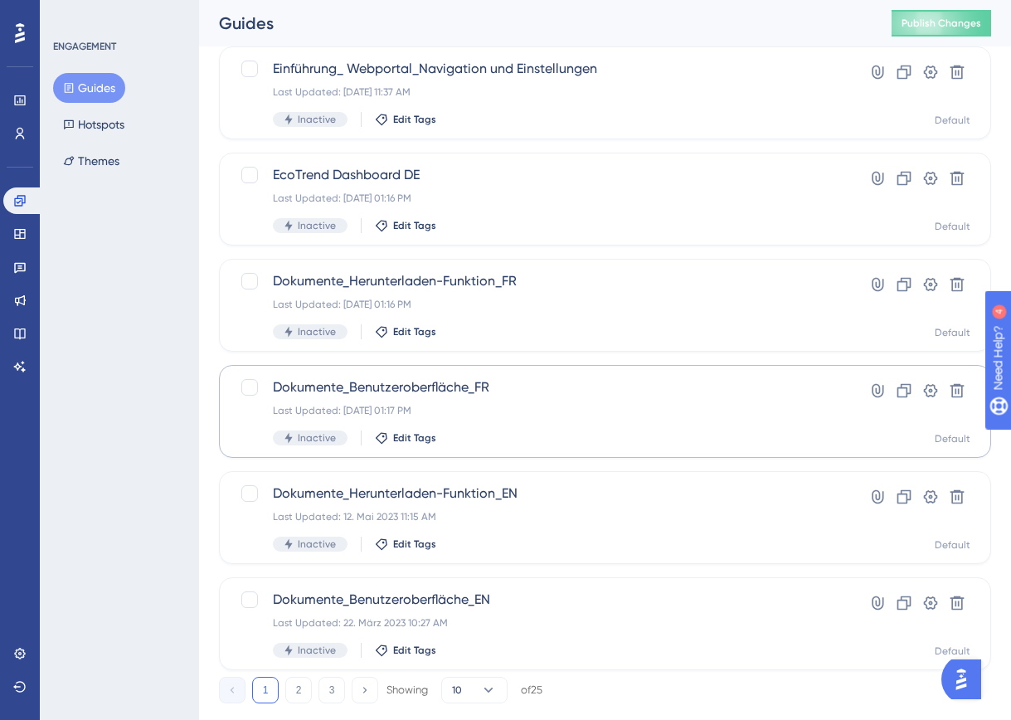
scroll to position [567, 0]
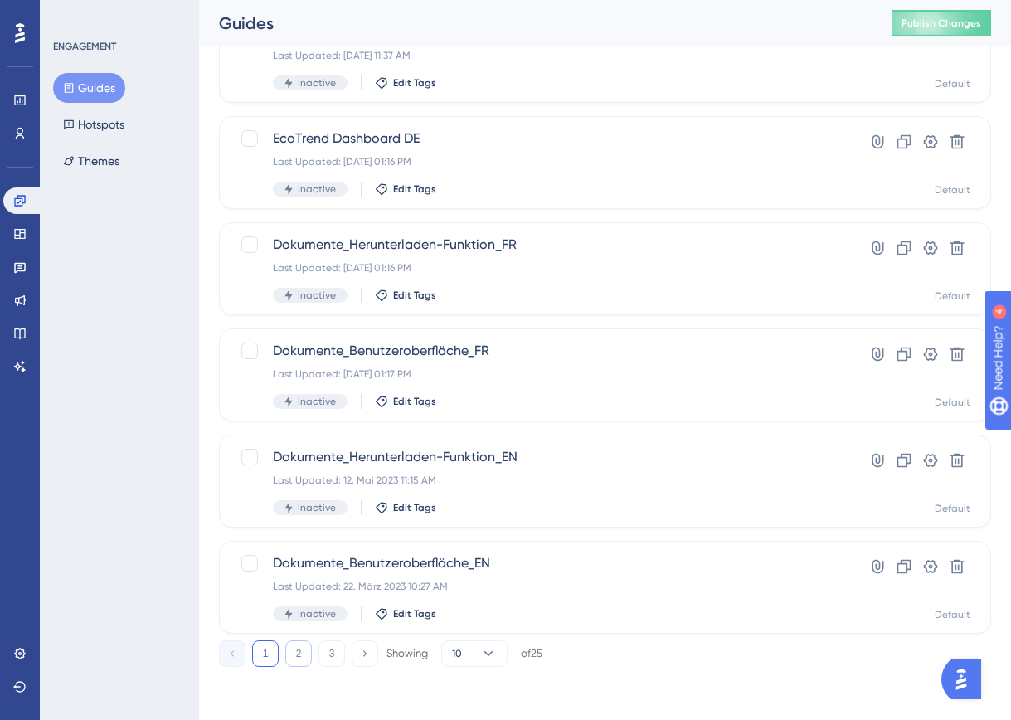
click at [299, 656] on button "2" at bounding box center [298, 653] width 27 height 27
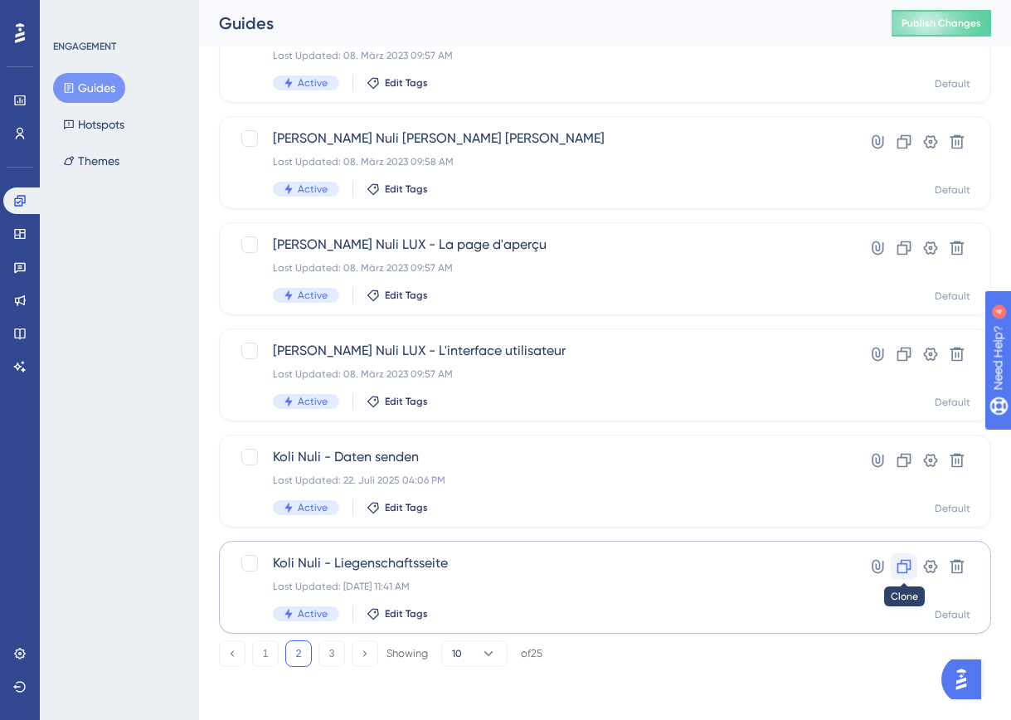
click at [904, 568] on icon at bounding box center [904, 566] width 17 height 17
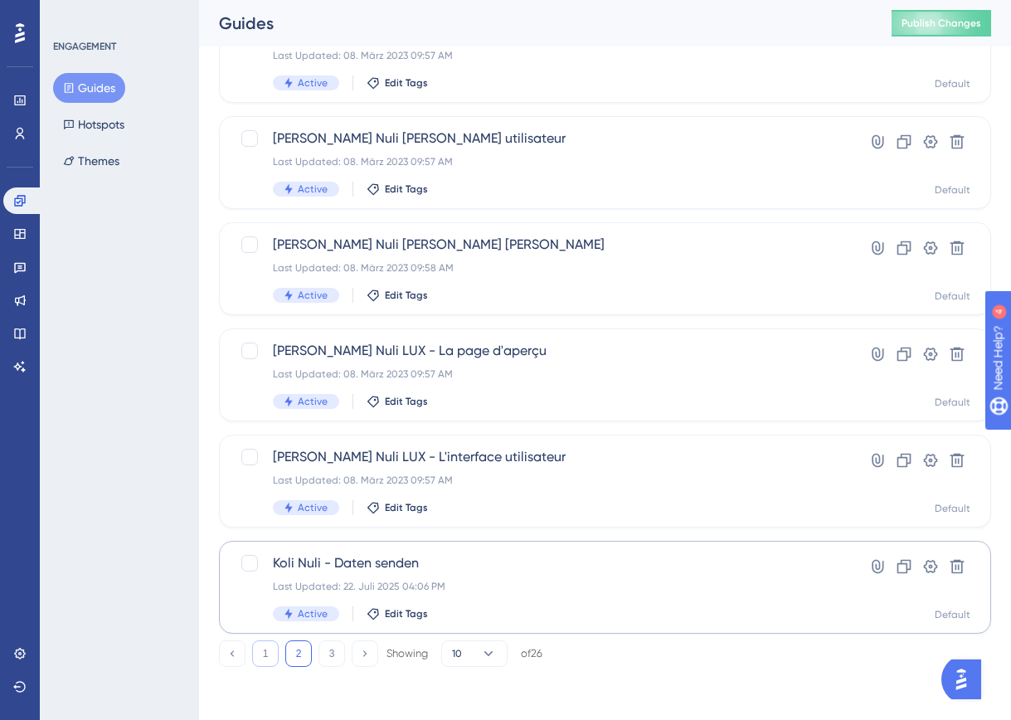
click at [270, 654] on button "1" at bounding box center [265, 653] width 27 height 27
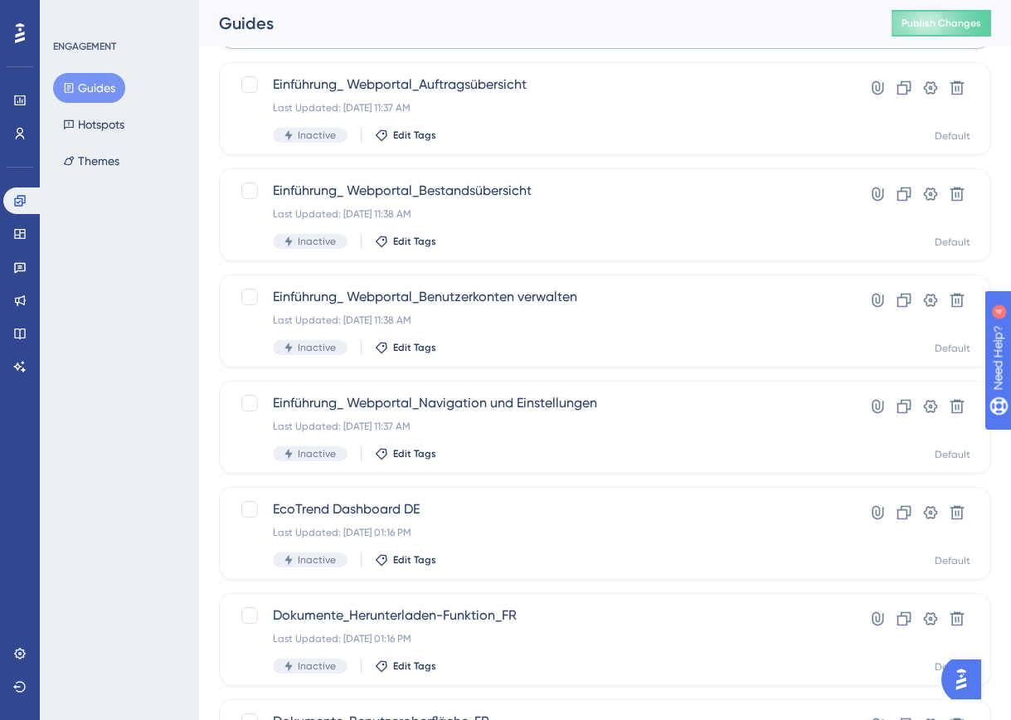
scroll to position [0, 0]
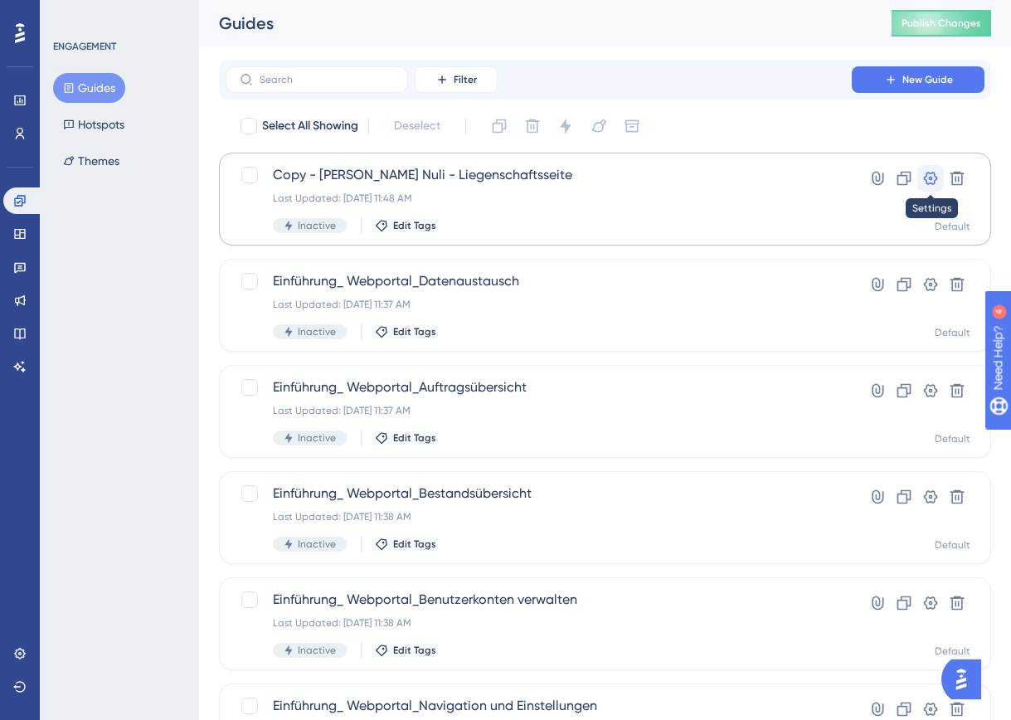
click at [929, 181] on icon at bounding box center [930, 178] width 17 height 17
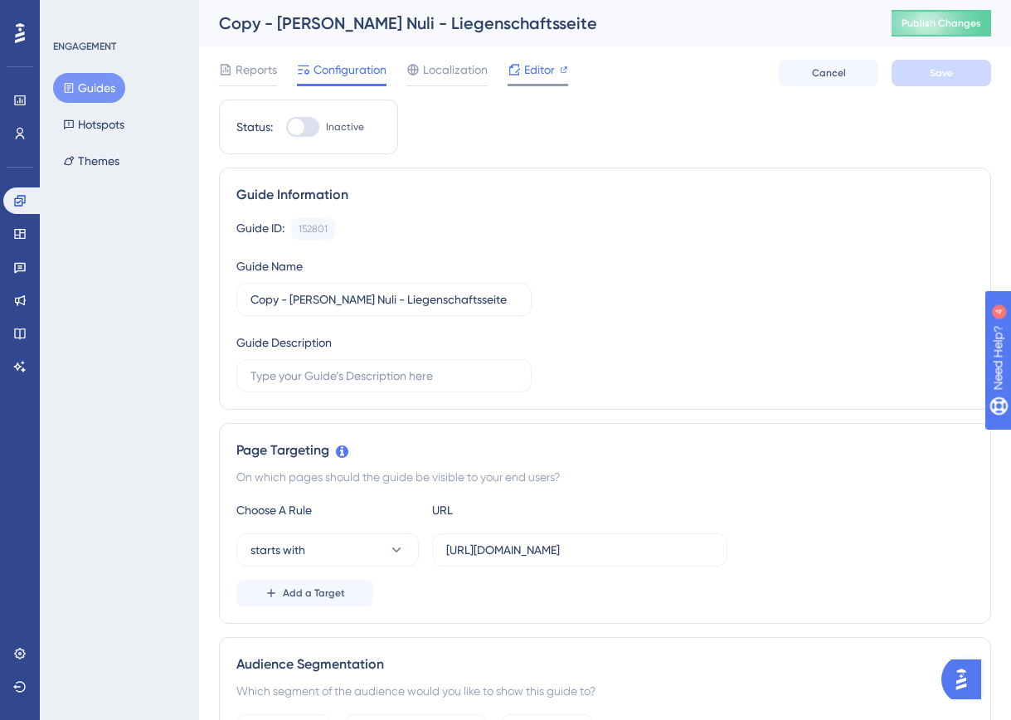
click at [533, 73] on span "Editor" at bounding box center [539, 70] width 31 height 20
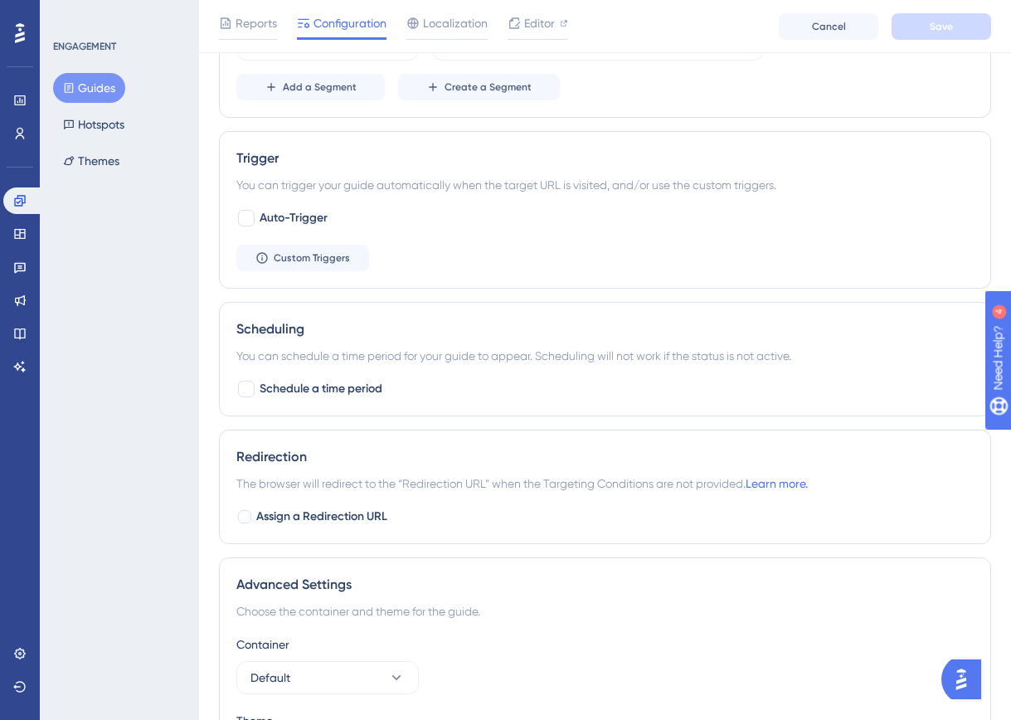
scroll to position [745, 0]
click at [410, 195] on div "Trigger You can trigger your guide automatically when the target URL is visited…" at bounding box center [605, 208] width 772 height 158
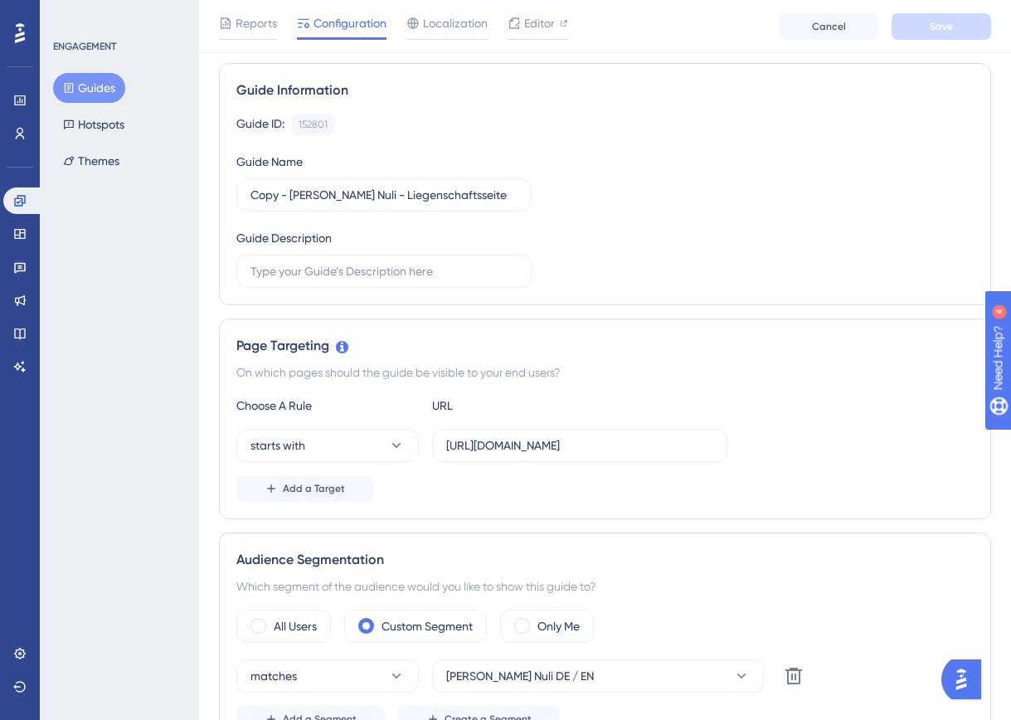
scroll to position [0, 0]
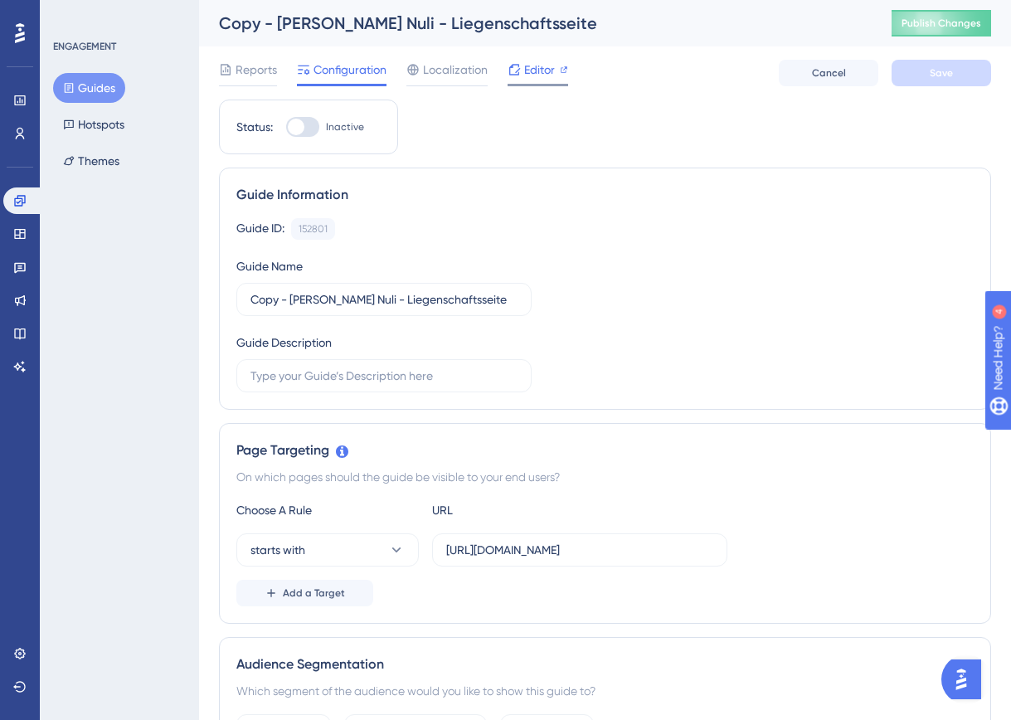
drag, startPoint x: 503, startPoint y: 73, endPoint x: 528, endPoint y: 73, distance: 24.9
click at [517, 73] on div "Reports Configuration Localization Editor" at bounding box center [393, 73] width 349 height 27
click at [528, 73] on span "Editor" at bounding box center [539, 70] width 31 height 20
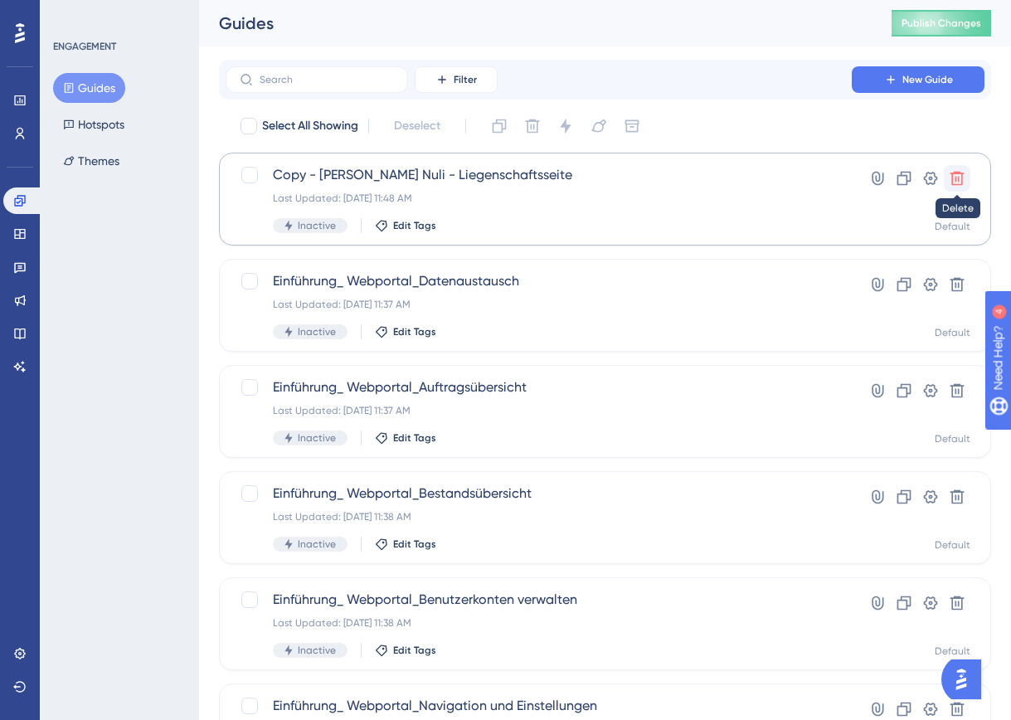
click at [962, 175] on icon at bounding box center [957, 179] width 14 height 14
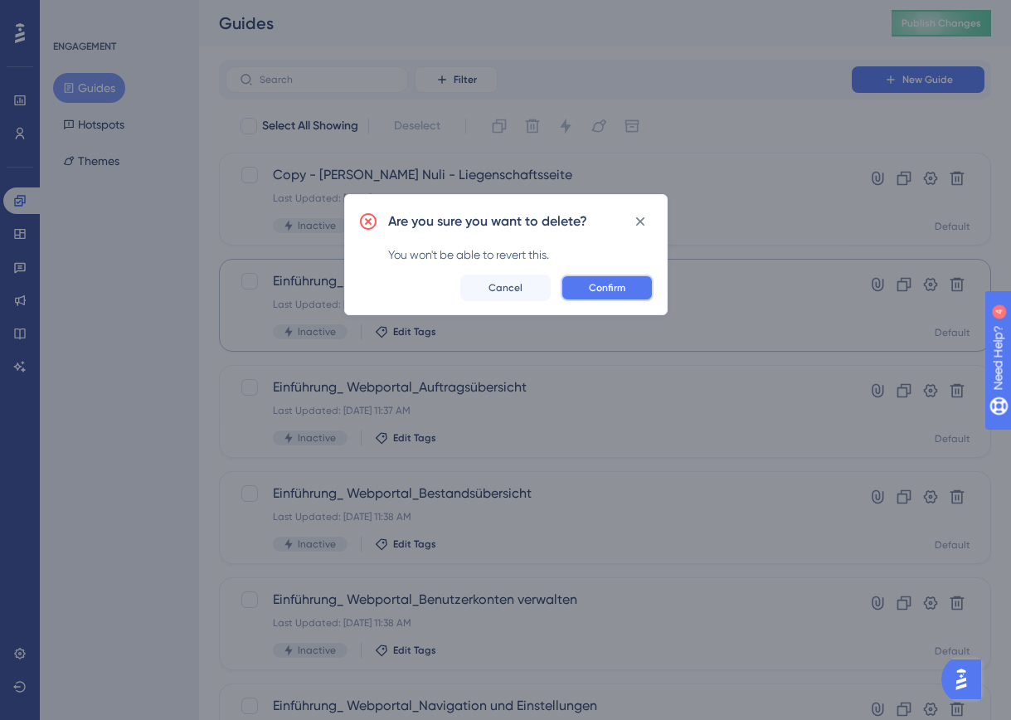
click at [629, 289] on button "Confirm" at bounding box center [607, 288] width 93 height 27
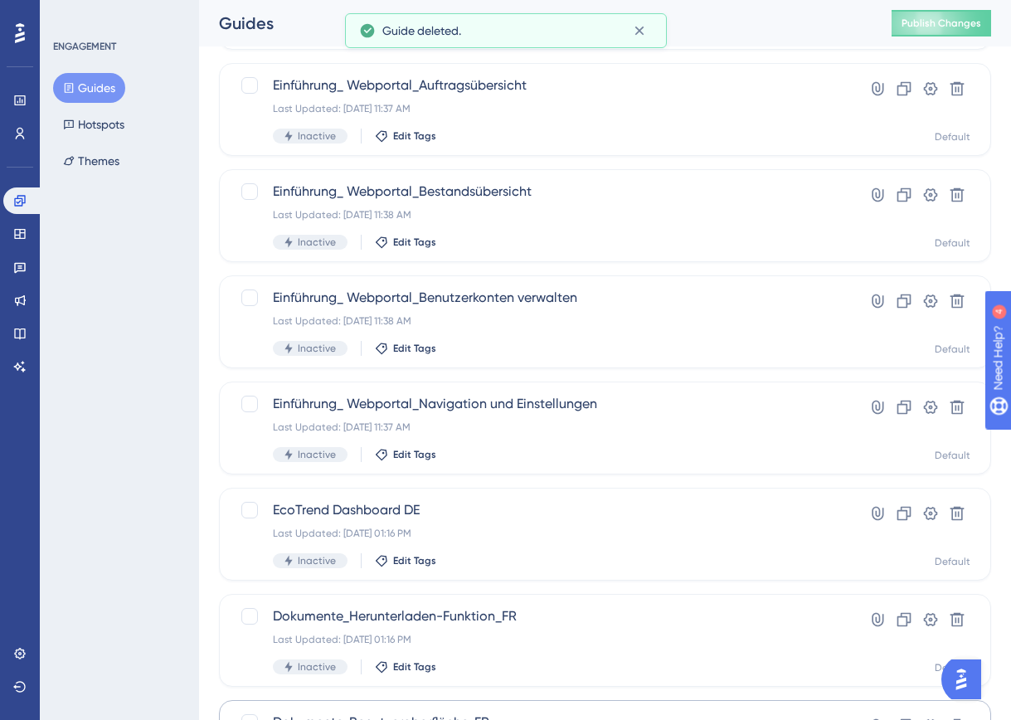
scroll to position [567, 0]
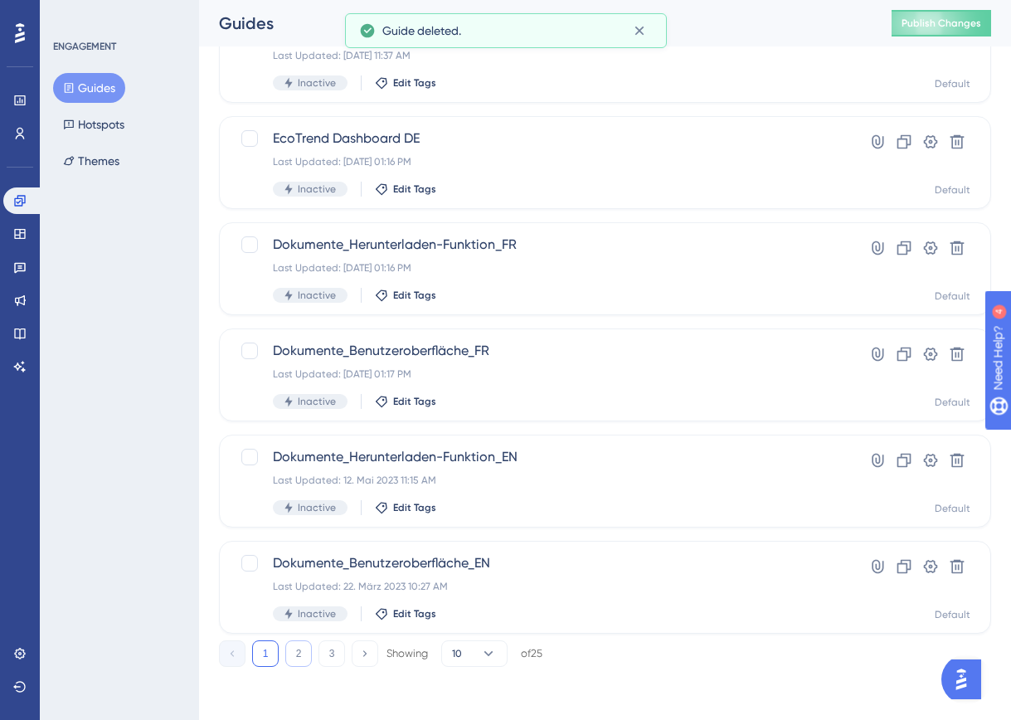
click at [298, 652] on button "2" at bounding box center [298, 653] width 27 height 27
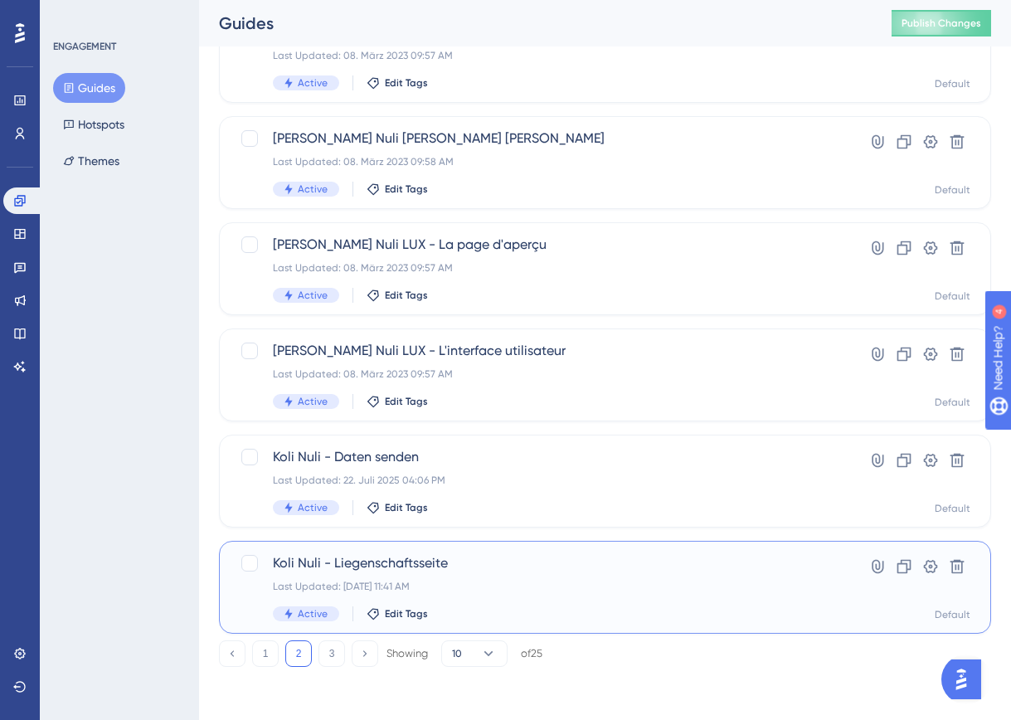
click at [411, 560] on span "Koli Nuli - Liegenschaftsseite" at bounding box center [539, 563] width 532 height 20
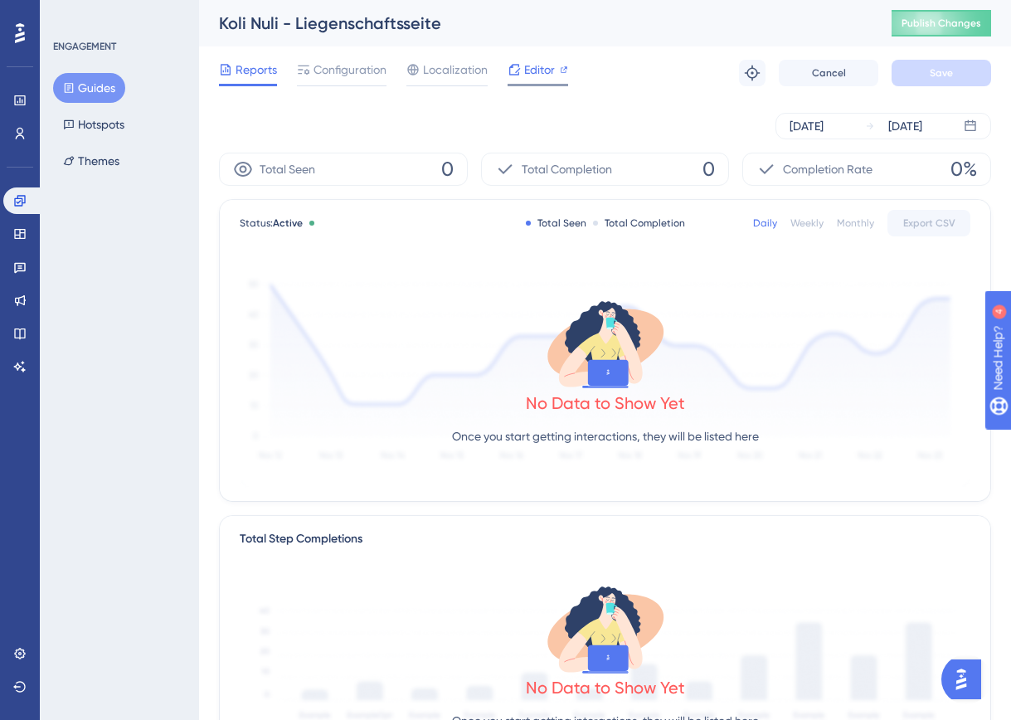
click at [530, 74] on span "Editor" at bounding box center [539, 70] width 31 height 20
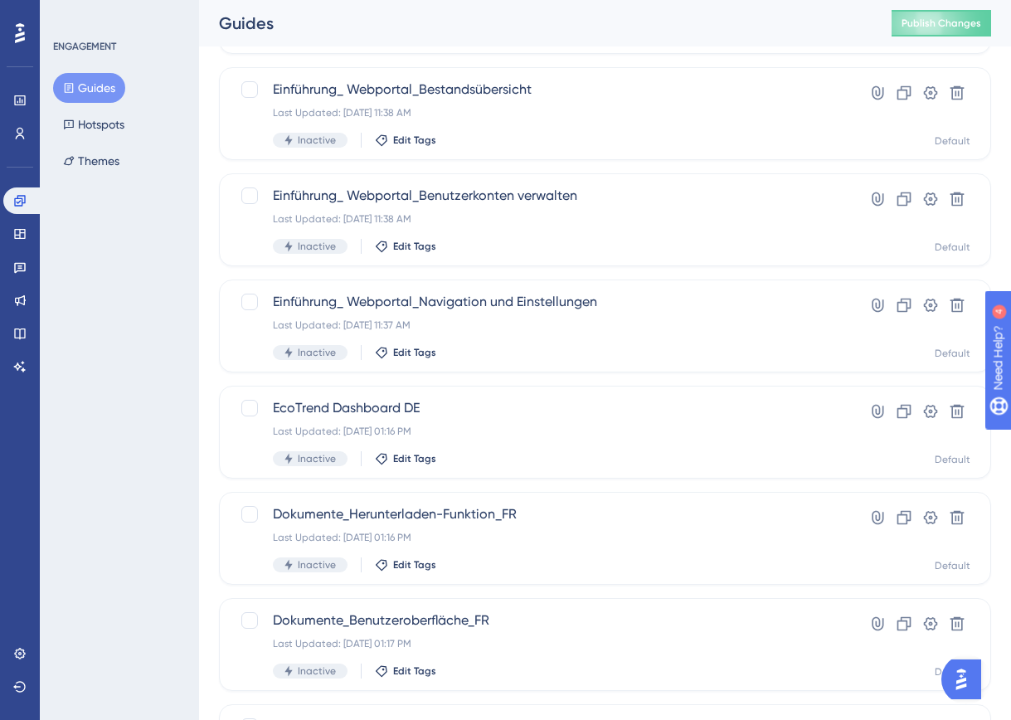
scroll to position [567, 0]
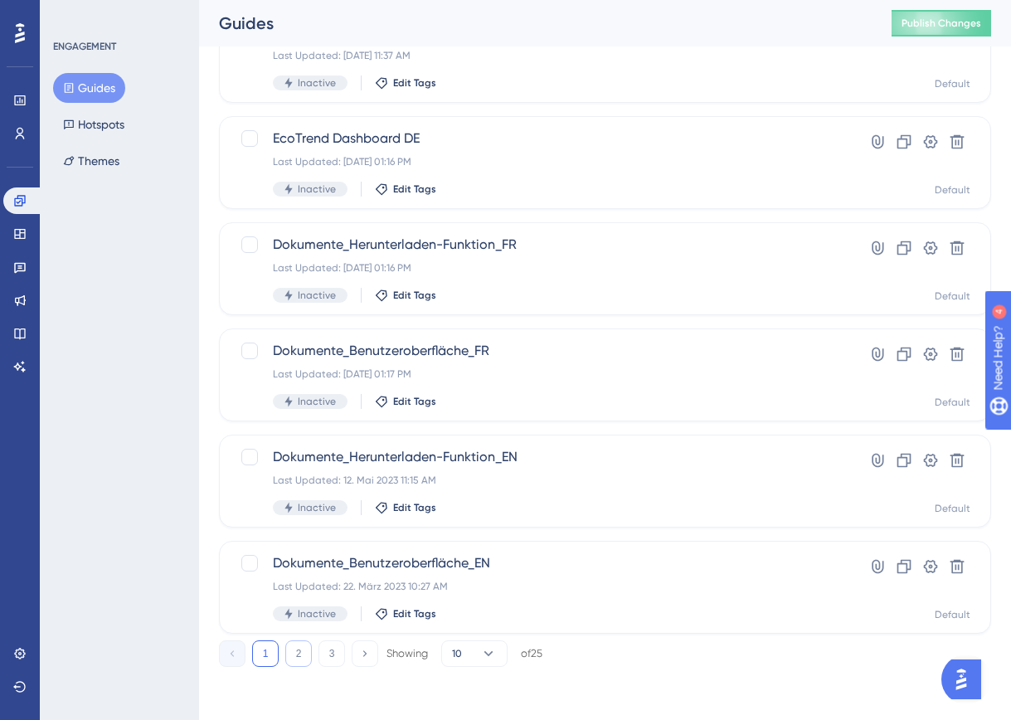
click at [302, 652] on button "2" at bounding box center [298, 653] width 27 height 27
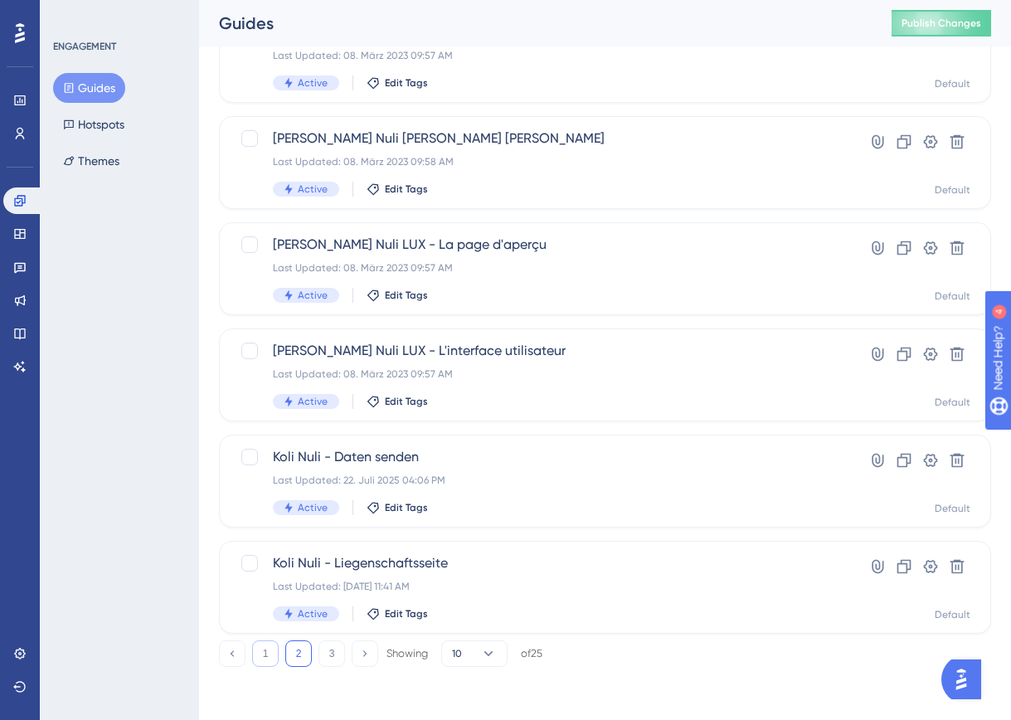
click at [276, 655] on button "1" at bounding box center [265, 653] width 27 height 27
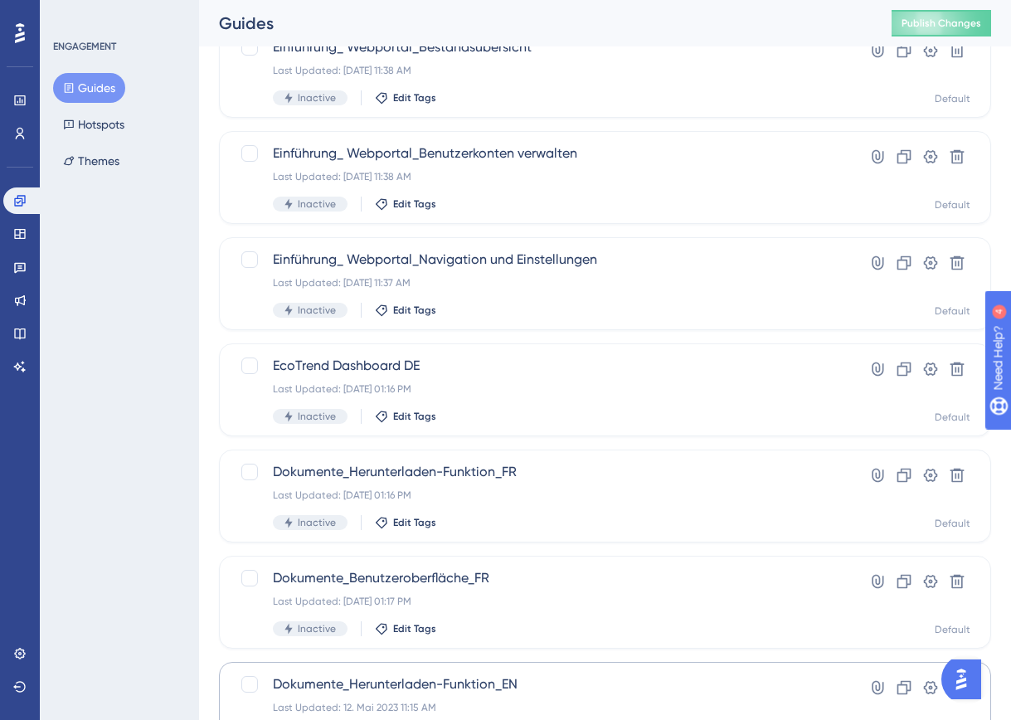
scroll to position [0, 0]
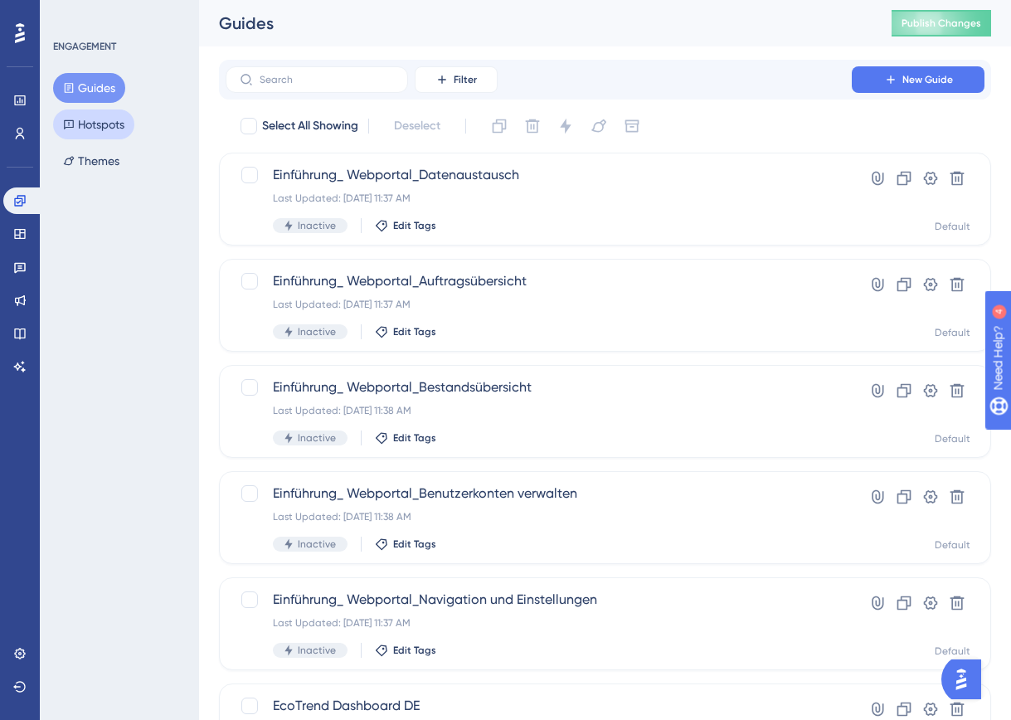
click at [94, 131] on button "Hotspots" at bounding box center [93, 124] width 81 height 30
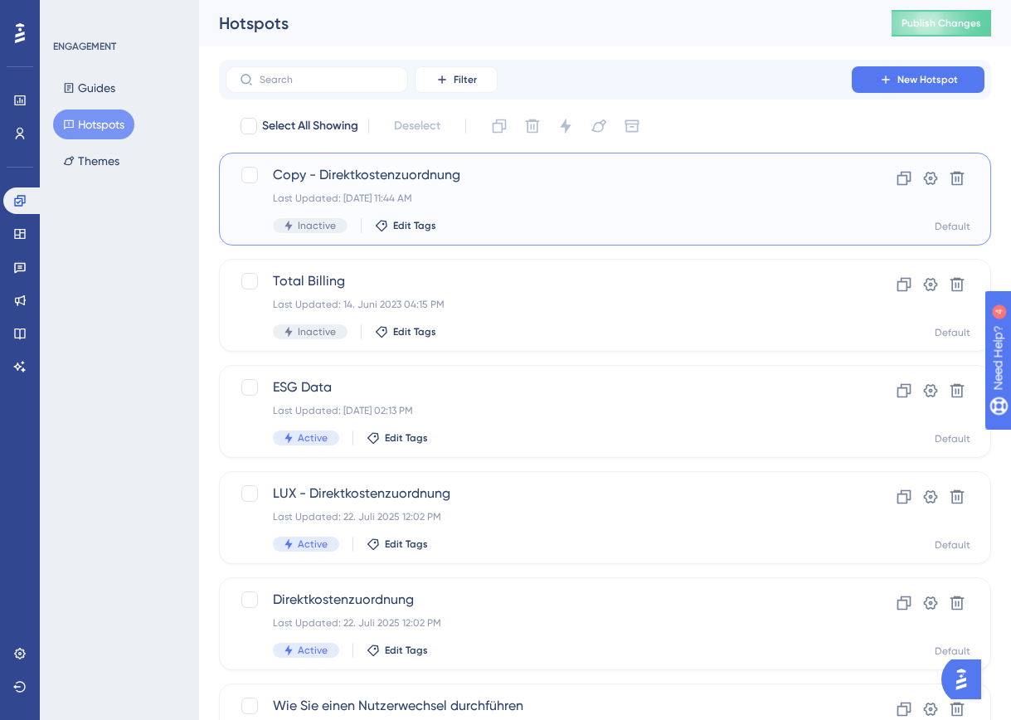
click at [371, 177] on span "Copy - Direktkostenzuordnung" at bounding box center [539, 175] width 532 height 20
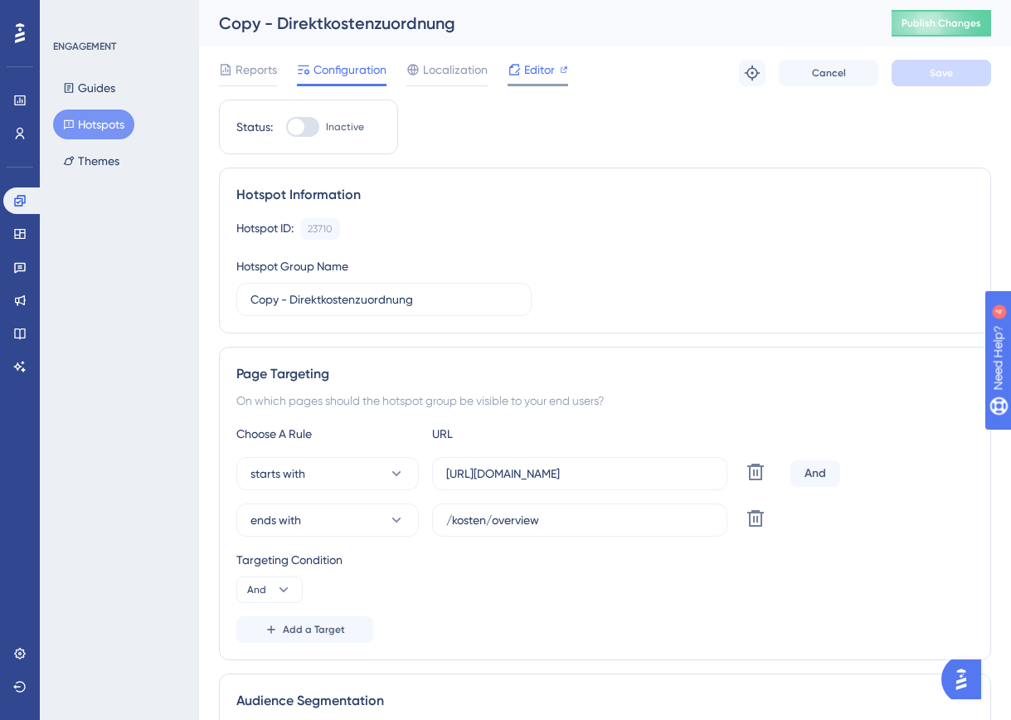
click at [536, 70] on span "Editor" at bounding box center [539, 70] width 31 height 20
